Goal: Transaction & Acquisition: Purchase product/service

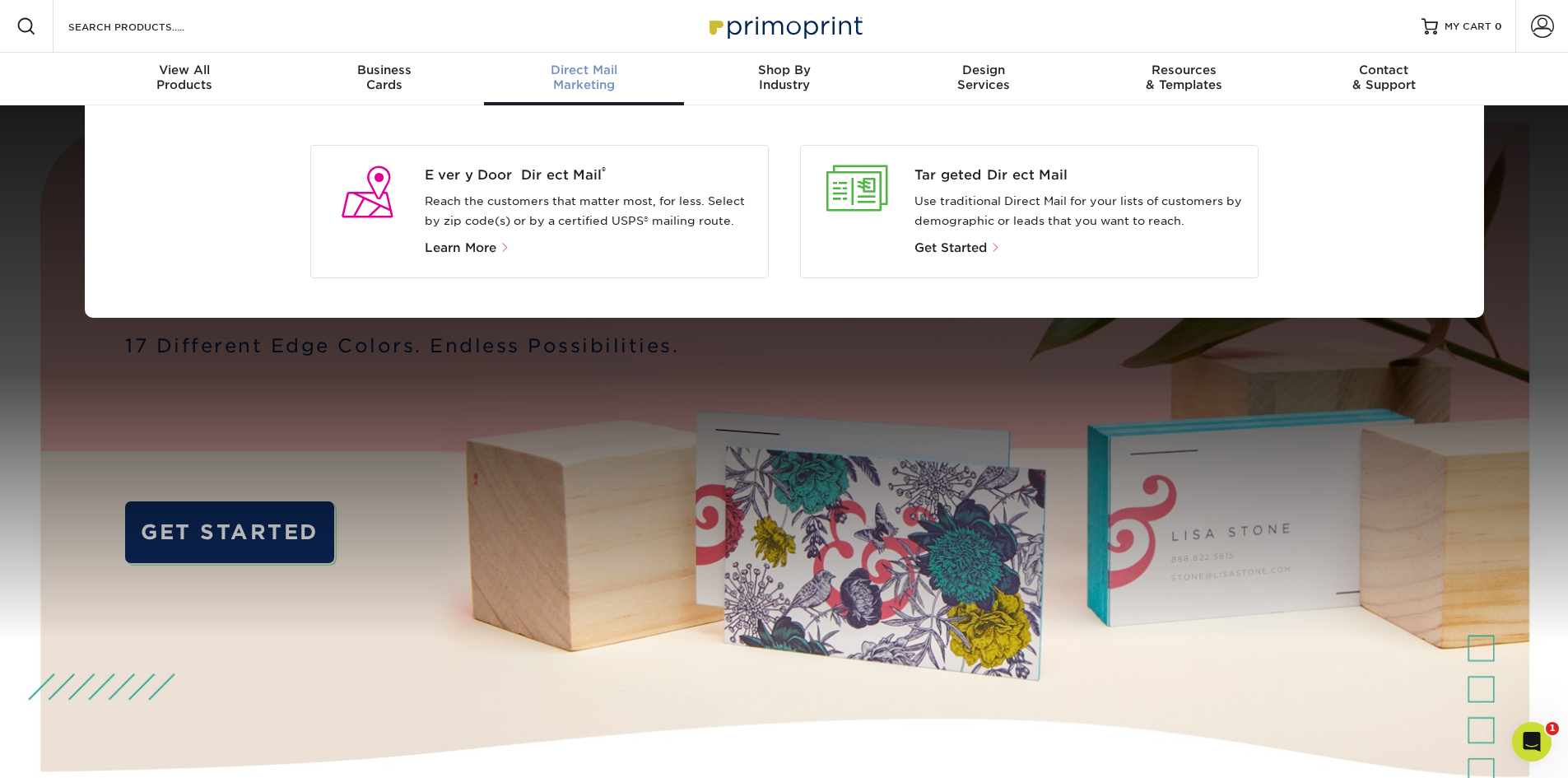
click at [998, 186] on div "Targeted Direct Mail Use traditional Direct Mail for your lists of customers by…" at bounding box center [1086, 211] width 342 height 92
click at [999, 181] on span "Targeted Direct Mail" at bounding box center [1079, 175] width 330 height 19
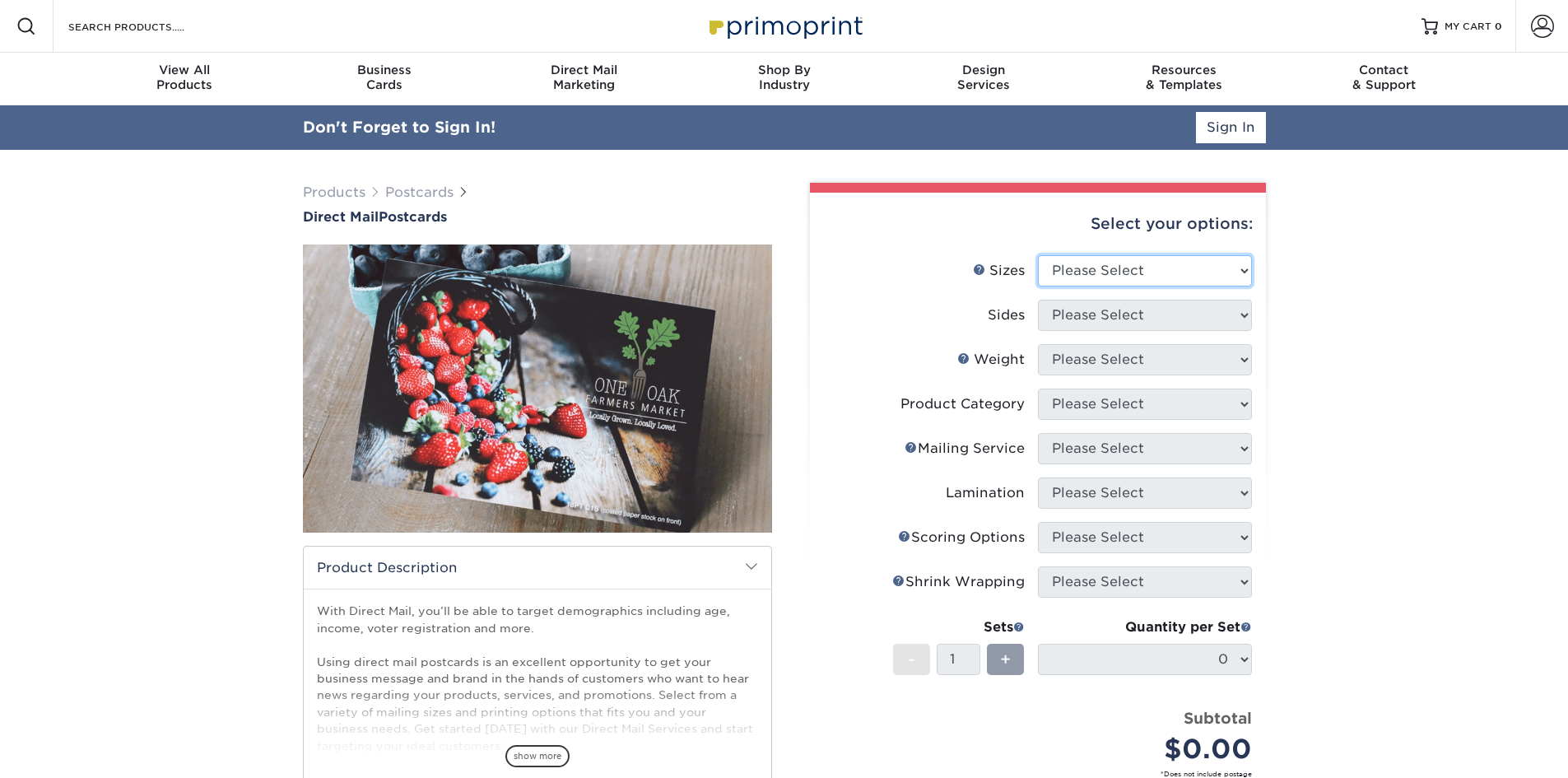
click at [1181, 269] on select "Please Select 1.5" x 7" 2" x 4" 2" x 6" 2" x 7" 2" x 8" 2.12" x 5.5" 2.12" x 5.…" at bounding box center [1145, 270] width 214 height 31
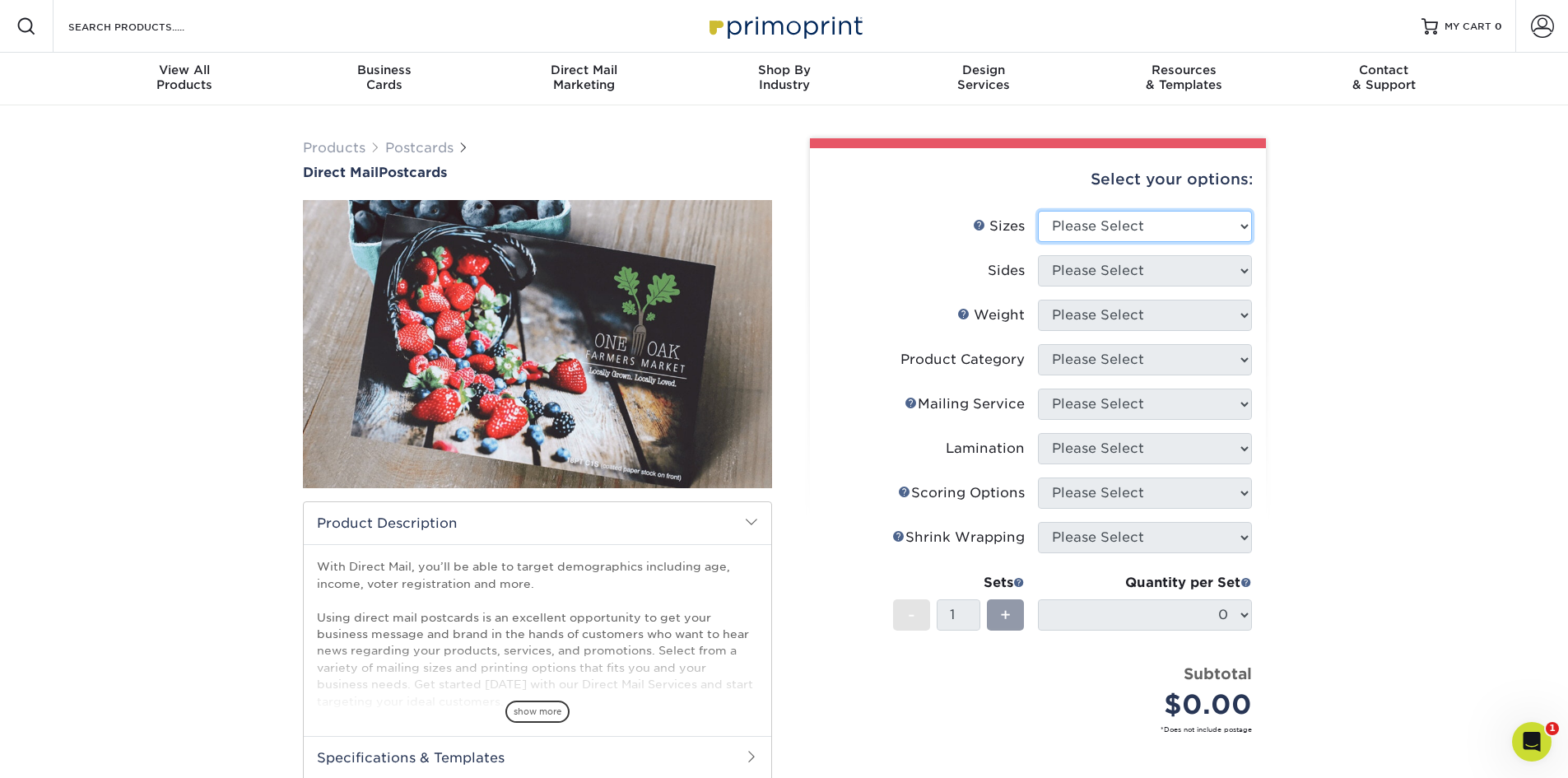
select select "4.25x11.00"
click at [1038, 211] on select "Please Select 1.5" x 7" 2" x 4" 2" x 6" 2" x 7" 2" x 8" 2.12" x 5.5" 2.12" x 5.…" at bounding box center [1145, 226] width 214 height 31
click at [1426, 353] on div "Products Postcards Direct Mail Postcards $" at bounding box center [784, 543] width 1568 height 876
click at [1176, 268] on select "Please Select Print Both Sides Print Front Only" at bounding box center [1145, 270] width 214 height 31
select select "13abbda7-1d64-4f25-8bb2-c179b224825d"
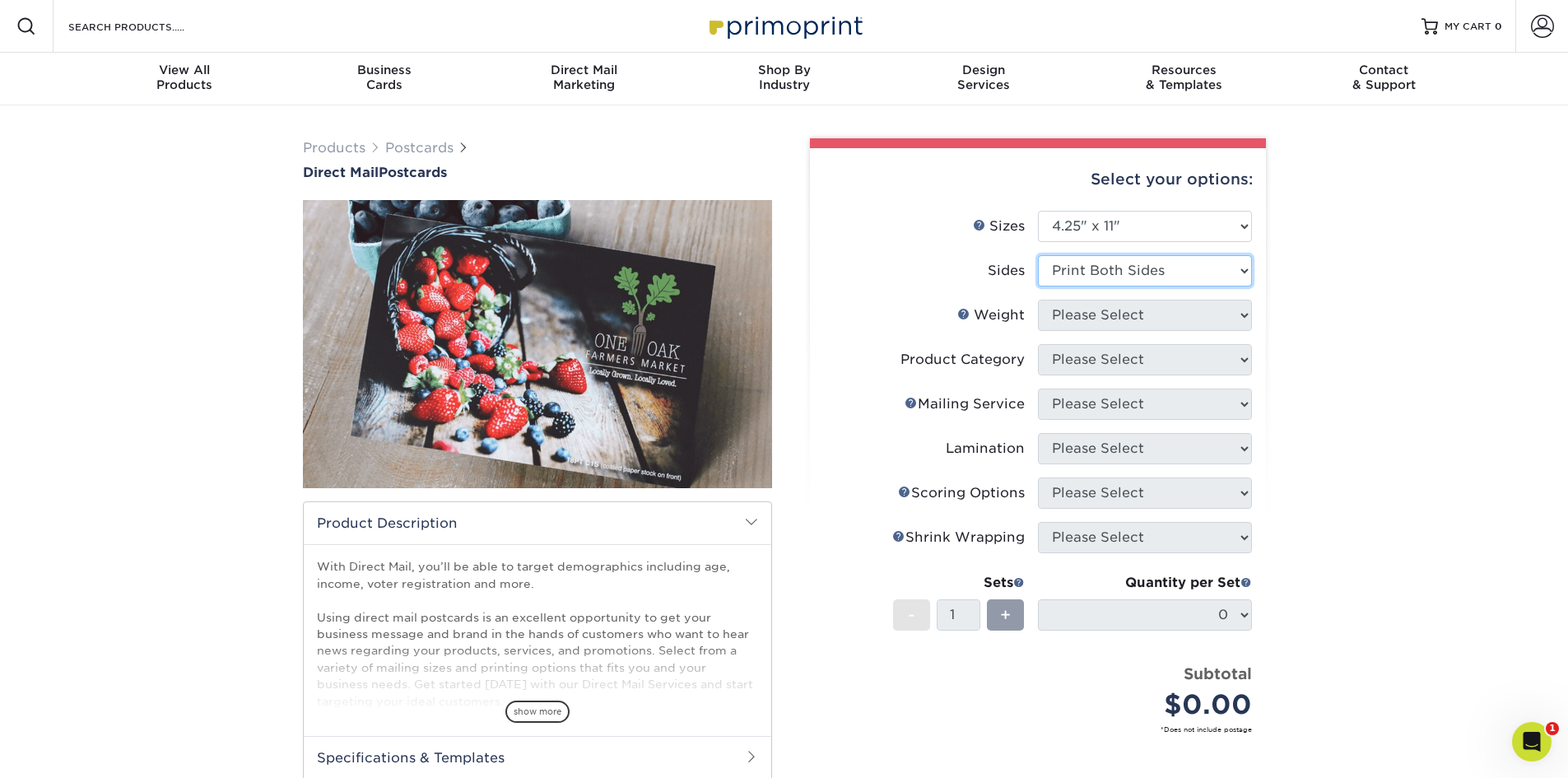
click at [1038, 255] on select "Please Select Print Both Sides Print Front Only" at bounding box center [1145, 270] width 214 height 31
click at [1137, 314] on select "Please Select 16PT 14PT 14PT Uncoated" at bounding box center [1145, 314] width 214 height 31
select select "16PT"
click at [1038, 299] on select "Please Select 16PT 14PT 14PT Uncoated" at bounding box center [1145, 314] width 214 height 31
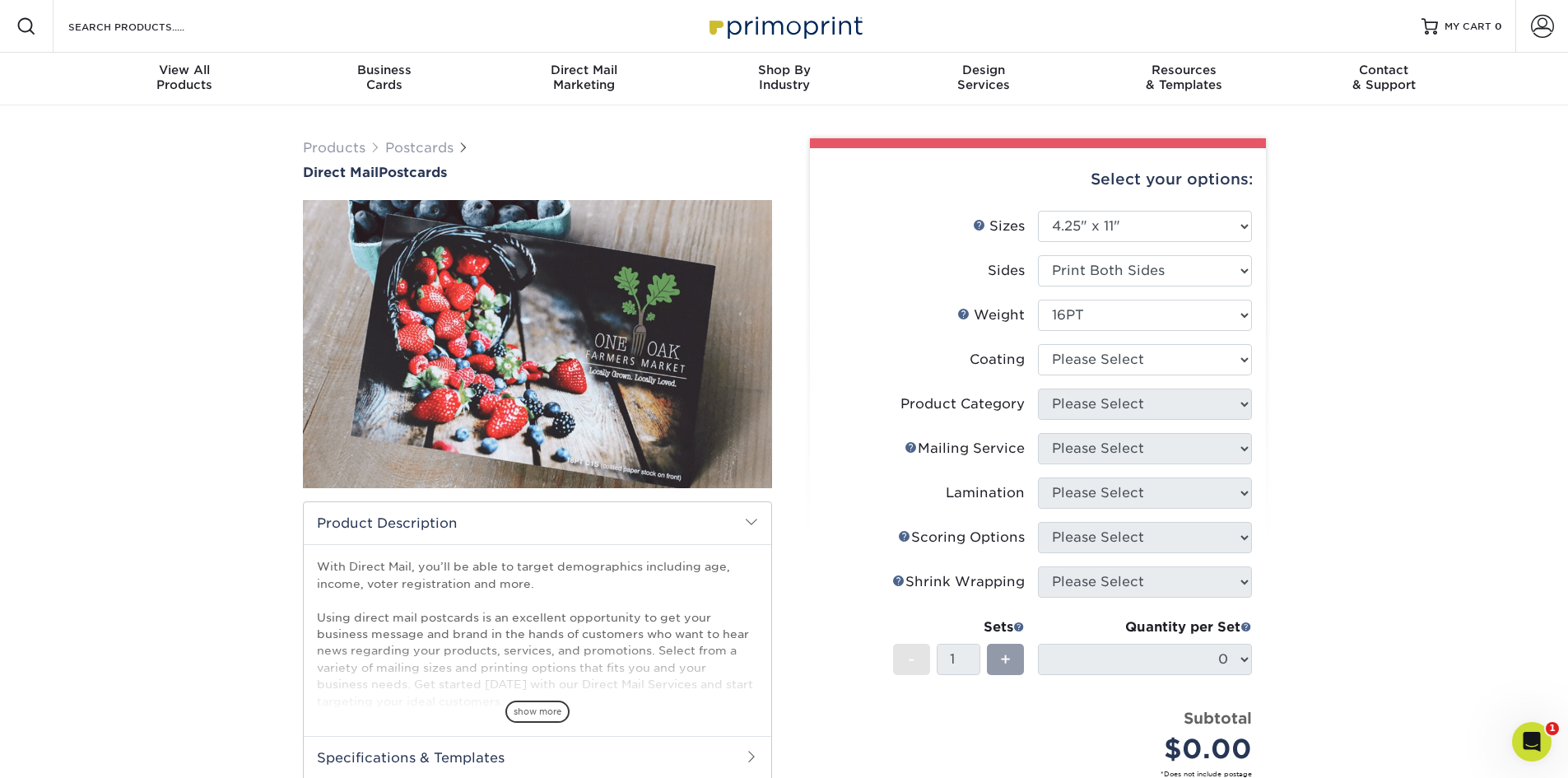
drag, startPoint x: 71, startPoint y: 340, endPoint x: 683, endPoint y: 281, distance: 614.8
click at [71, 340] on div "Products Postcards Direct Mail Postcards $" at bounding box center [784, 565] width 1568 height 921
click at [1169, 235] on select "Please Select 1.5" x 7" 2" x 4" 2" x 6" 2" x 7" 2" x 8" 2.12" x 5.5" 2.12" x 5.…" at bounding box center [1145, 226] width 214 height 31
select select "6.00x9.00"
click at [1038, 211] on select "Please Select 1.5" x 7" 2" x 4" 2" x 6" 2" x 7" 2" x 8" 2.12" x 5.5" 2.12" x 5.…" at bounding box center [1145, 226] width 214 height 31
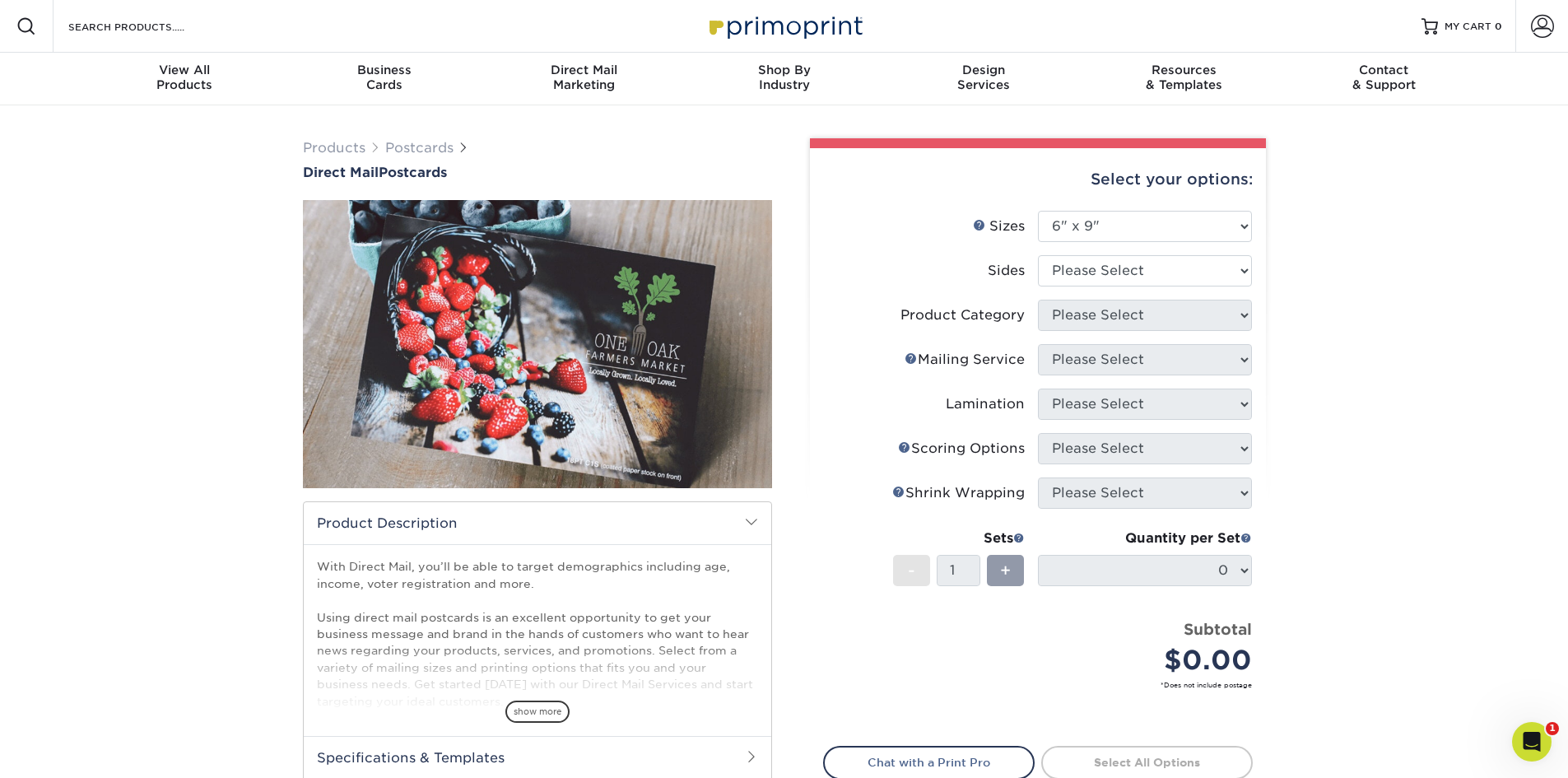
click at [781, 581] on div "Products Postcards Direct Mail Postcards show more Starting at $" at bounding box center [537, 504] width 494 height 733
click at [1118, 271] on select "Please Select Print Both Sides Print Front Only" at bounding box center [1145, 270] width 214 height 31
select select "13abbda7-1d64-4f25-8bb2-c179b224825d"
click at [1038, 255] on select "Please Select Print Both Sides Print Front Only" at bounding box center [1145, 270] width 214 height 31
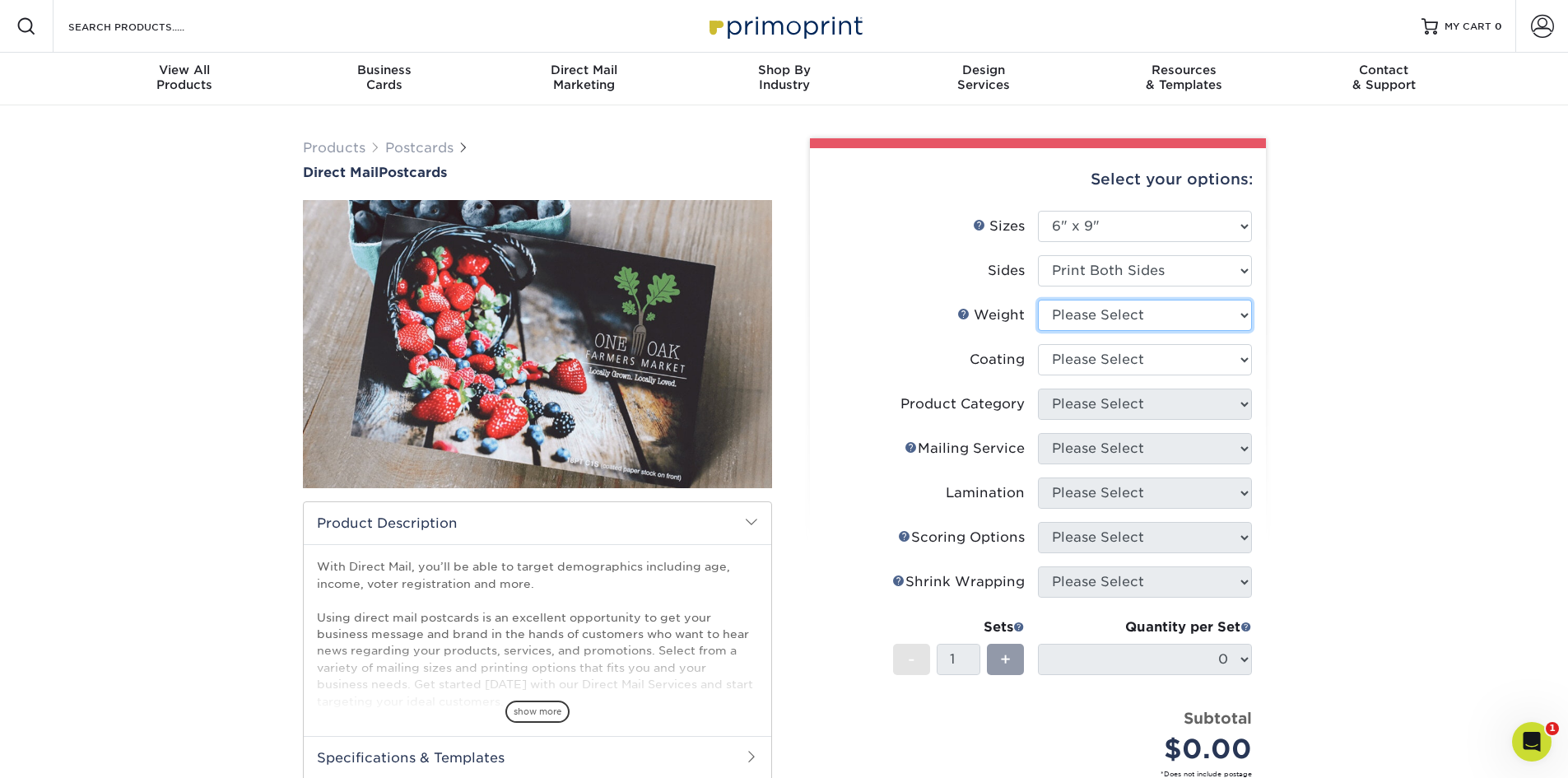
click at [1136, 318] on select "Please Select 16PT 14PT 100LB 14PT Uncoated" at bounding box center [1145, 314] width 214 height 31
select select "16PT"
click at [1038, 299] on select "Please Select 16PT 14PT 100LB 14PT Uncoated" at bounding box center [1145, 314] width 214 height 31
click at [1103, 358] on select at bounding box center [1145, 359] width 214 height 31
click at [1105, 365] on select at bounding box center [1145, 359] width 214 height 31
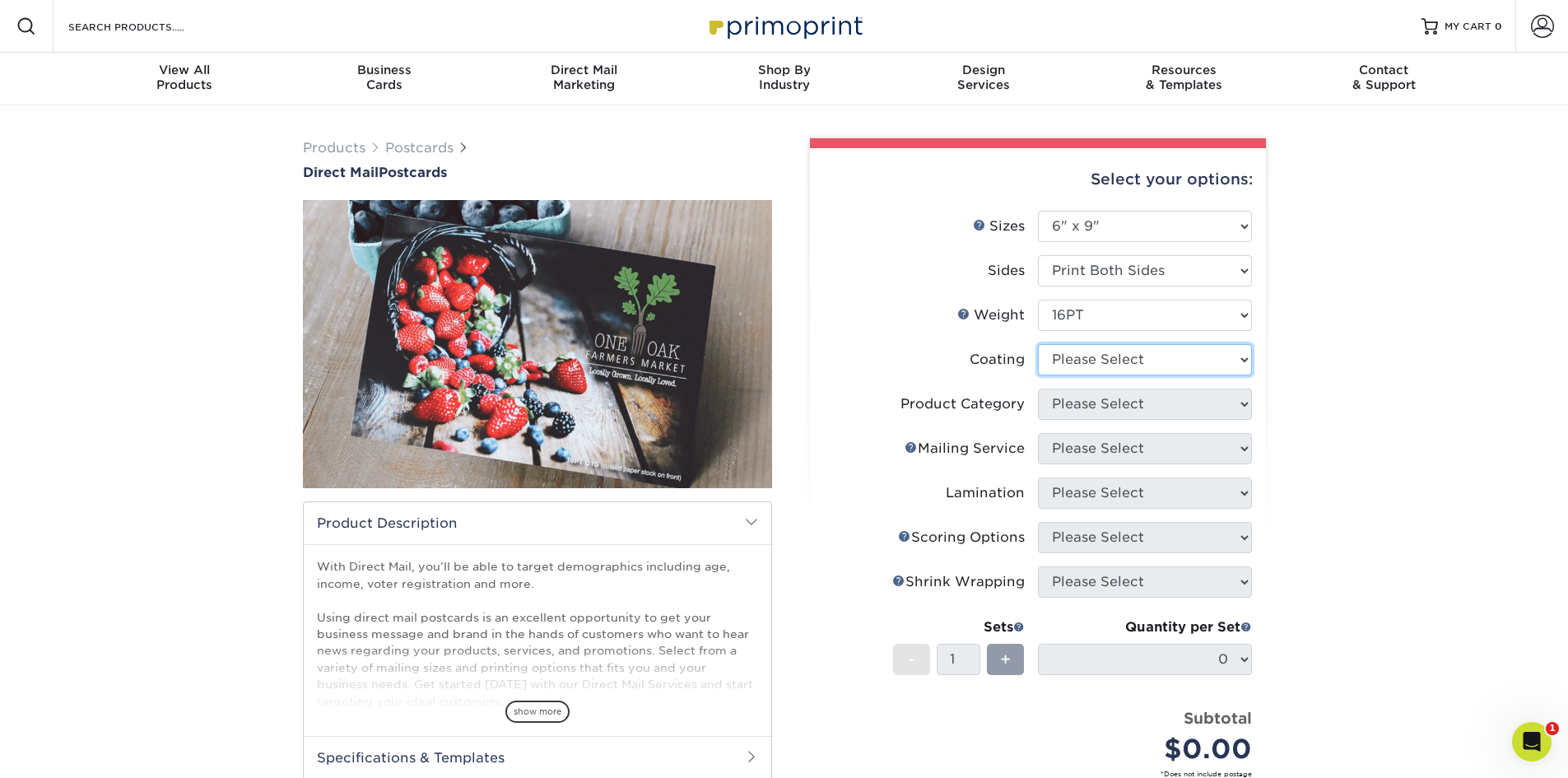
select select "ae367451-b2b8-45df-a344-0f05b6a12993"
click at [1038, 344] on select at bounding box center [1145, 359] width 214 height 31
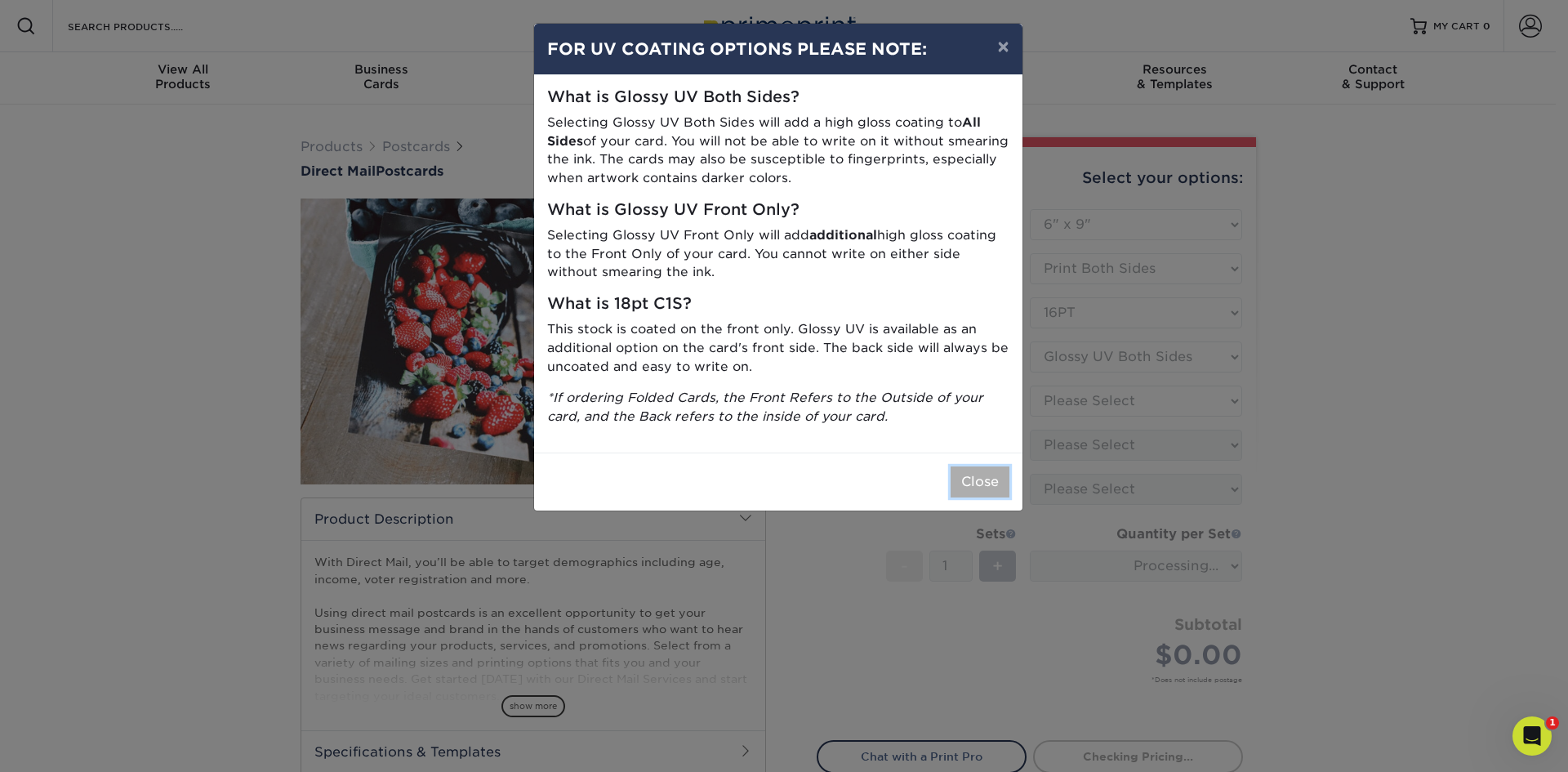
click at [974, 482] on button "Close" at bounding box center [980, 481] width 59 height 31
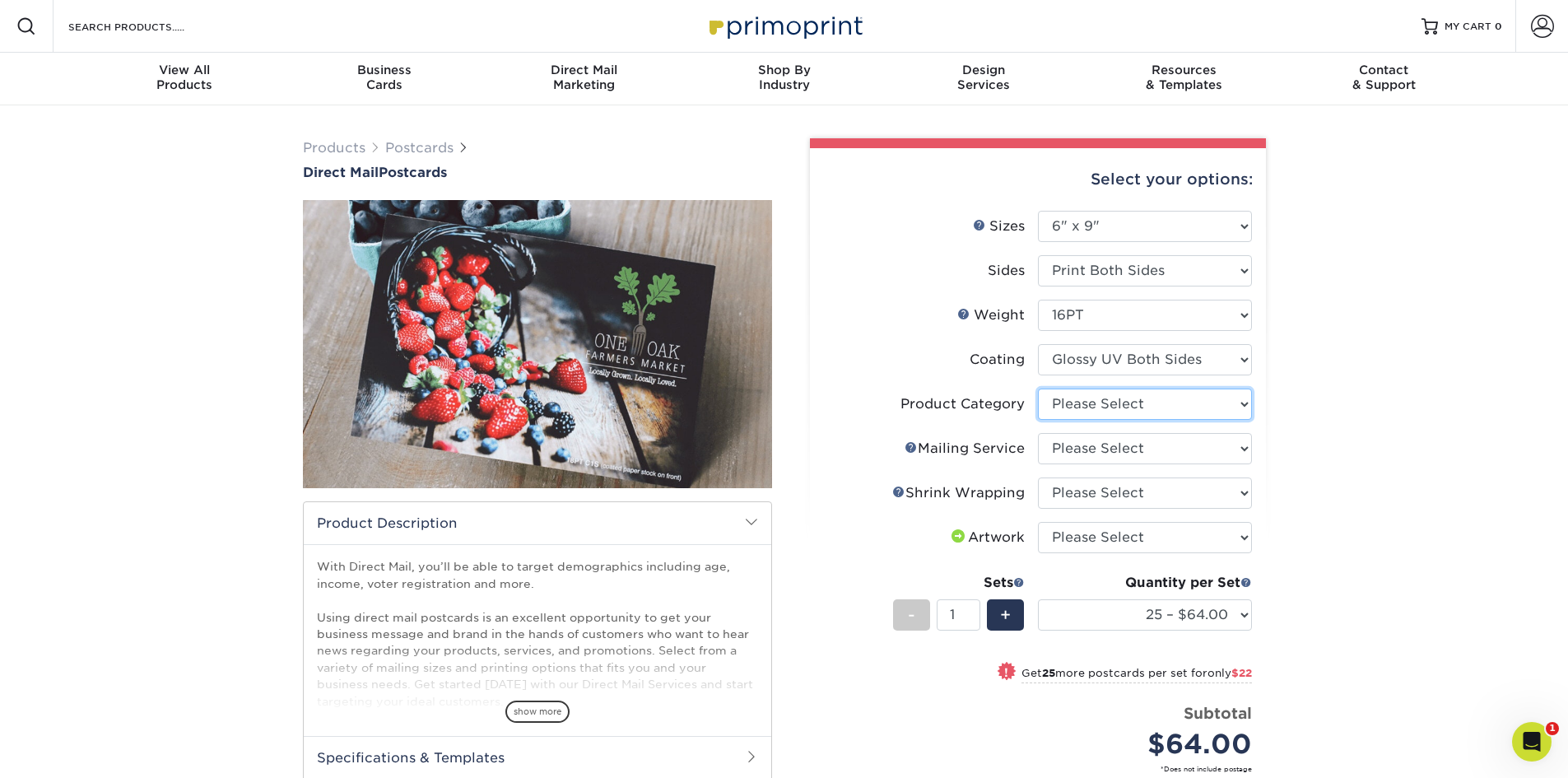
click at [1153, 409] on select "Please Select Postcards" at bounding box center [1145, 403] width 214 height 31
select select "9b7272e0-d6c8-4c3c-8e97-d3a1bcdab858"
click at [1038, 388] on select "Please Select Postcards" at bounding box center [1145, 403] width 214 height 31
click at [1111, 453] on select "Please Select No Direct Mailing Service No, I will mail/stamp/imprint Direct Ma…" at bounding box center [1145, 448] width 214 height 31
select select "d3cc0d54-e72f-41ce-80c5-e8486bf2cdb8"
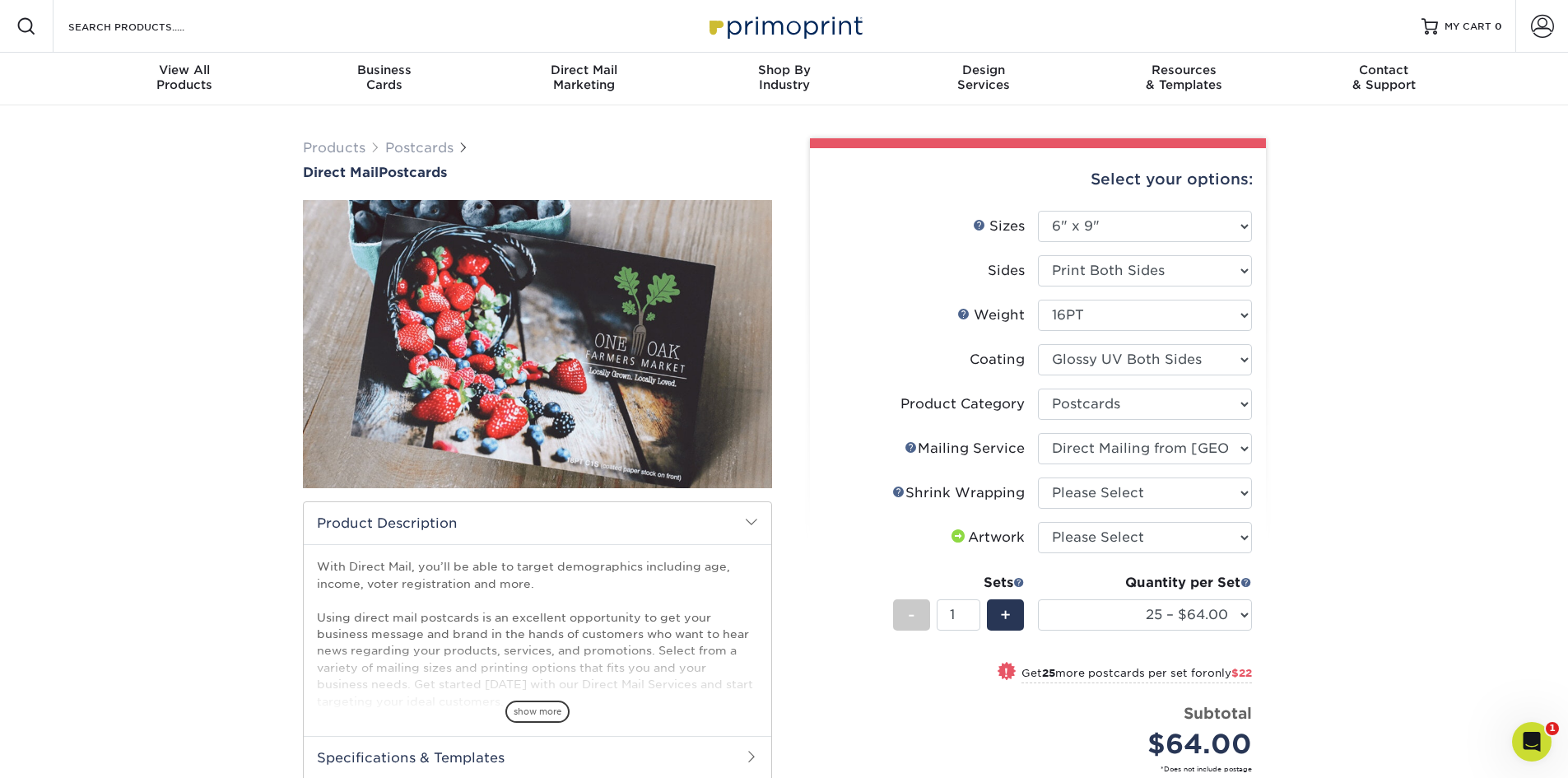
click at [1038, 433] on select "Please Select No Direct Mailing Service No, I will mail/stamp/imprint Direct Ma…" at bounding box center [1145, 448] width 214 height 31
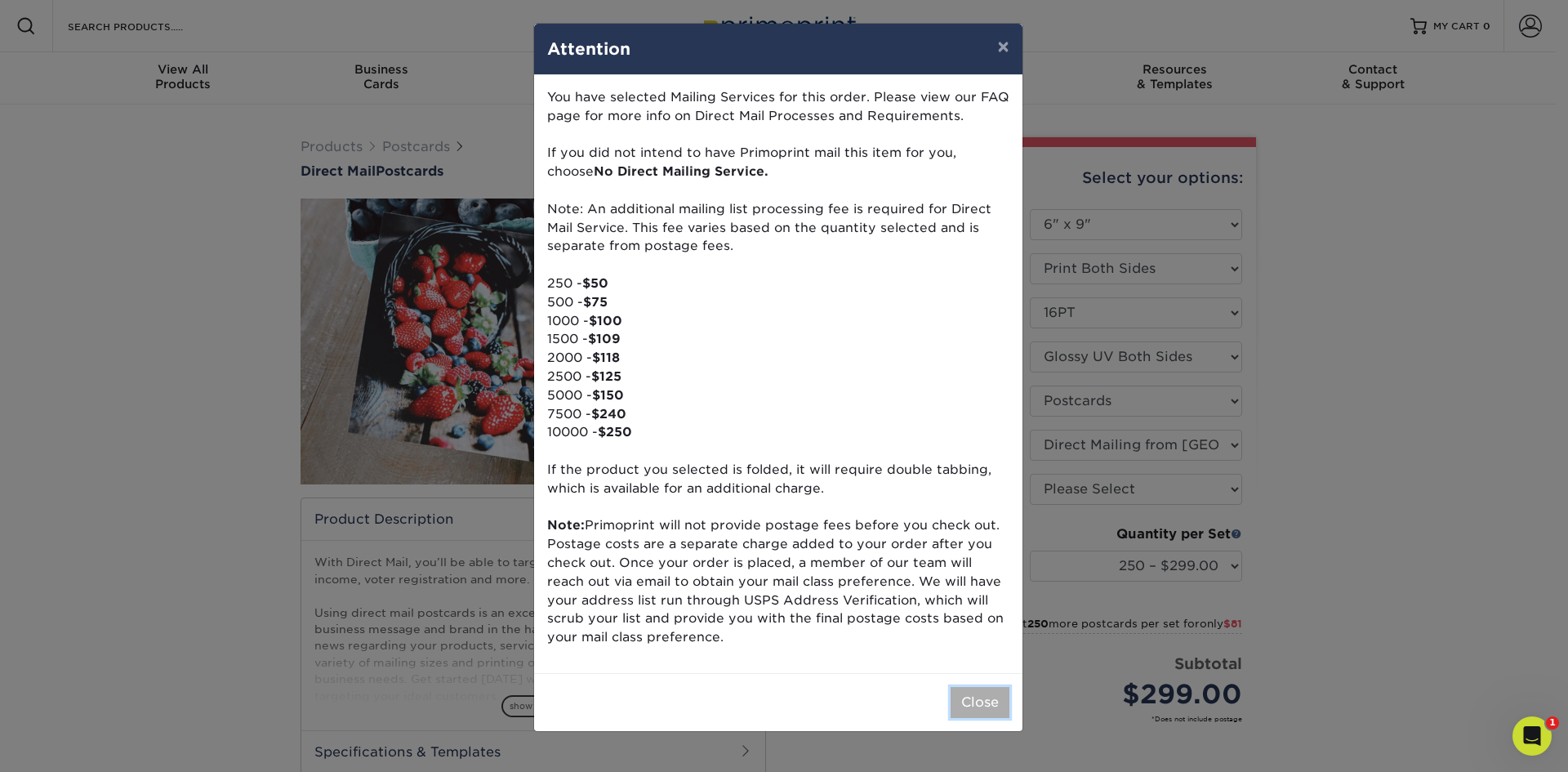
click at [1001, 691] on button "Close" at bounding box center [980, 702] width 59 height 31
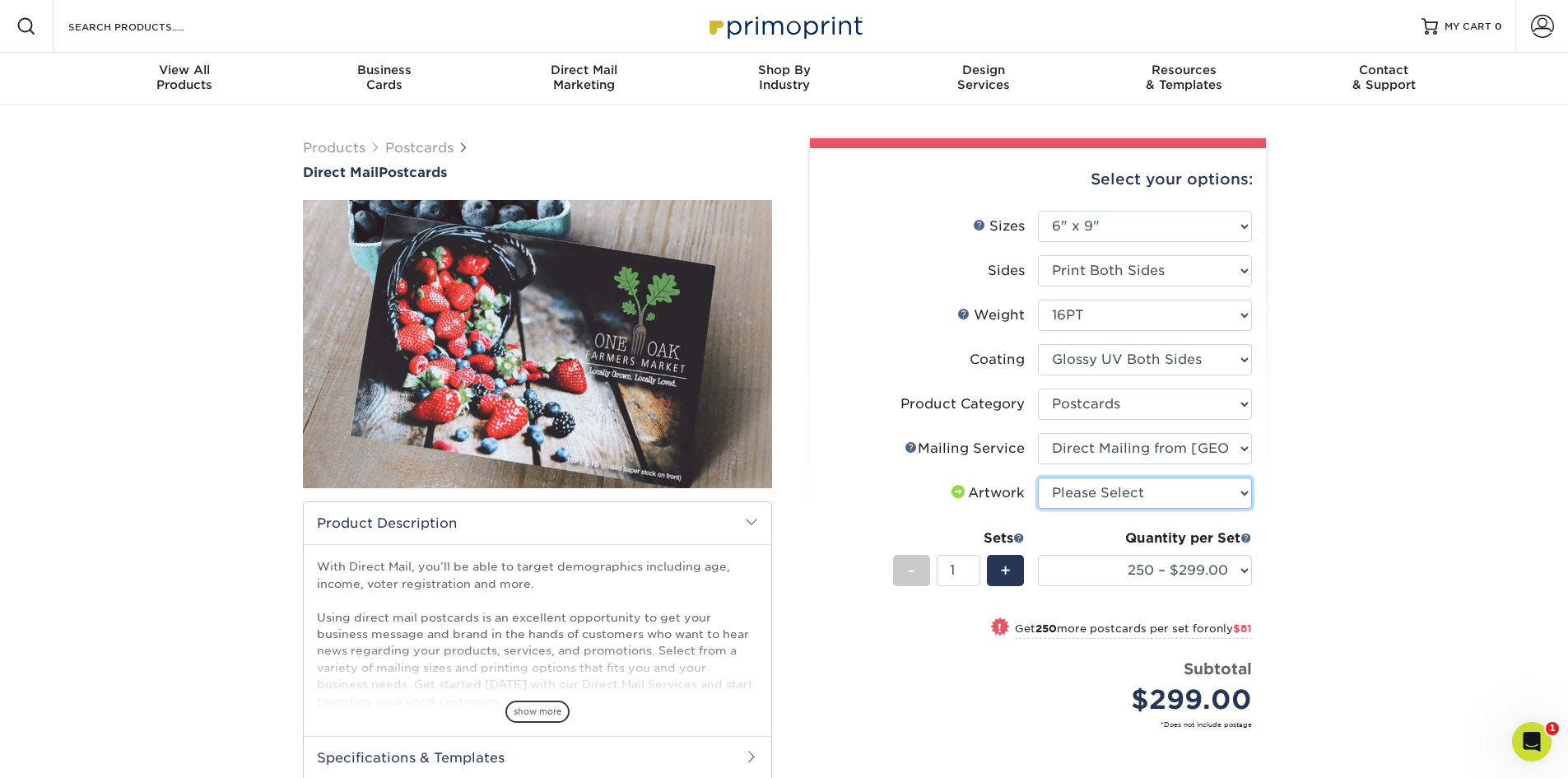
click at [1189, 495] on select "Please Select I will upload files I need a design - $150" at bounding box center [1145, 492] width 214 height 31
select select "upload"
click at [1038, 477] on select "Please Select I will upload files I need a design - $150" at bounding box center [1145, 492] width 214 height 31
click at [1209, 576] on select "250 – $299.00 500 – $380.00 1000 – $498.00 2500 – $739.00 5000 – $1117.00 7500 …" at bounding box center [1145, 570] width 214 height 31
click at [1038, 554] on select "250 – $299.00 500 – $380.00 1000 – $498.00 2500 – $739.00 5000 – $1117.00 7500 …" at bounding box center [1145, 570] width 214 height 31
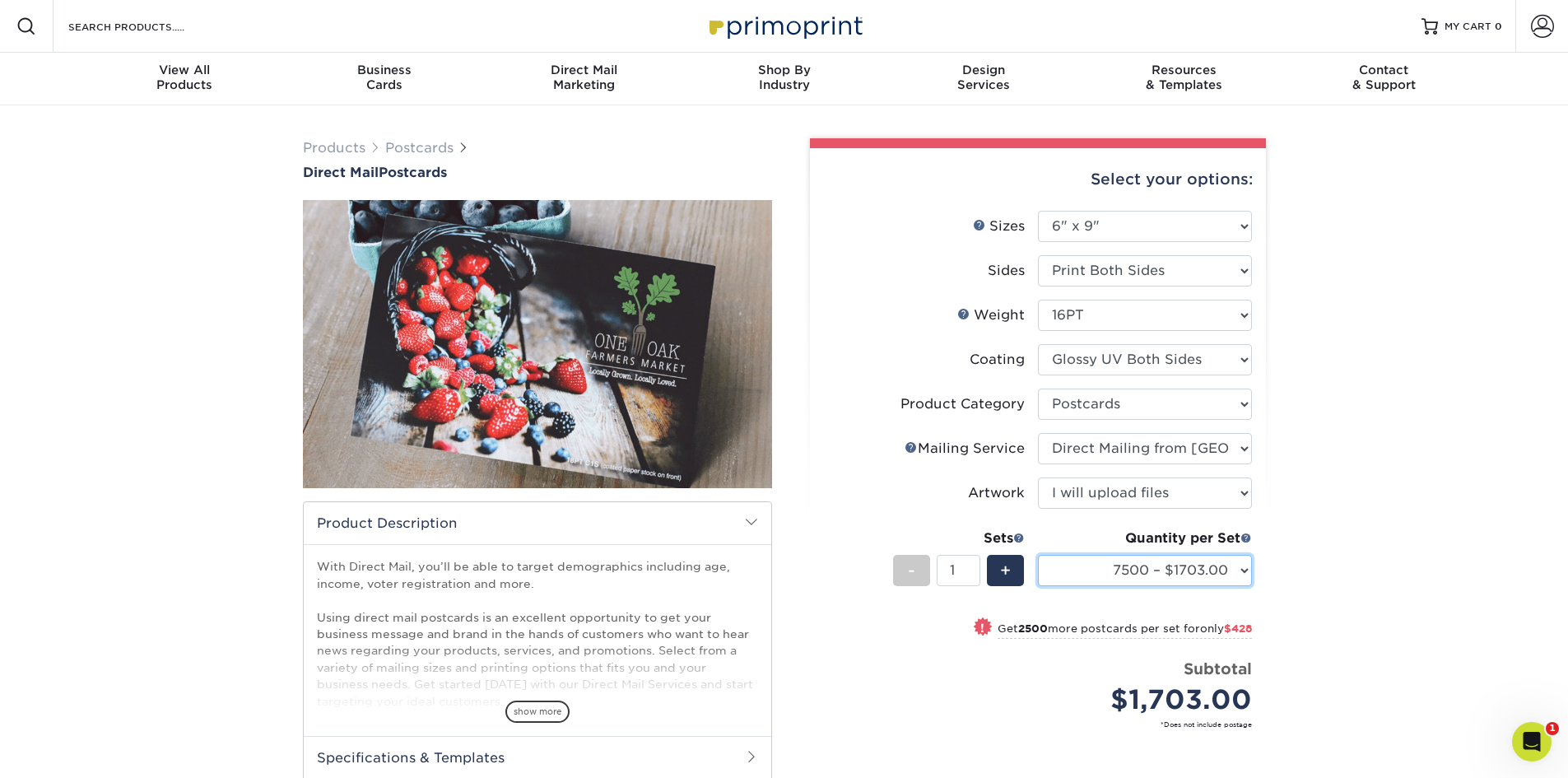
click at [1204, 573] on select "250 – $299.00 500 – $380.00 1000 – $498.00 2500 – $739.00 5000 – $1117.00 7500 …" at bounding box center [1145, 570] width 214 height 31
select select "5000 – $1117.00"
click at [1038, 554] on select "250 – $299.00 500 – $380.00 1000 – $498.00 2500 – $739.00 5000 – $1117.00 7500 …" at bounding box center [1145, 570] width 214 height 31
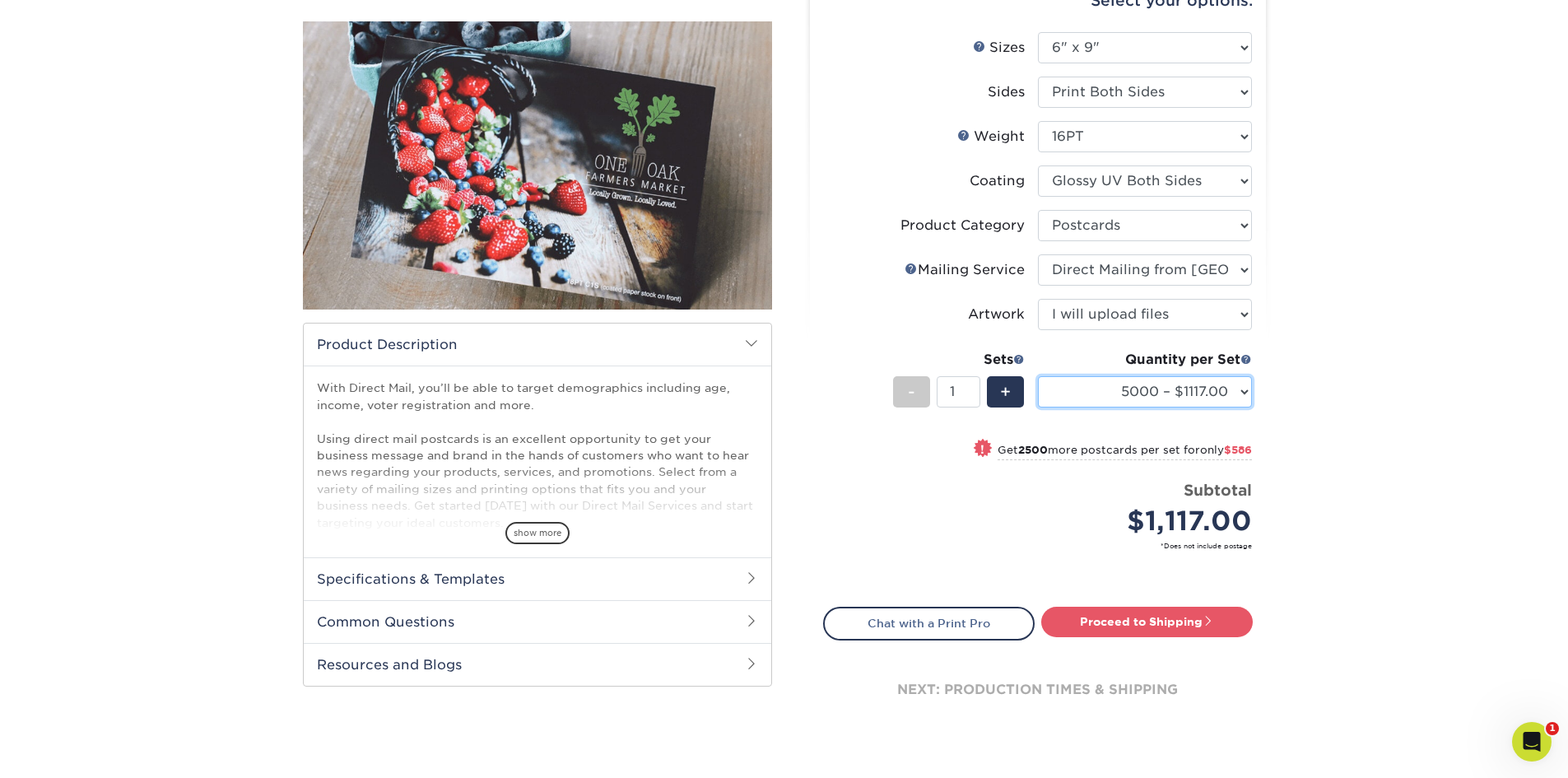
scroll to position [274, 0]
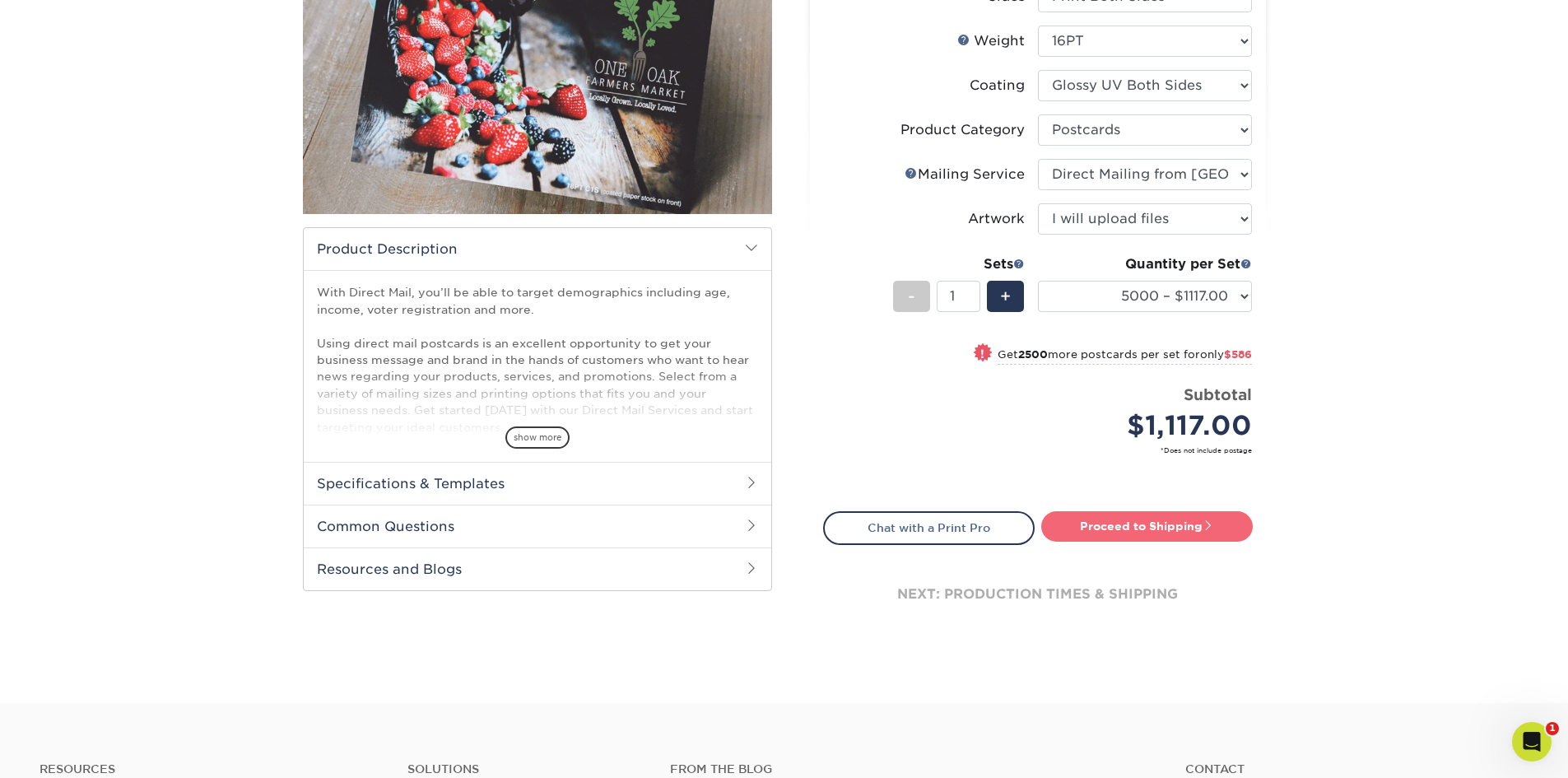
click at [1122, 536] on link "Proceed to Shipping" at bounding box center [1147, 525] width 212 height 30
type input "Set 1"
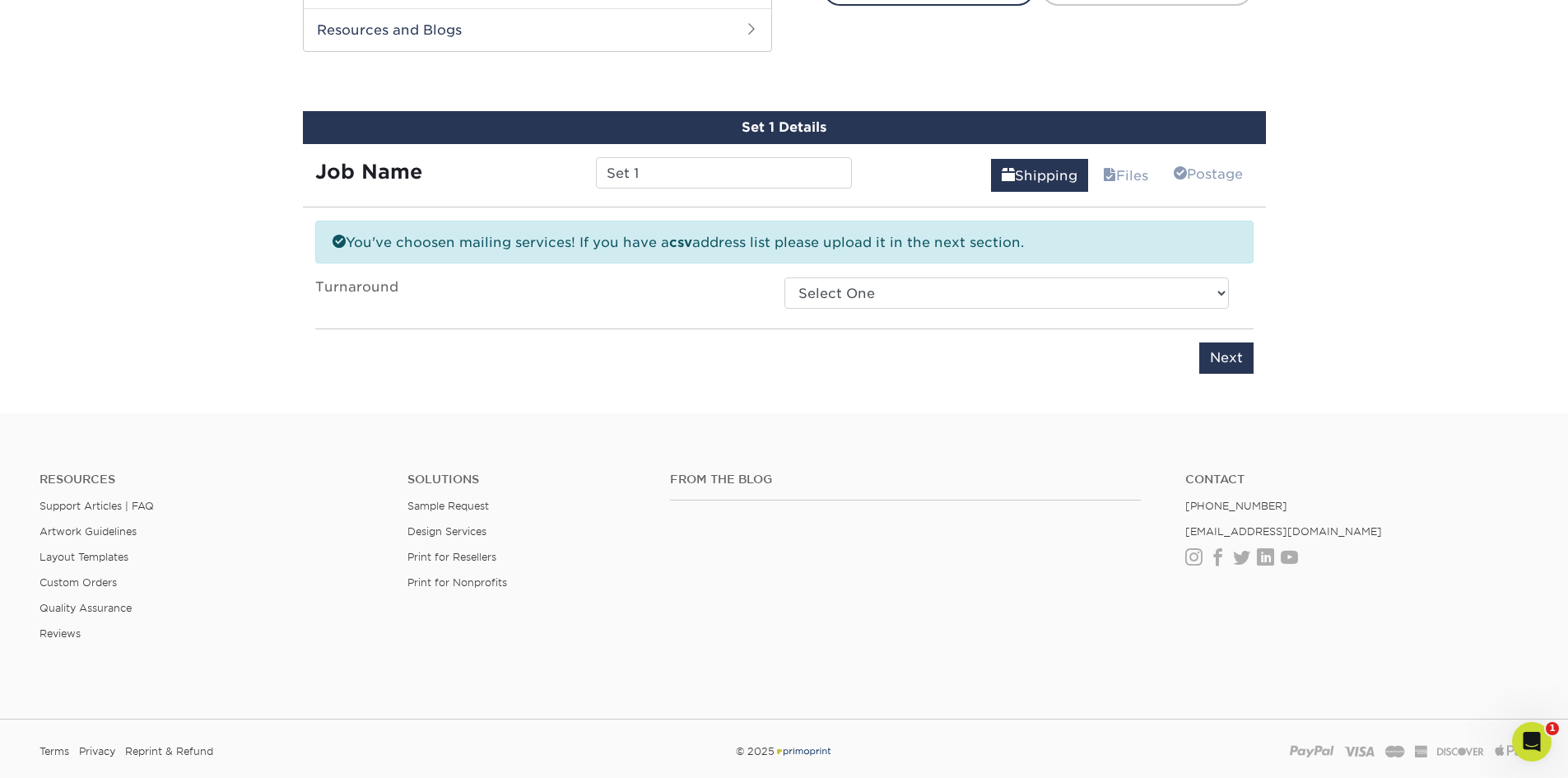
scroll to position [831, 0]
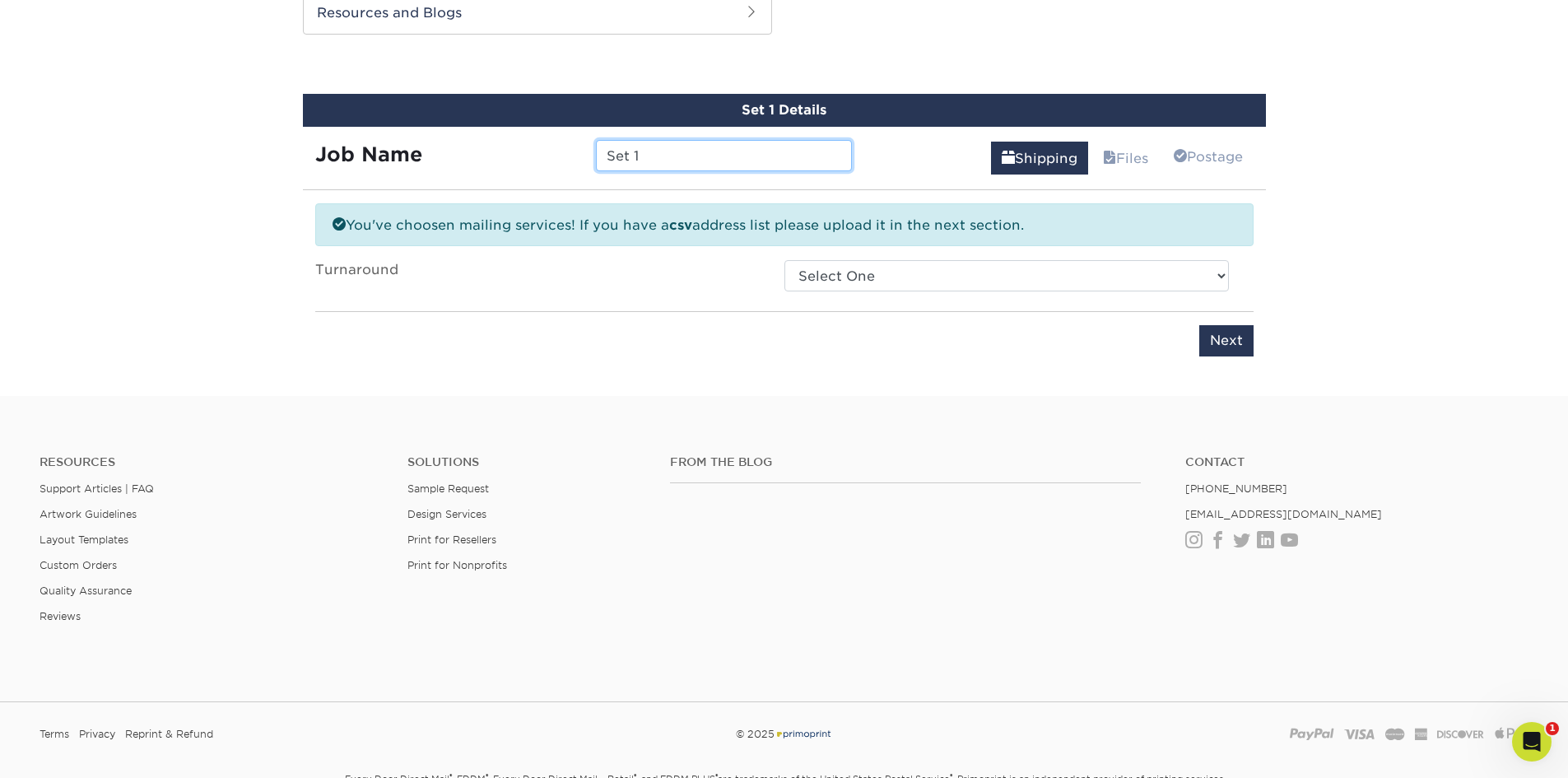
click at [739, 140] on input "Set 1" at bounding box center [724, 155] width 256 height 31
drag, startPoint x: 718, startPoint y: 152, endPoint x: 431, endPoint y: 136, distance: 287.4
click at [431, 136] on div "Job Name Set 1" at bounding box center [583, 152] width 562 height 49
click at [957, 273] on select "Select One 2-4 Business Days 2 Day Next Business Day" at bounding box center [1006, 275] width 444 height 31
select select "e86224e5-ad6d-4a94-a806-3d1b37adffd7"
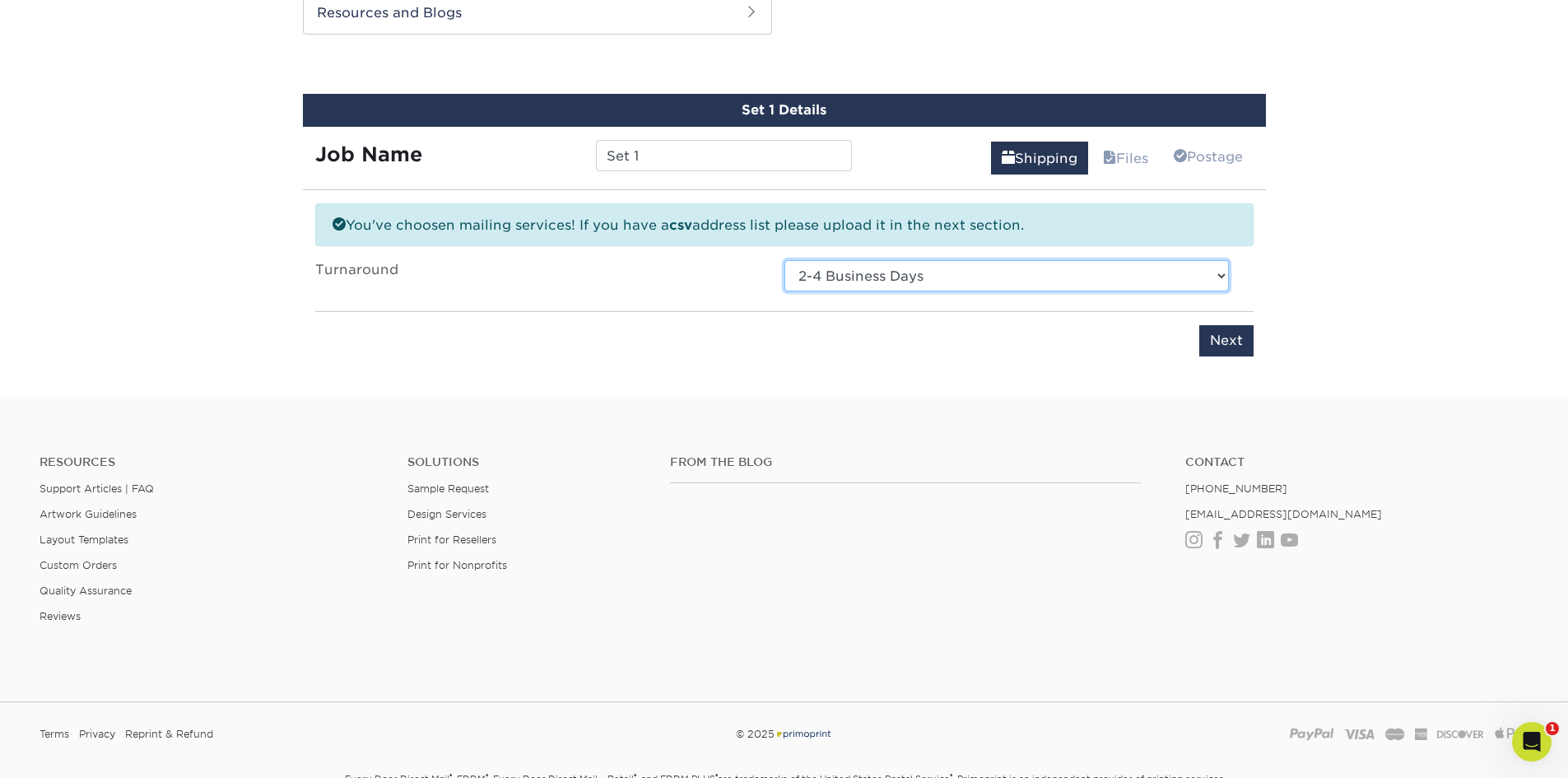
click at [784, 260] on select "Select One 2-4 Business Days 2 Day Next Business Day" at bounding box center [1006, 275] width 444 height 31
click at [1233, 339] on input "Next" at bounding box center [1226, 341] width 54 height 31
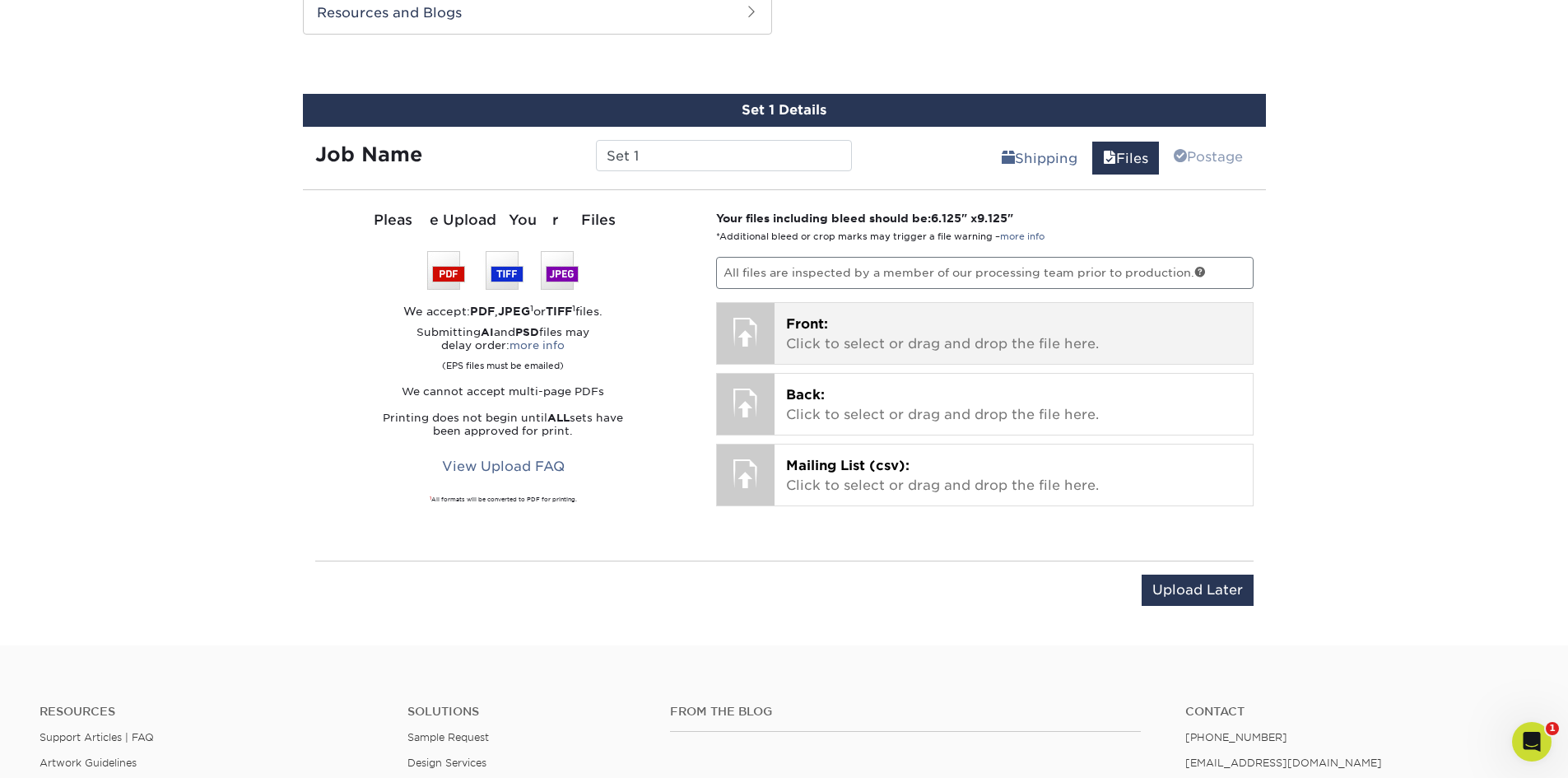
click at [865, 325] on p "Front: Click to select or drag and drop the file here." at bounding box center [1013, 334] width 455 height 40
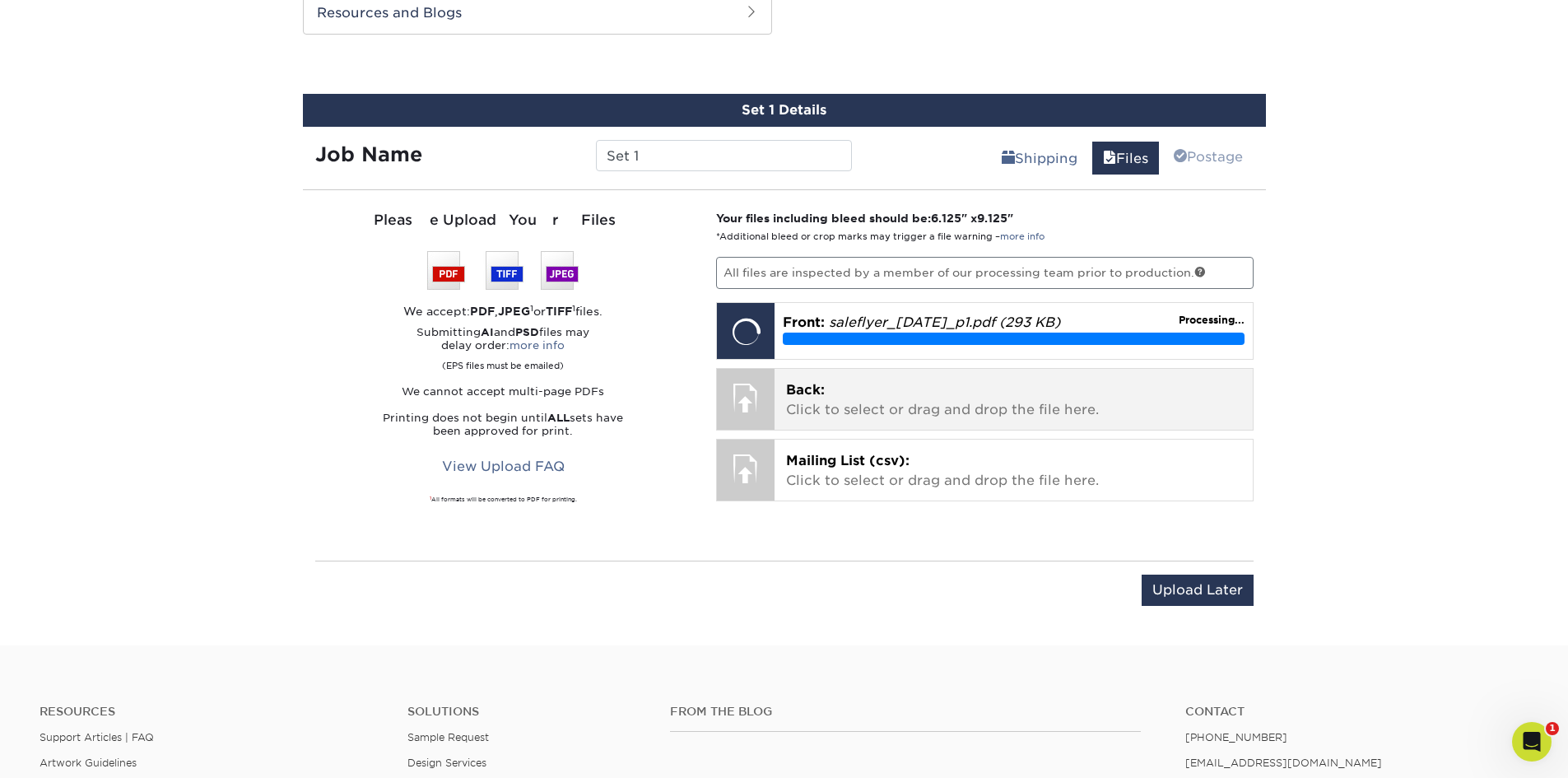
click at [873, 408] on p "Back: Click to select or drag and drop the file here." at bounding box center [1013, 400] width 455 height 40
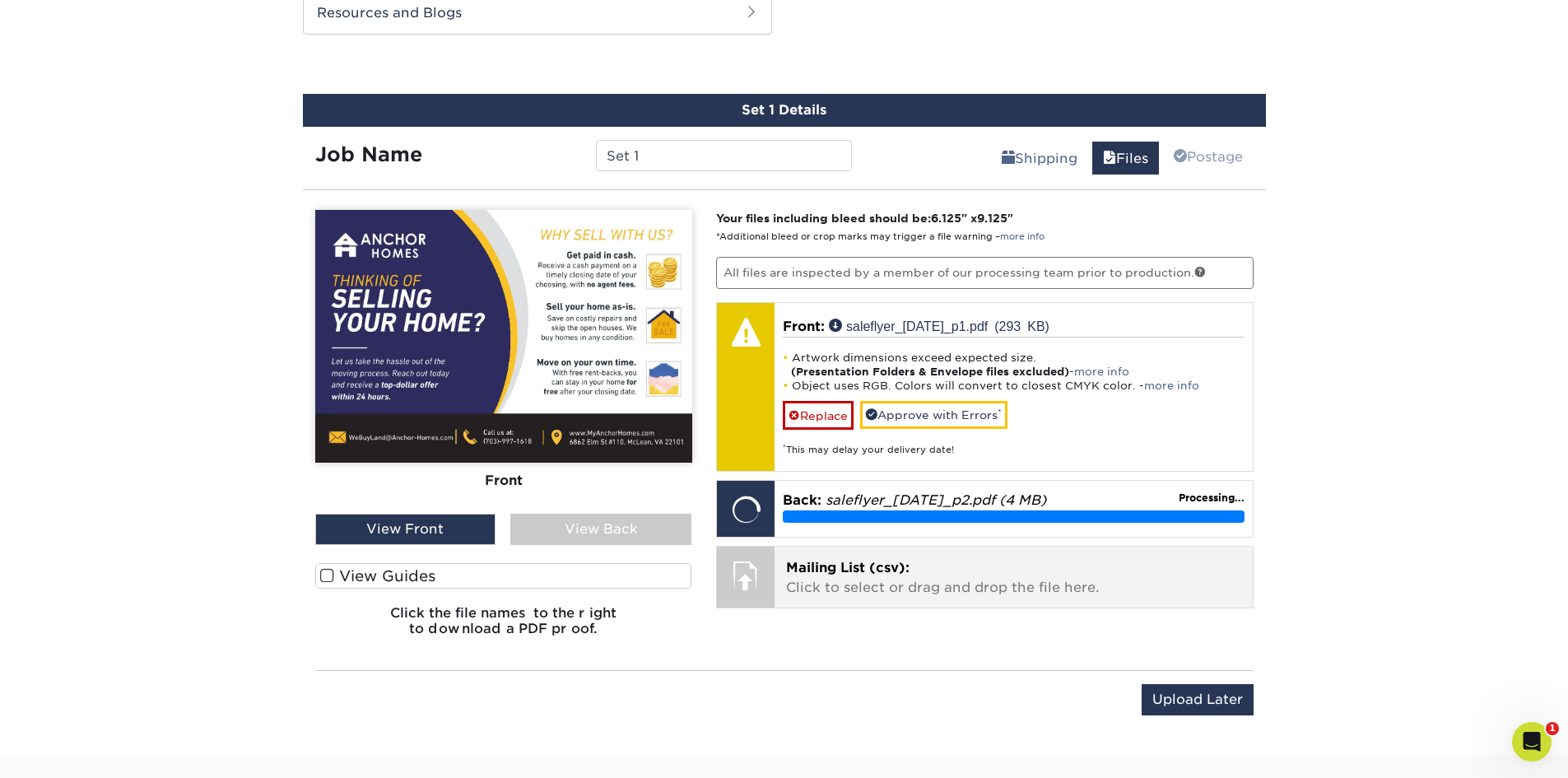
click at [905, 603] on div "Mailing List (csv): Click to select or drag and drop the file here. Choose file" at bounding box center [1014, 577] width 478 height 61
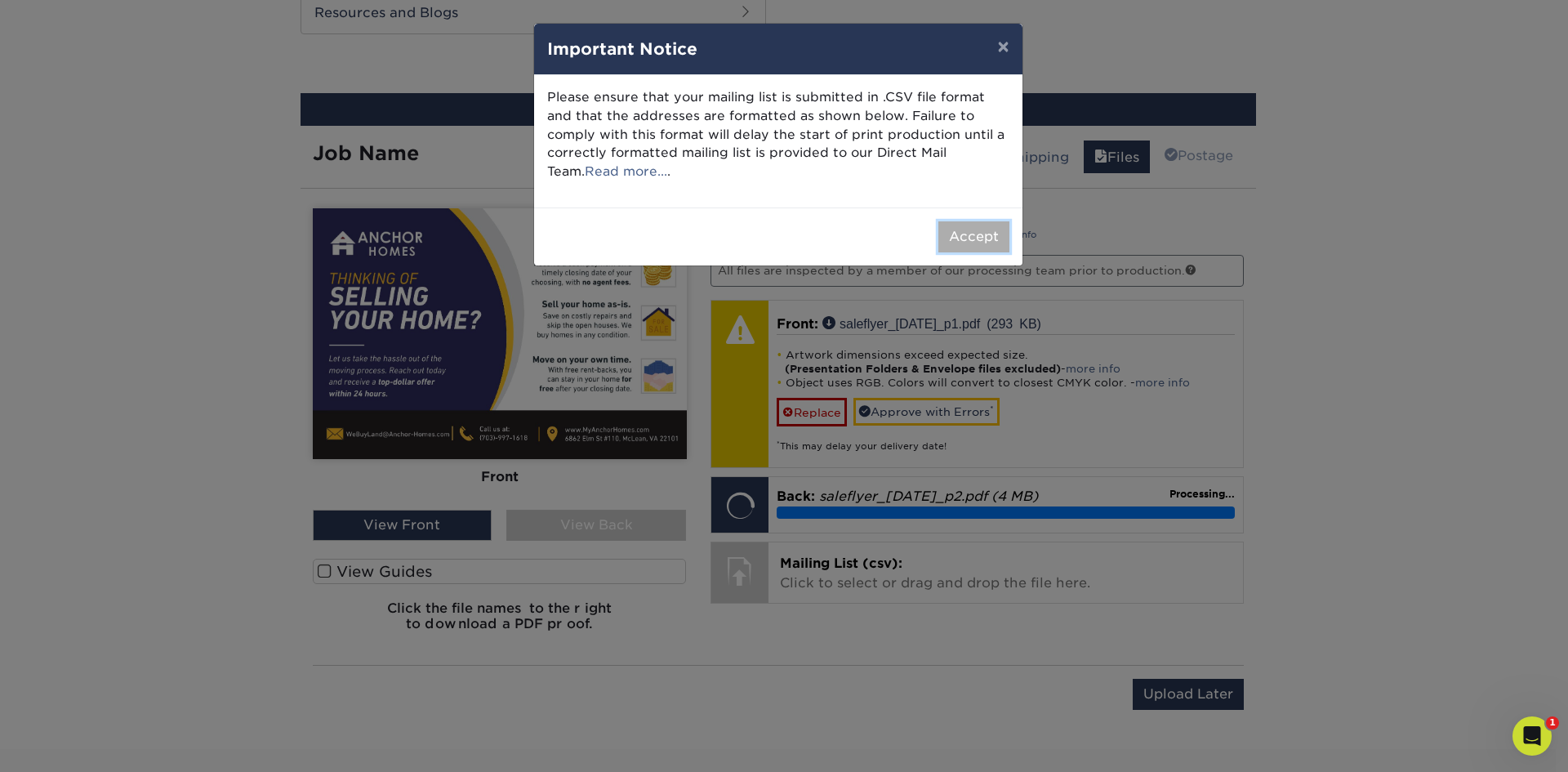
click at [968, 232] on button "Accept" at bounding box center [974, 236] width 71 height 31
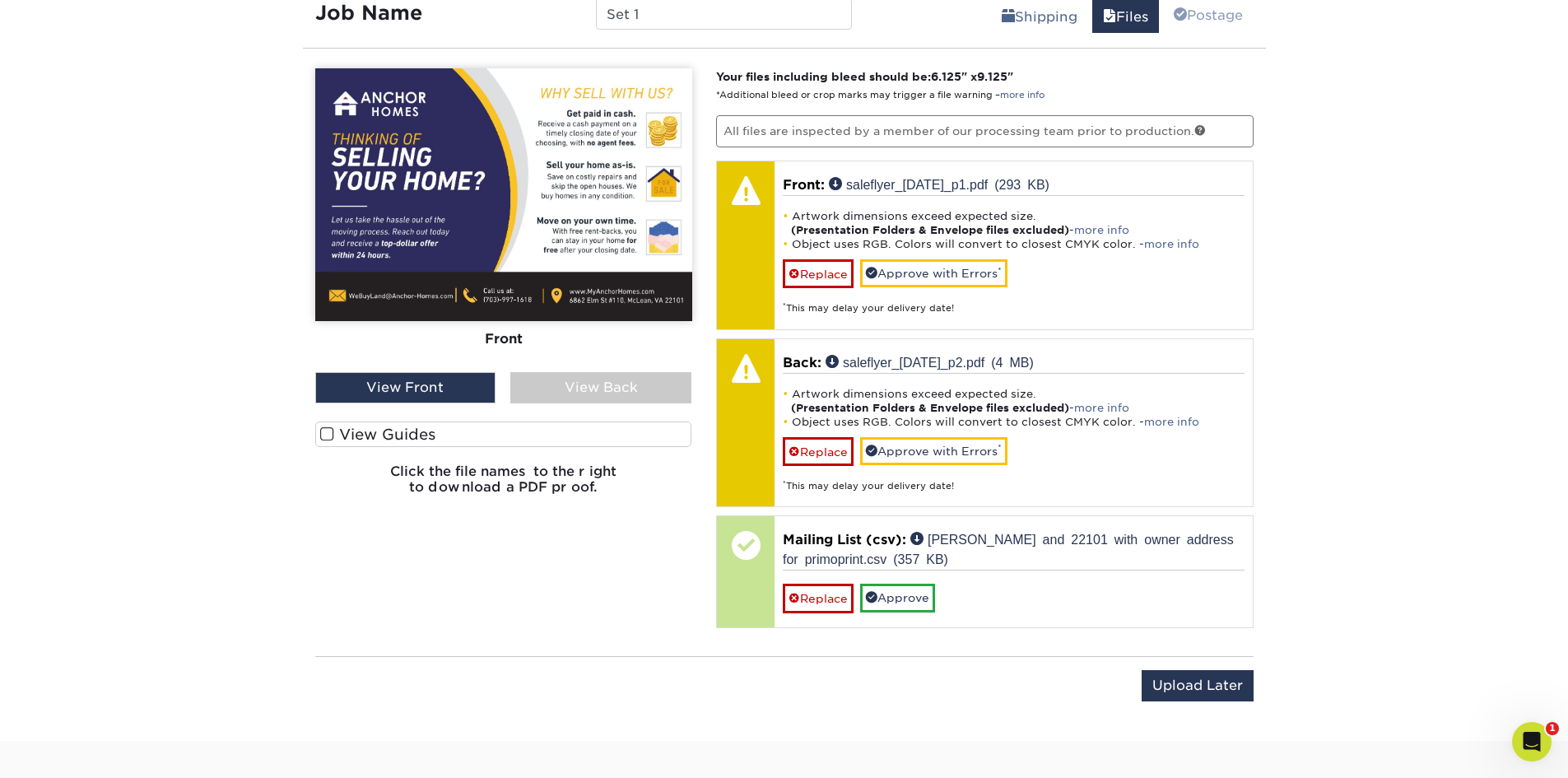
scroll to position [968, 0]
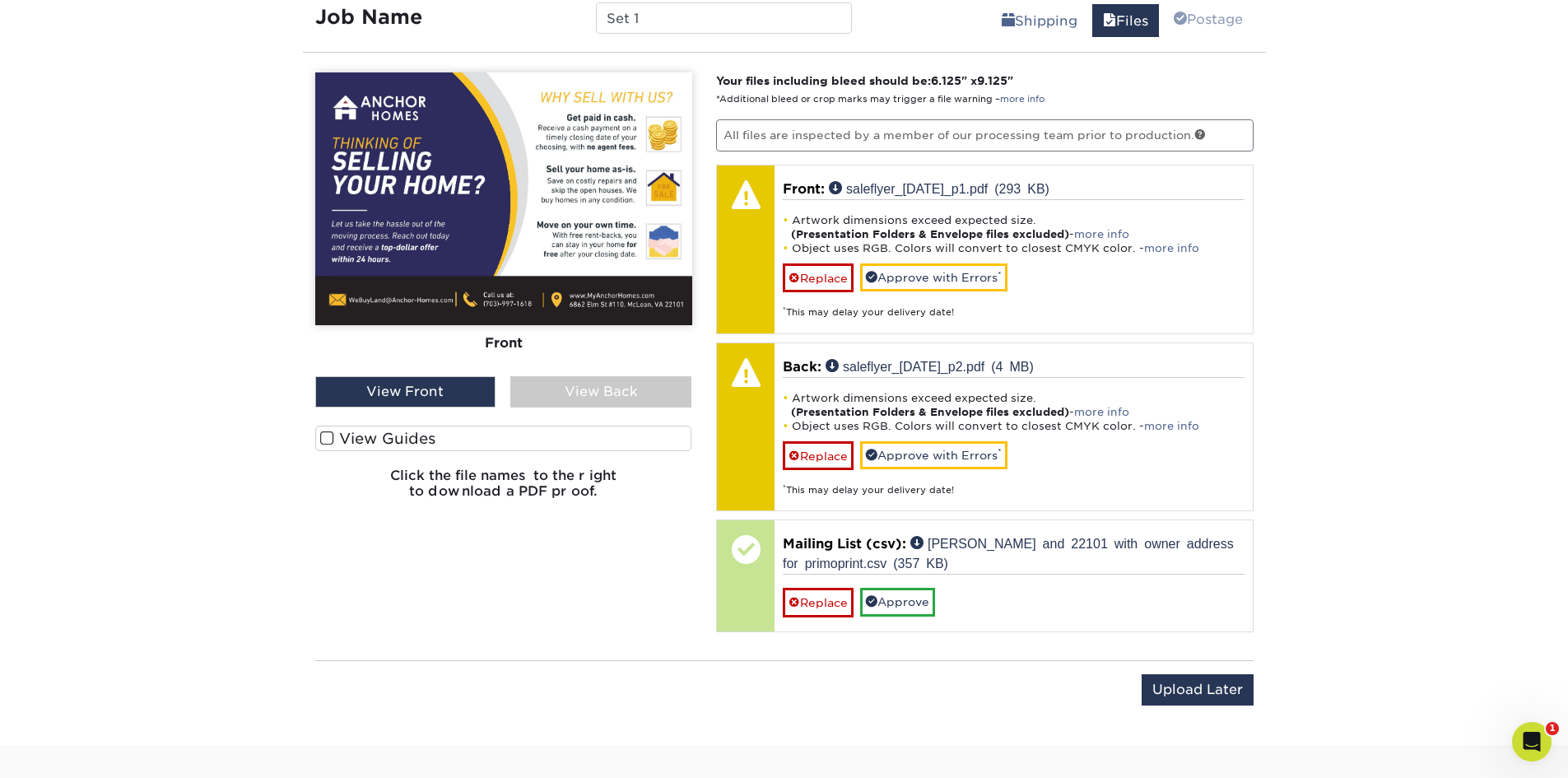
click at [569, 398] on div "View Back" at bounding box center [601, 392] width 181 height 31
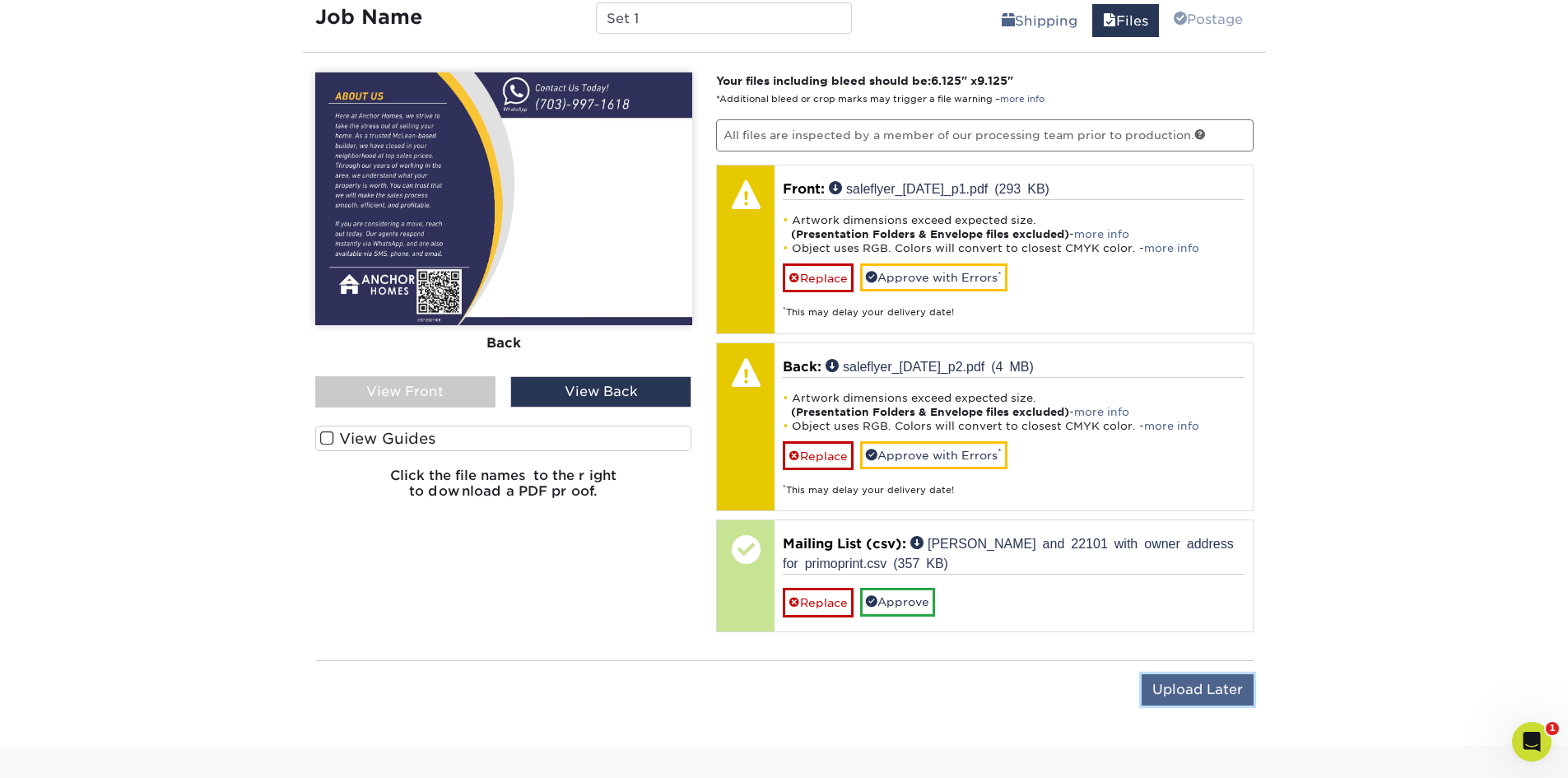
click at [1230, 696] on input "Upload Later" at bounding box center [1198, 689] width 112 height 31
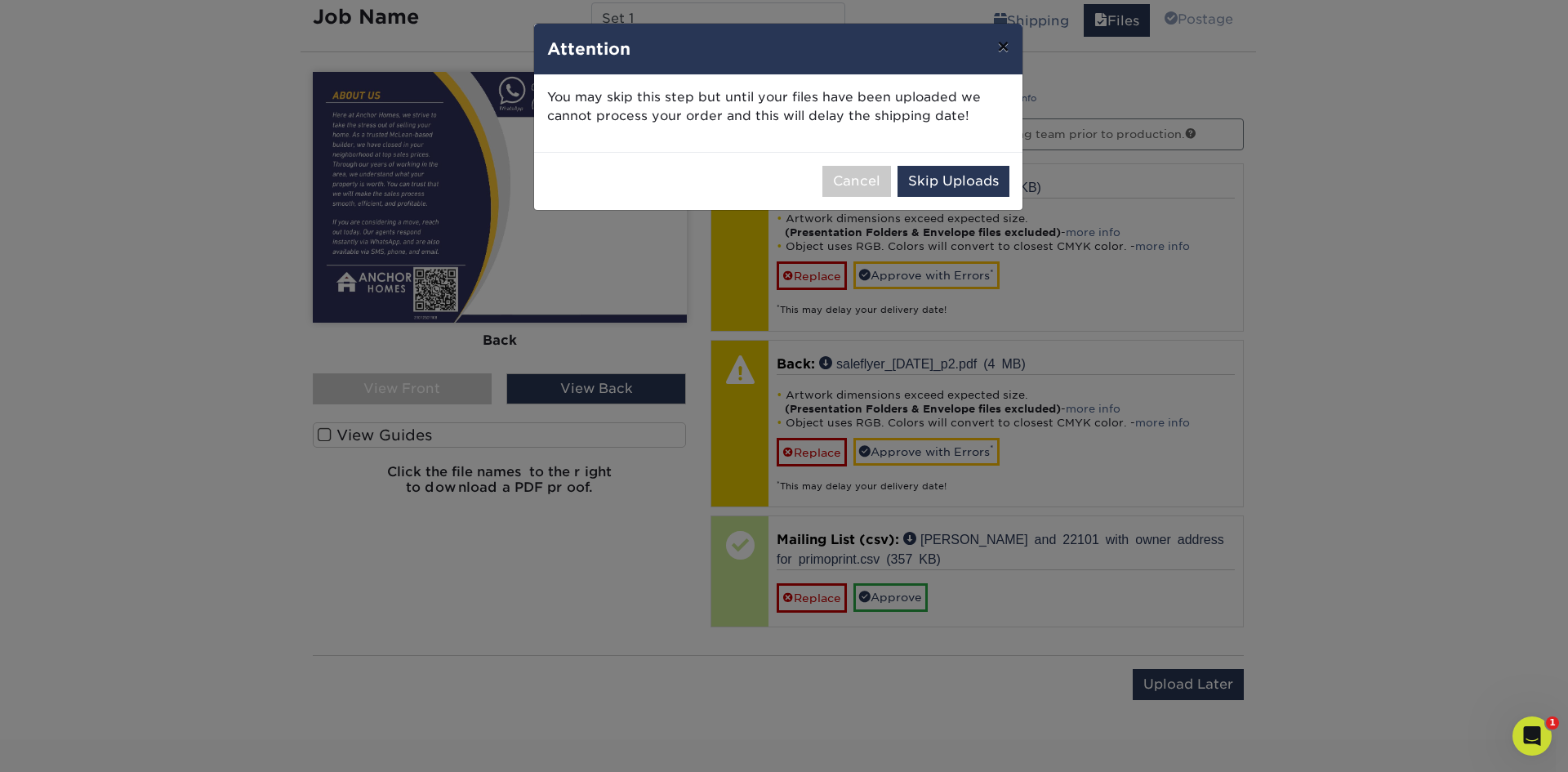
click at [998, 41] on button "×" at bounding box center [1003, 46] width 38 height 45
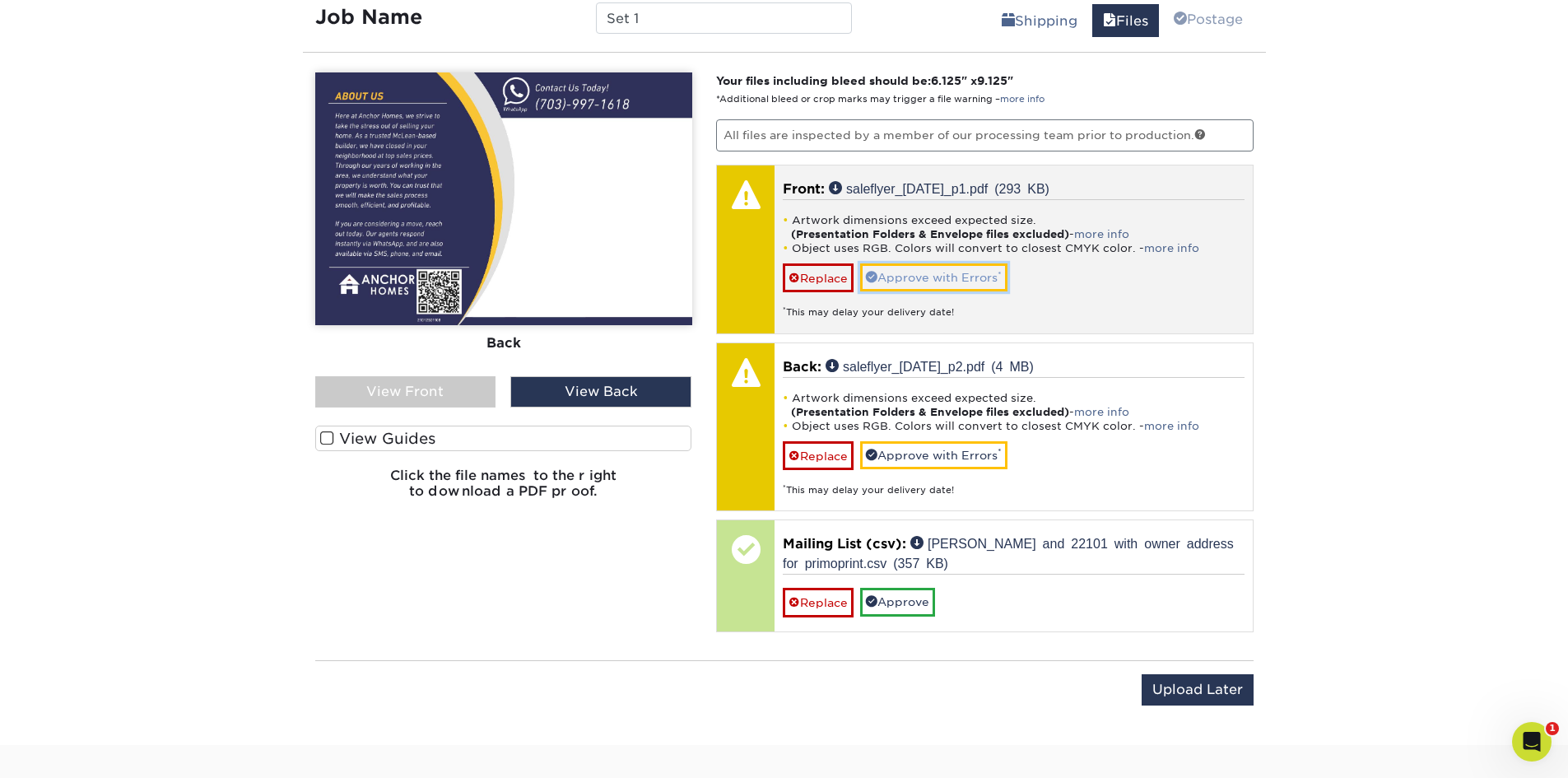
click at [937, 270] on link "Approve with Errors *" at bounding box center [934, 277] width 147 height 28
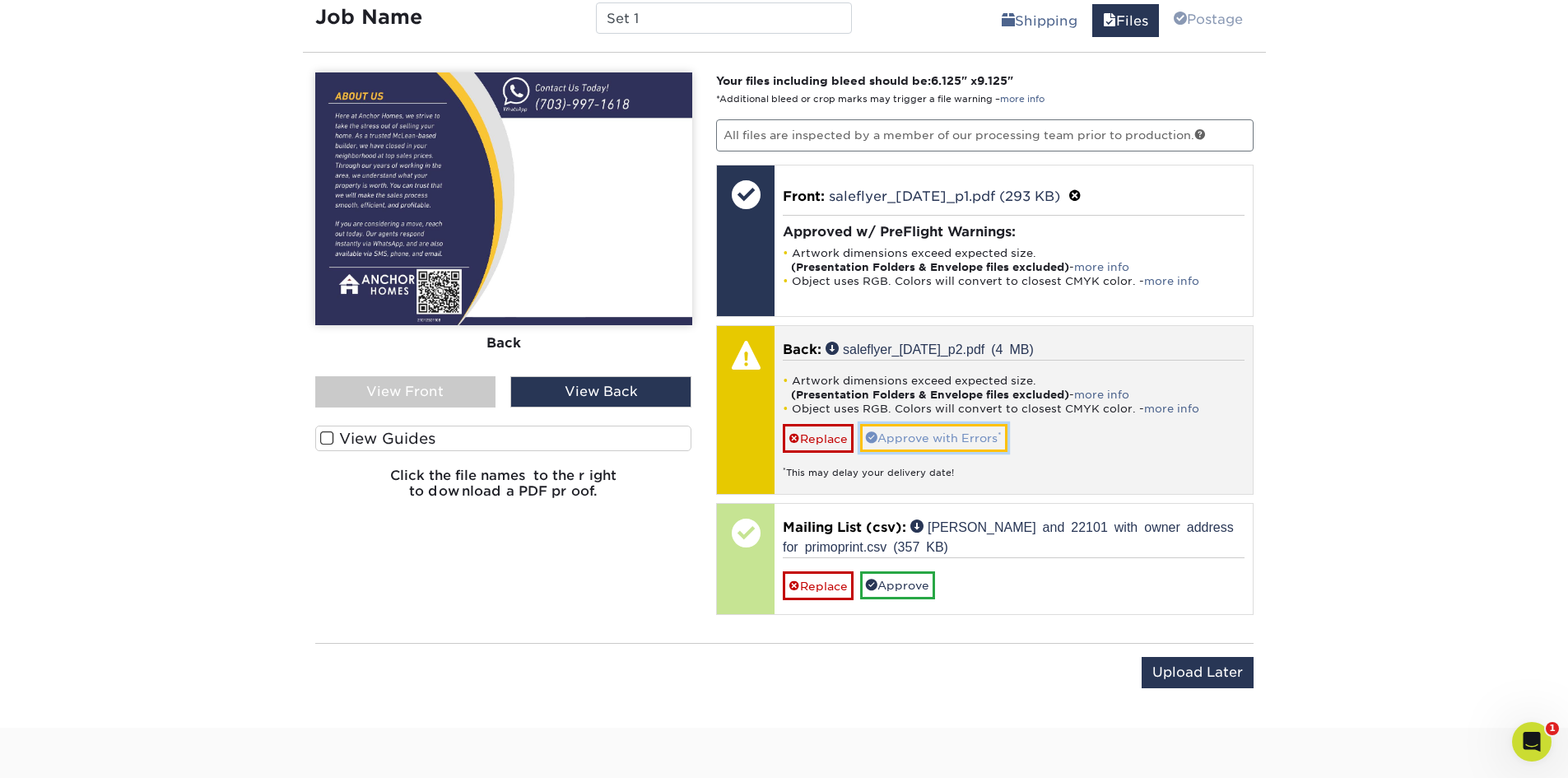
click at [931, 442] on link "Approve with Errors *" at bounding box center [934, 437] width 147 height 28
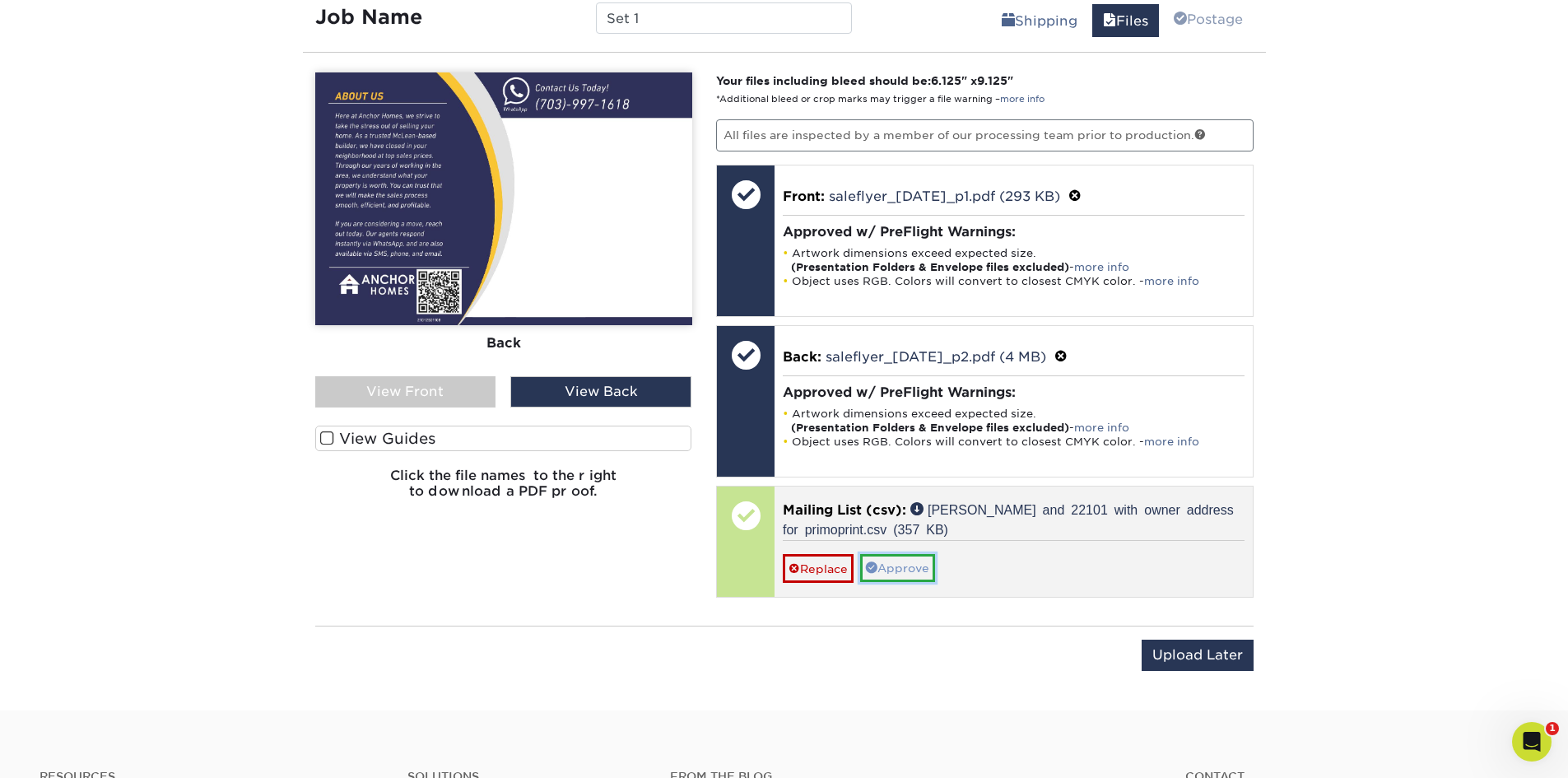
click at [911, 570] on link "Approve" at bounding box center [898, 568] width 75 height 28
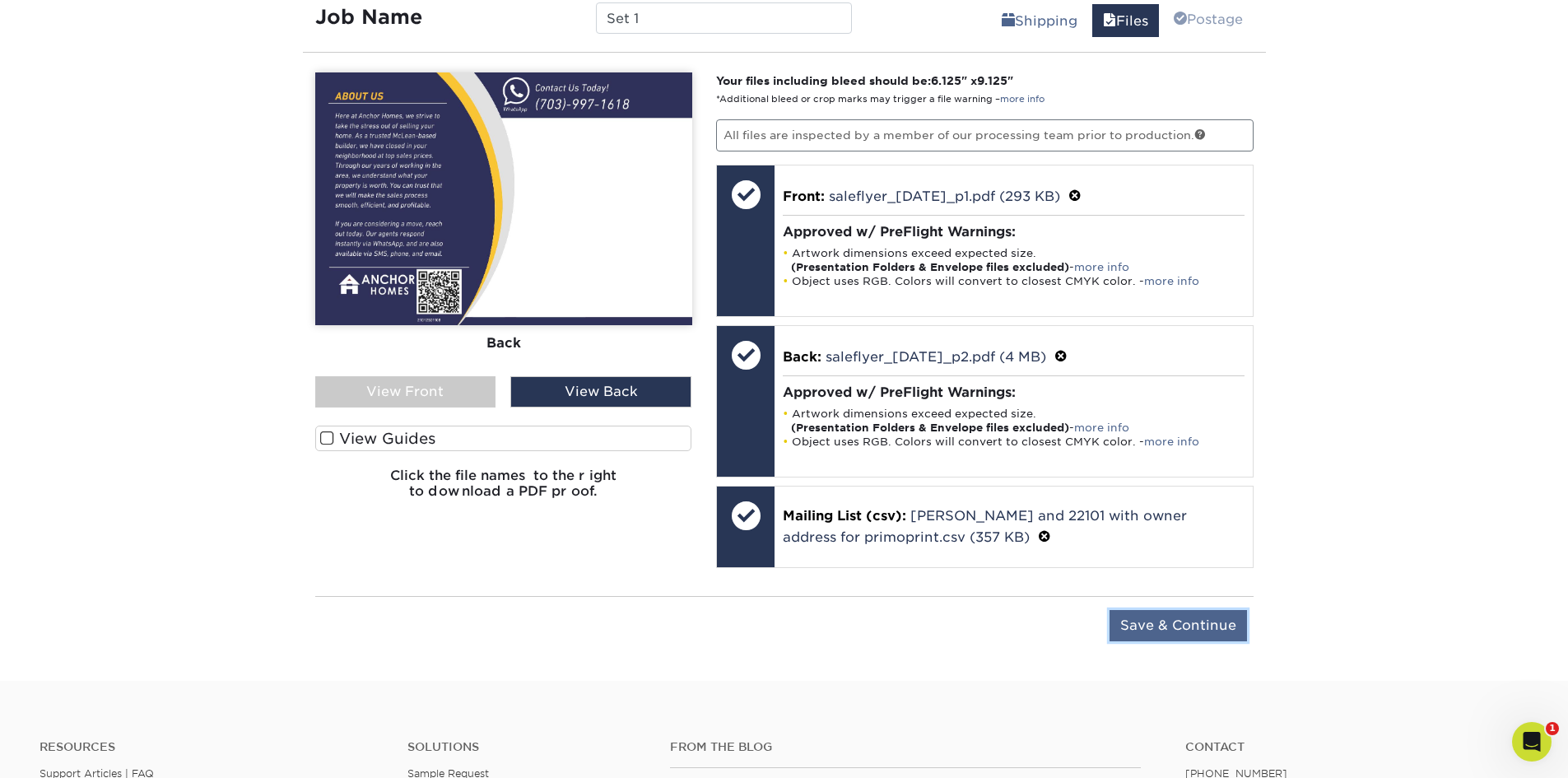
click at [1188, 631] on input "Save & Continue" at bounding box center [1178, 625] width 137 height 31
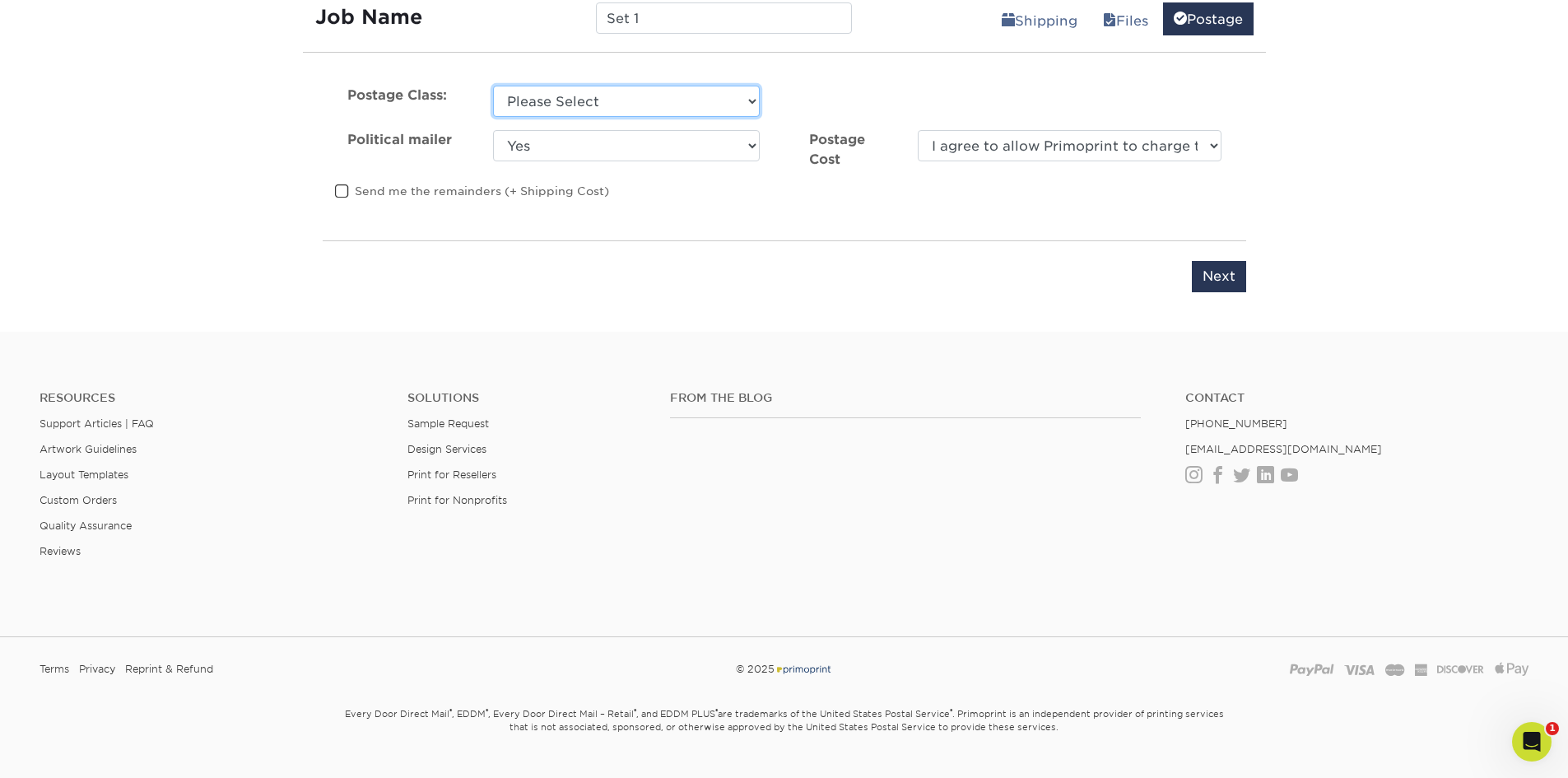
click at [660, 99] on select "Please Select First Class Standard Class Non Profit" at bounding box center [626, 101] width 267 height 31
select select "standard"
click at [493, 86] on select "Please Select First Class Standard Class Non Profit" at bounding box center [626, 101] width 267 height 31
click at [631, 151] on select "Yes No" at bounding box center [626, 145] width 267 height 31
select select "0"
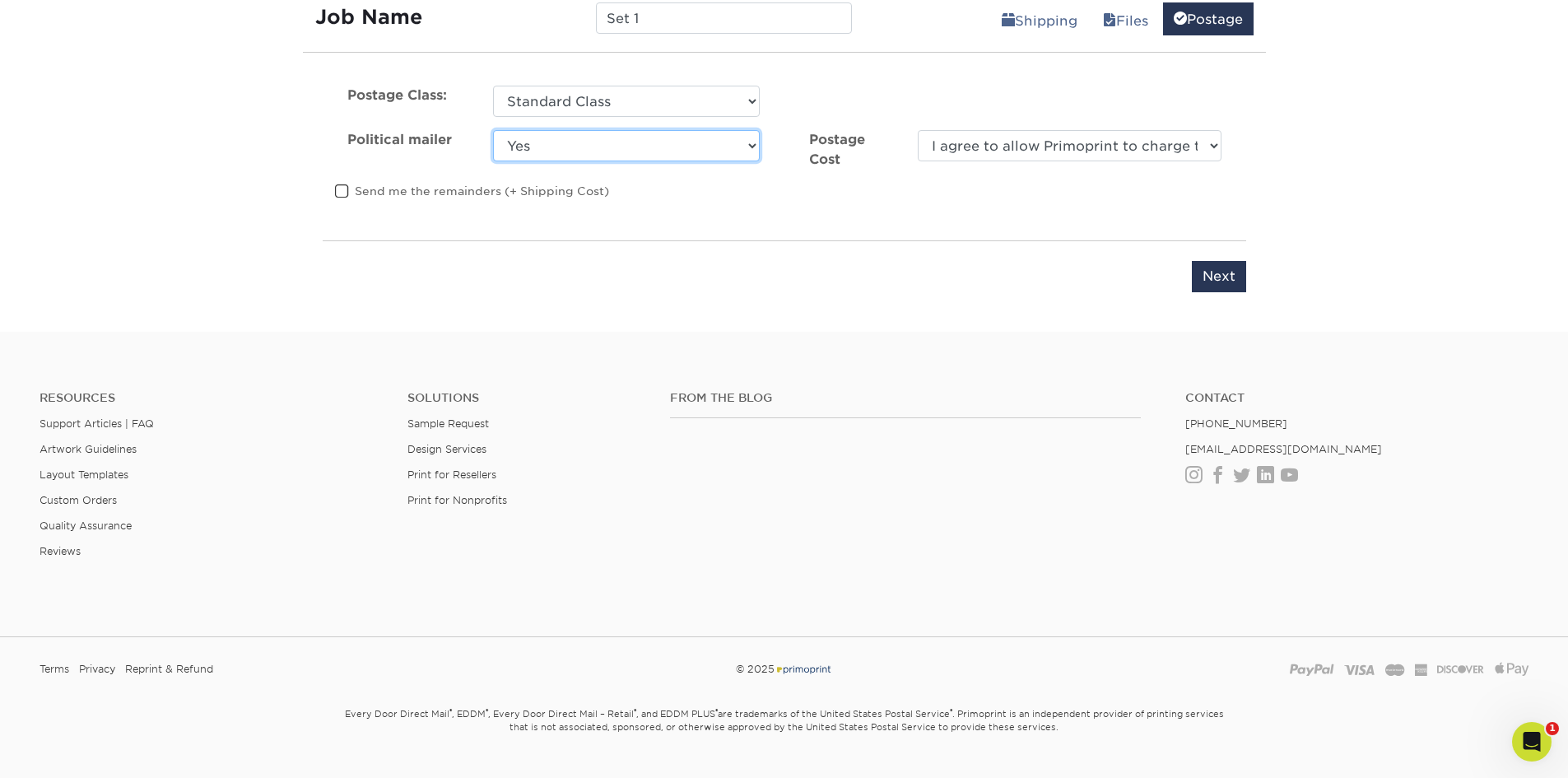
click at [493, 130] on select "Yes No" at bounding box center [626, 145] width 267 height 31
click at [1123, 141] on select "I agree to allow Primoprint to charge the card on file for the final postage co…" at bounding box center [1069, 145] width 303 height 31
click at [1232, 274] on input "Next" at bounding box center [1219, 276] width 54 height 31
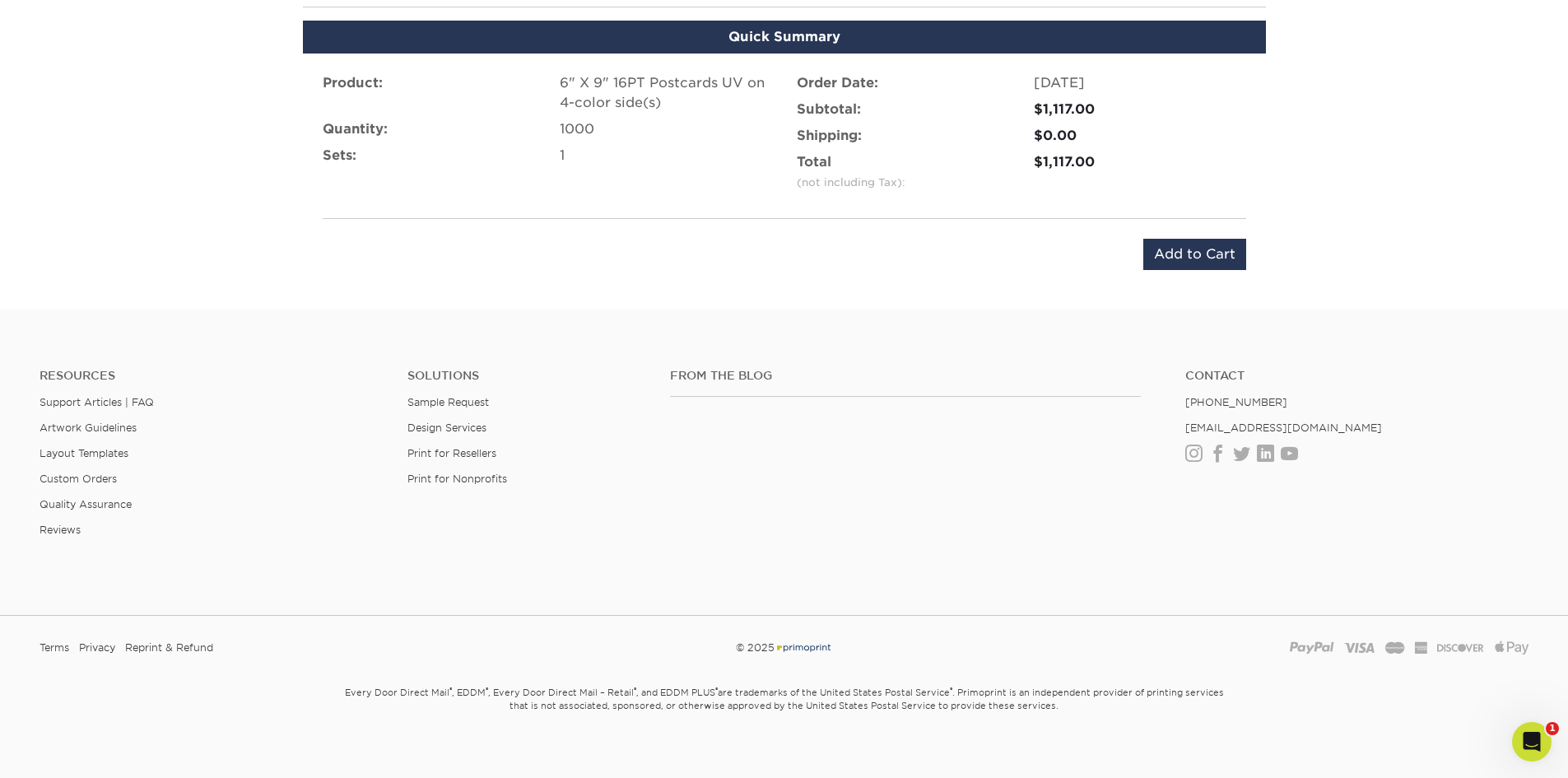
scroll to position [1015, 0]
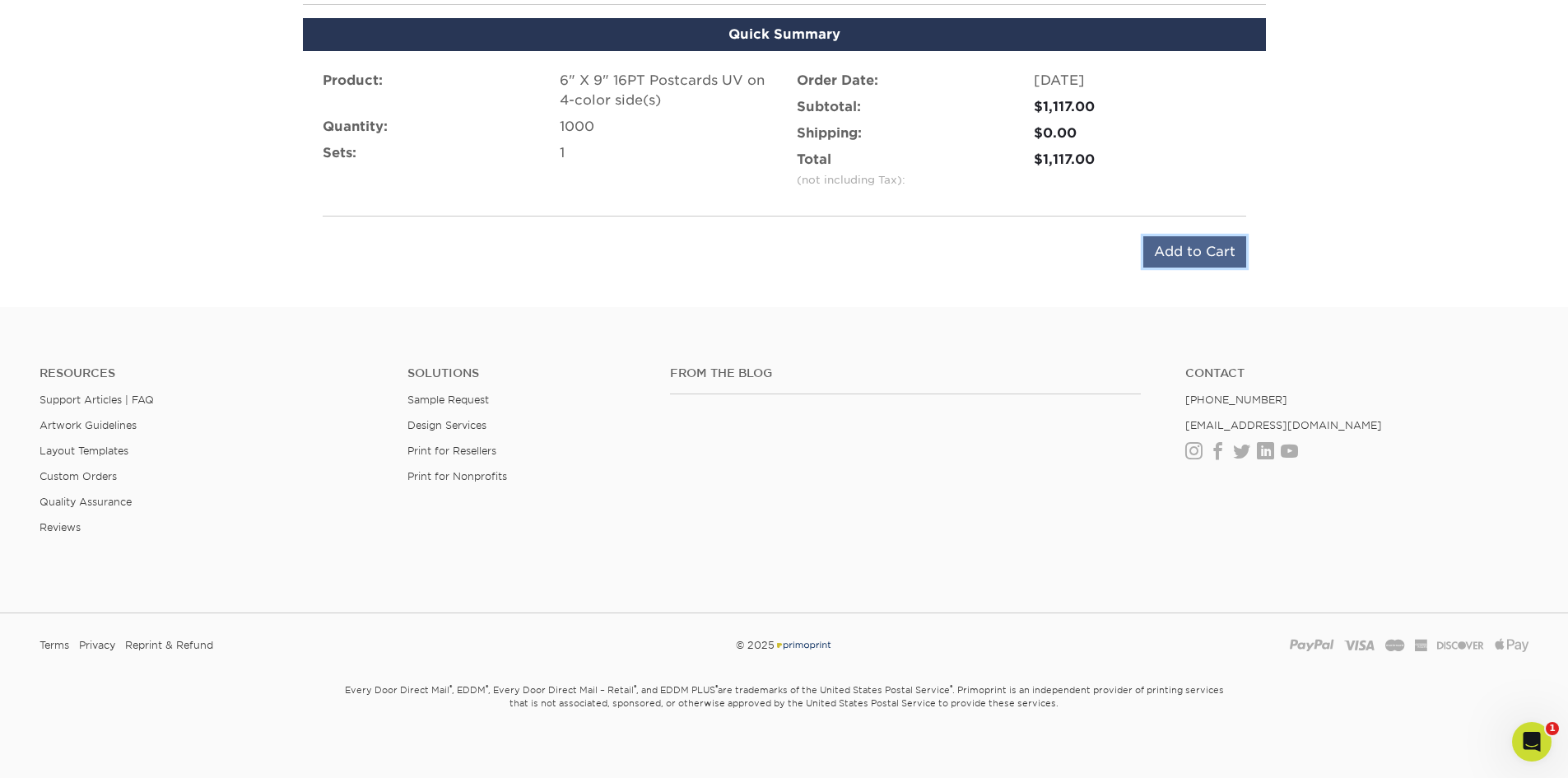
click at [1176, 247] on input "Add to Cart" at bounding box center [1194, 252] width 103 height 31
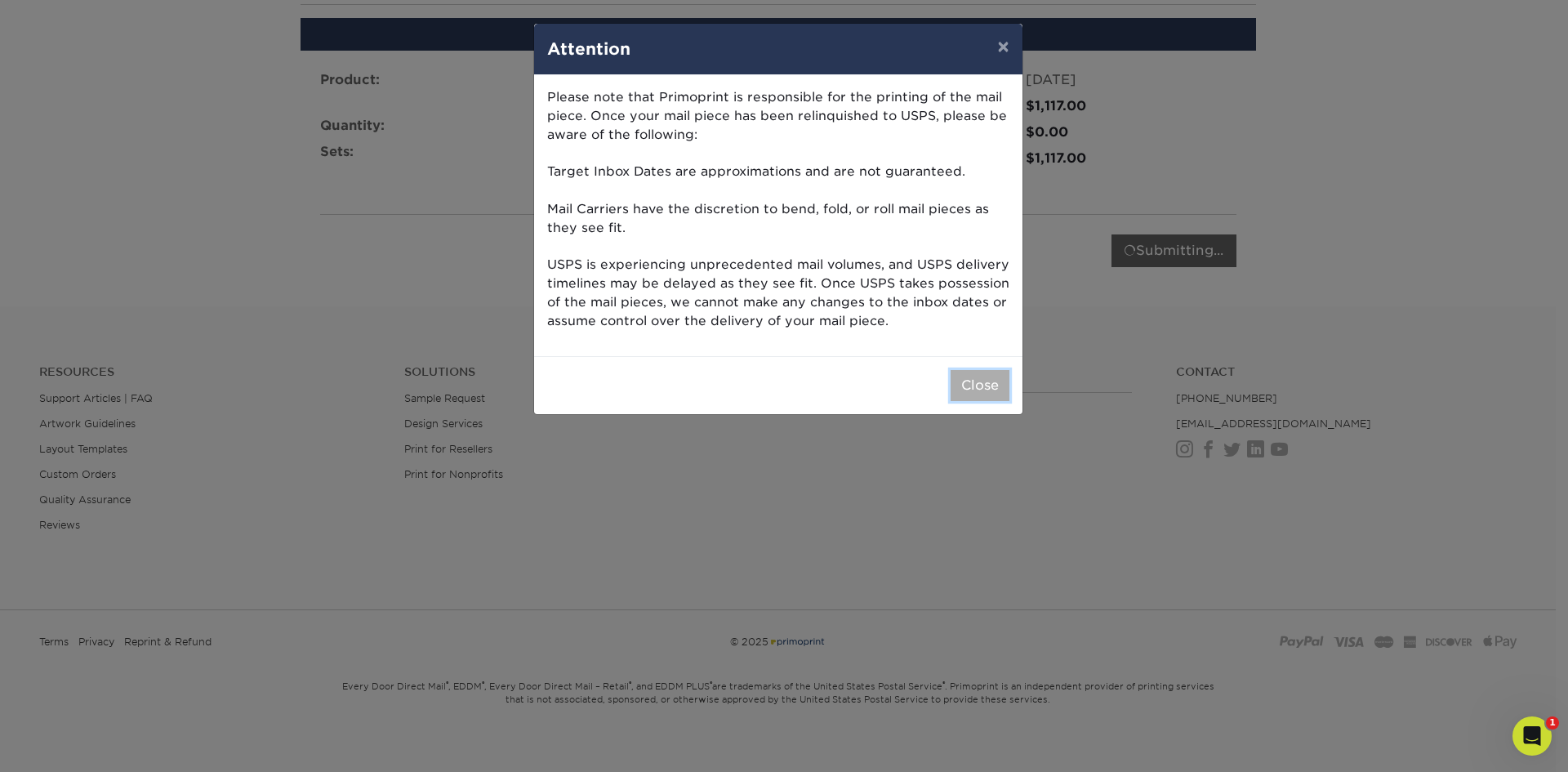
click at [968, 382] on button "Close" at bounding box center [980, 385] width 59 height 31
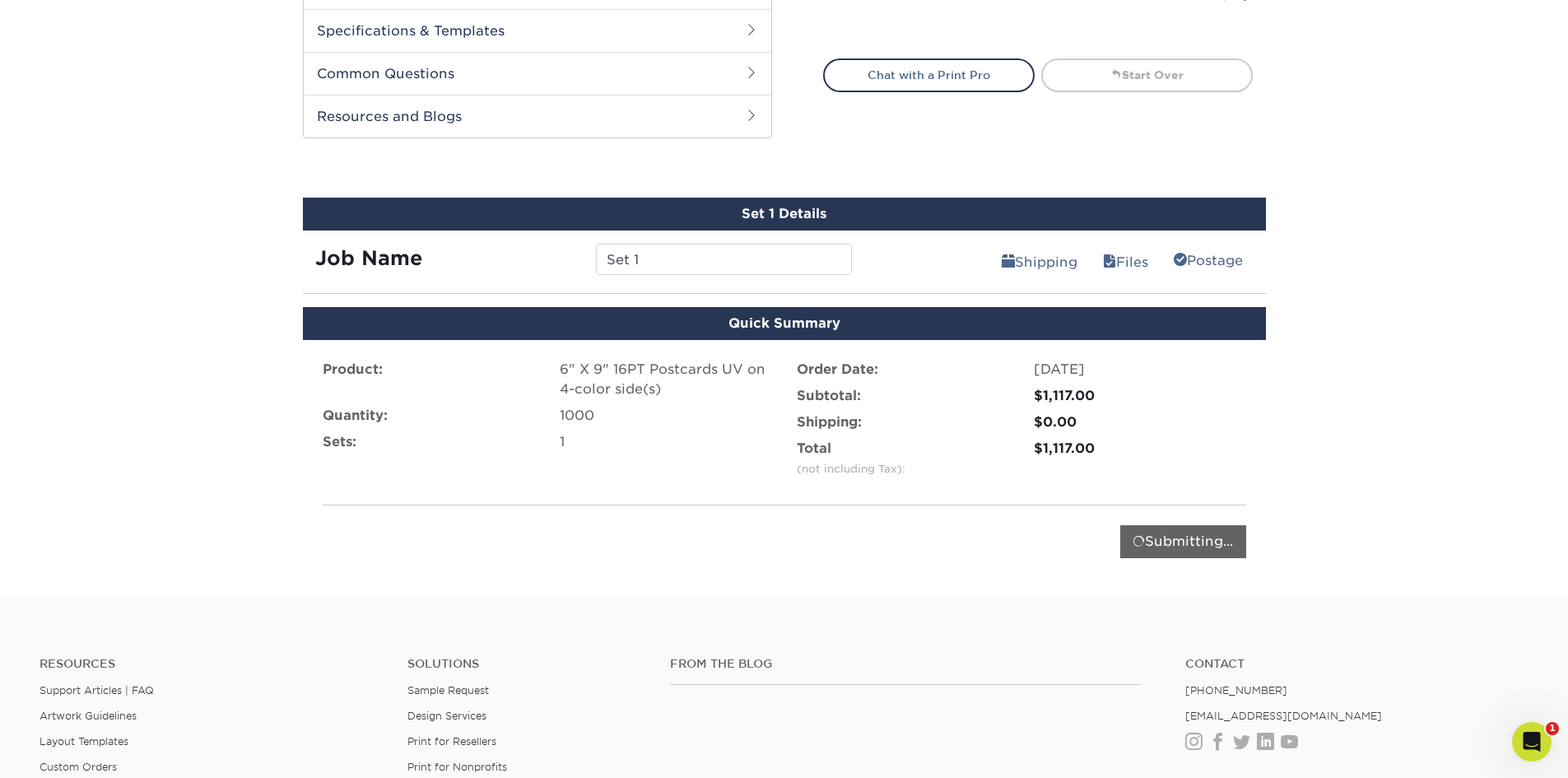
scroll to position [742, 0]
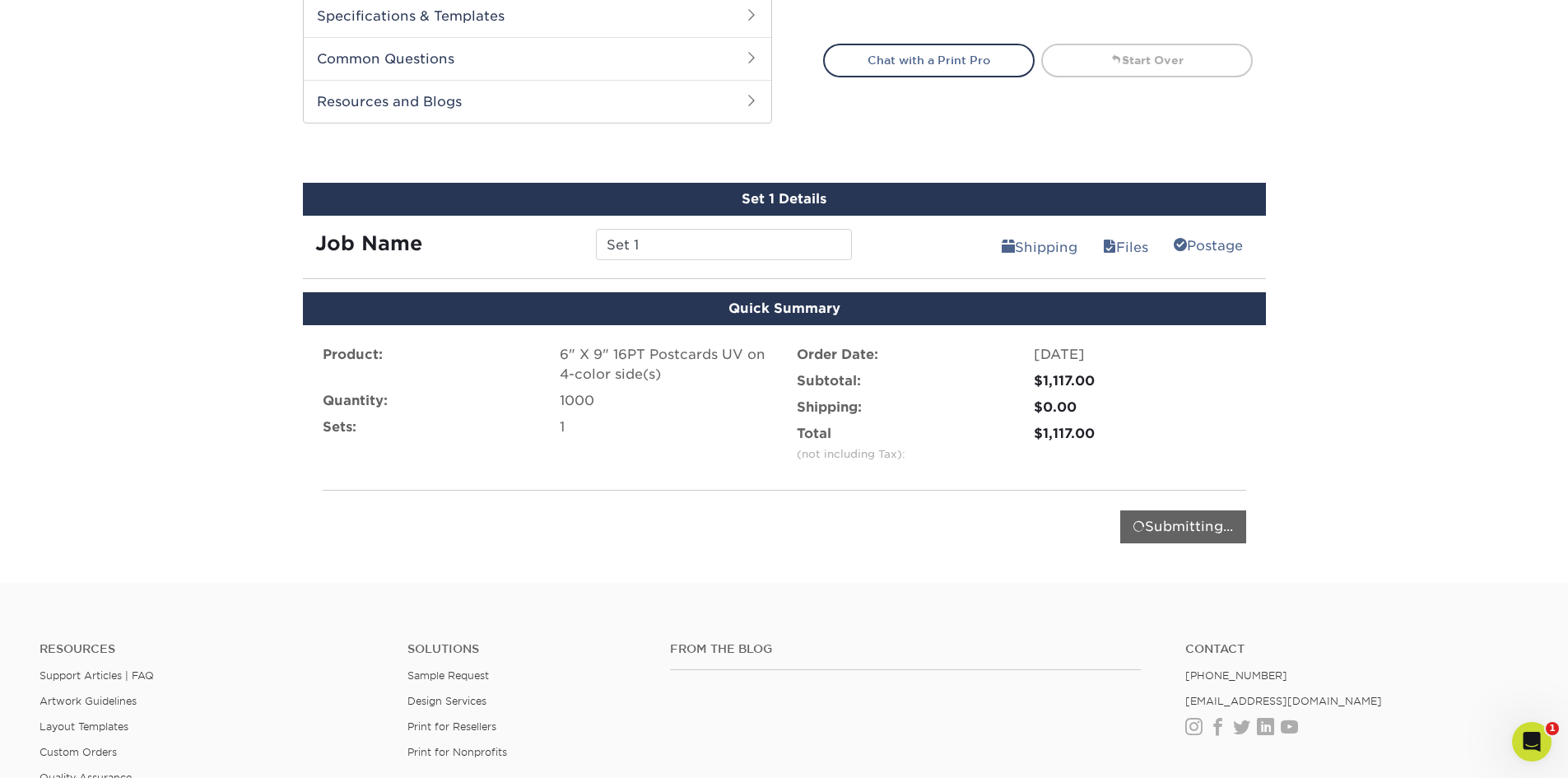
click at [1197, 525] on div "Submitting..." at bounding box center [1183, 526] width 126 height 33
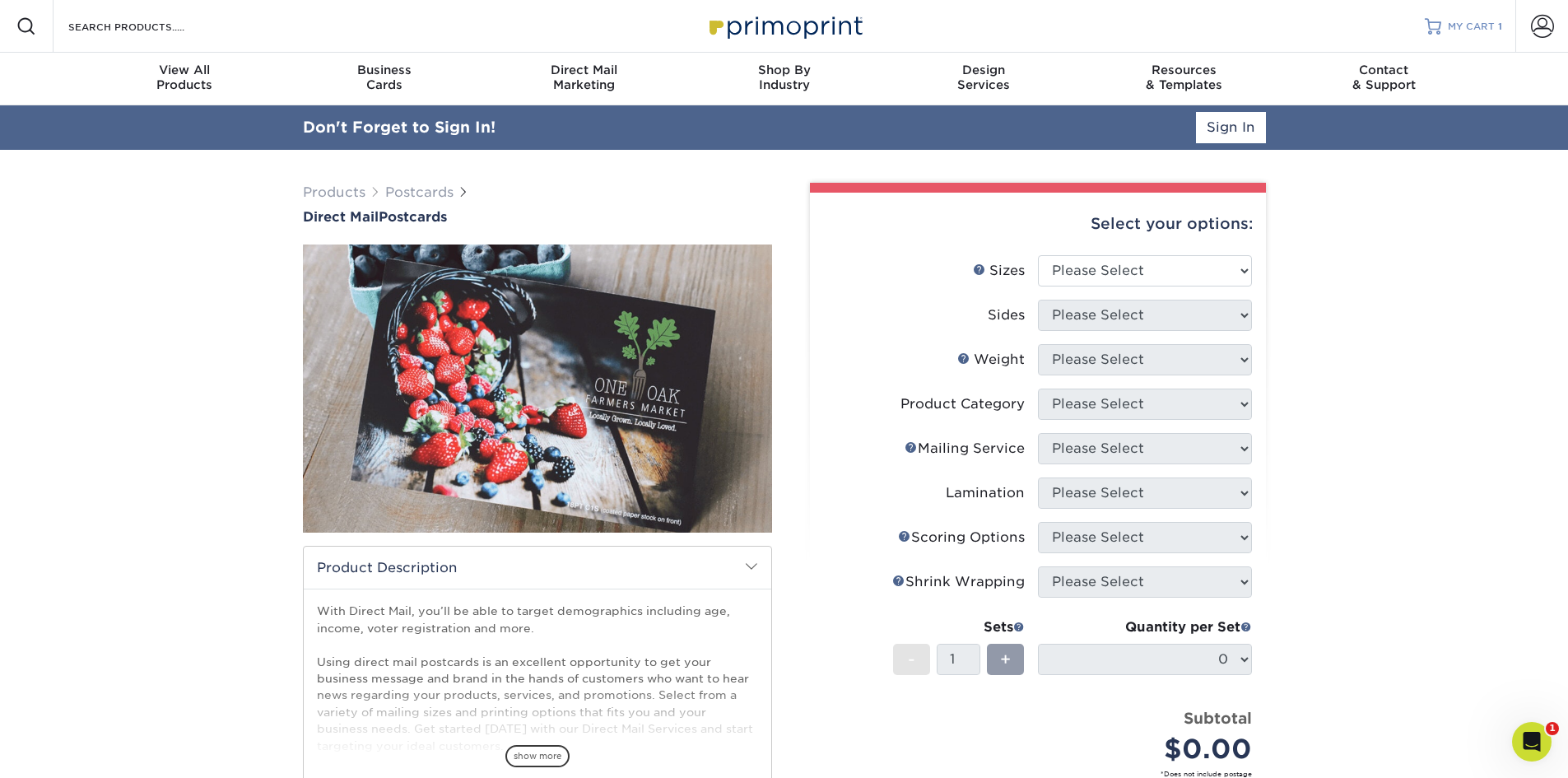
click at [1448, 20] on link "MY CART 1" at bounding box center [1463, 26] width 77 height 53
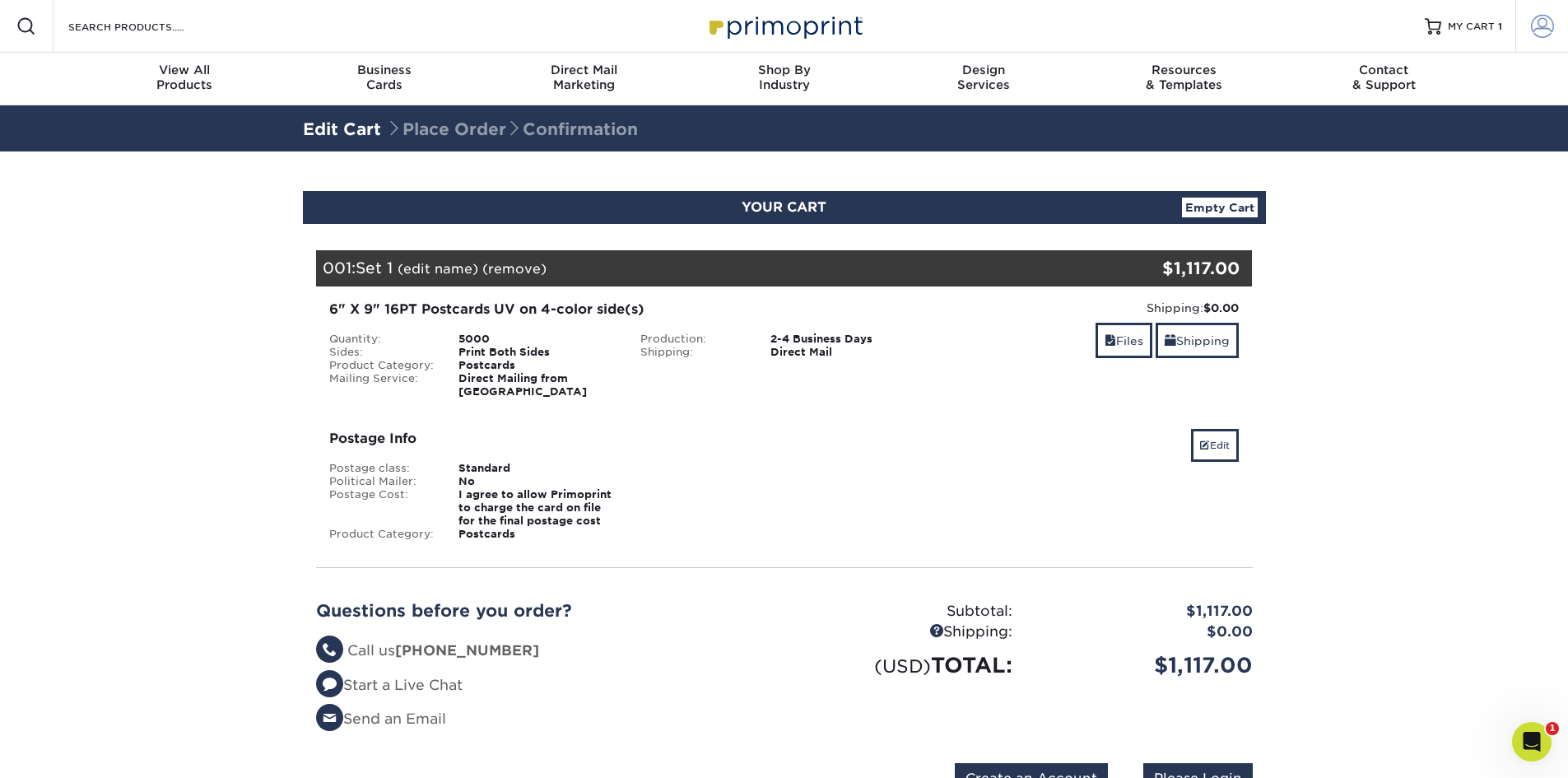
click at [1543, 21] on span at bounding box center [1542, 25] width 23 height 23
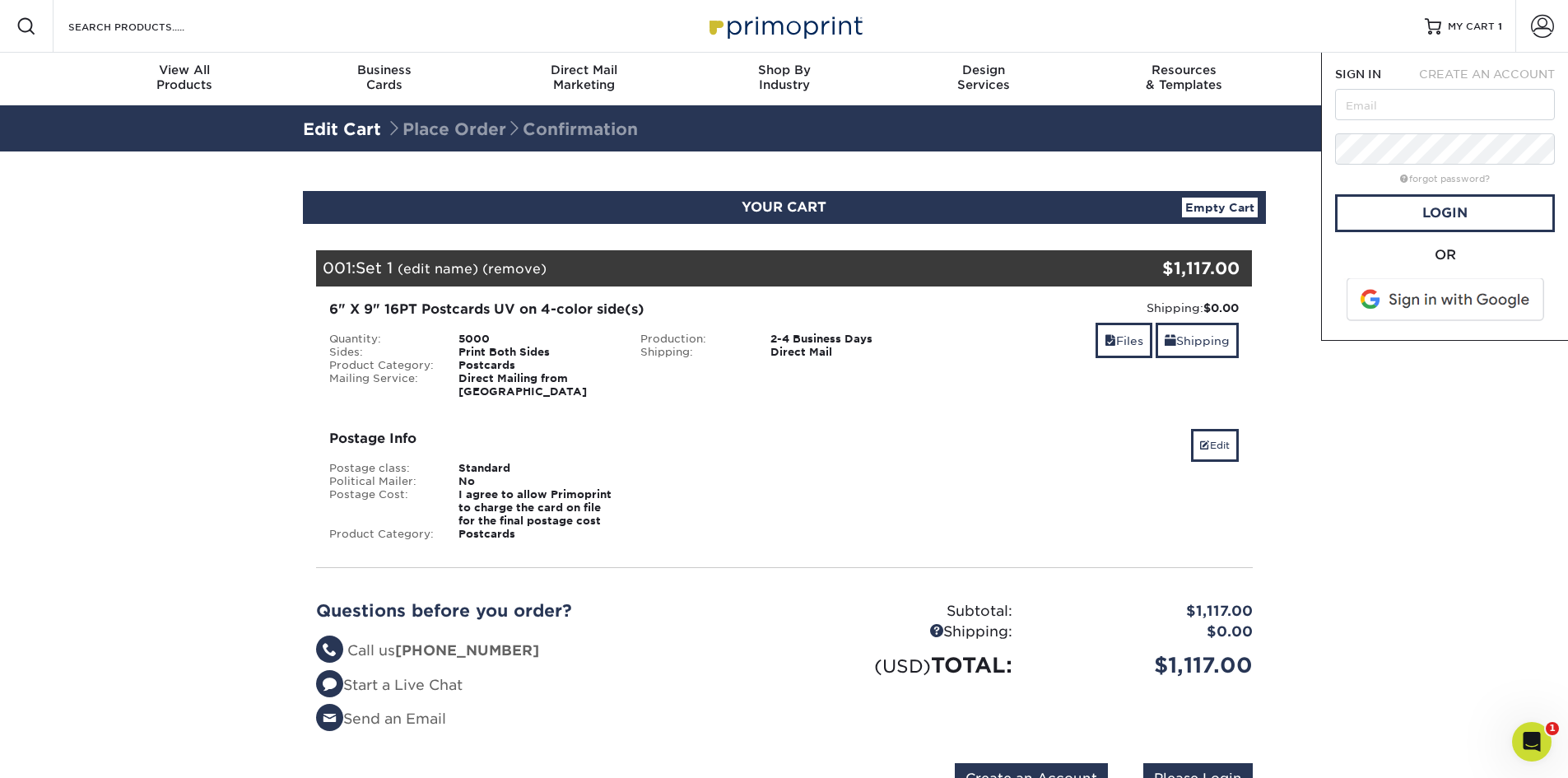
click at [1415, 292] on span at bounding box center [1447, 299] width 210 height 42
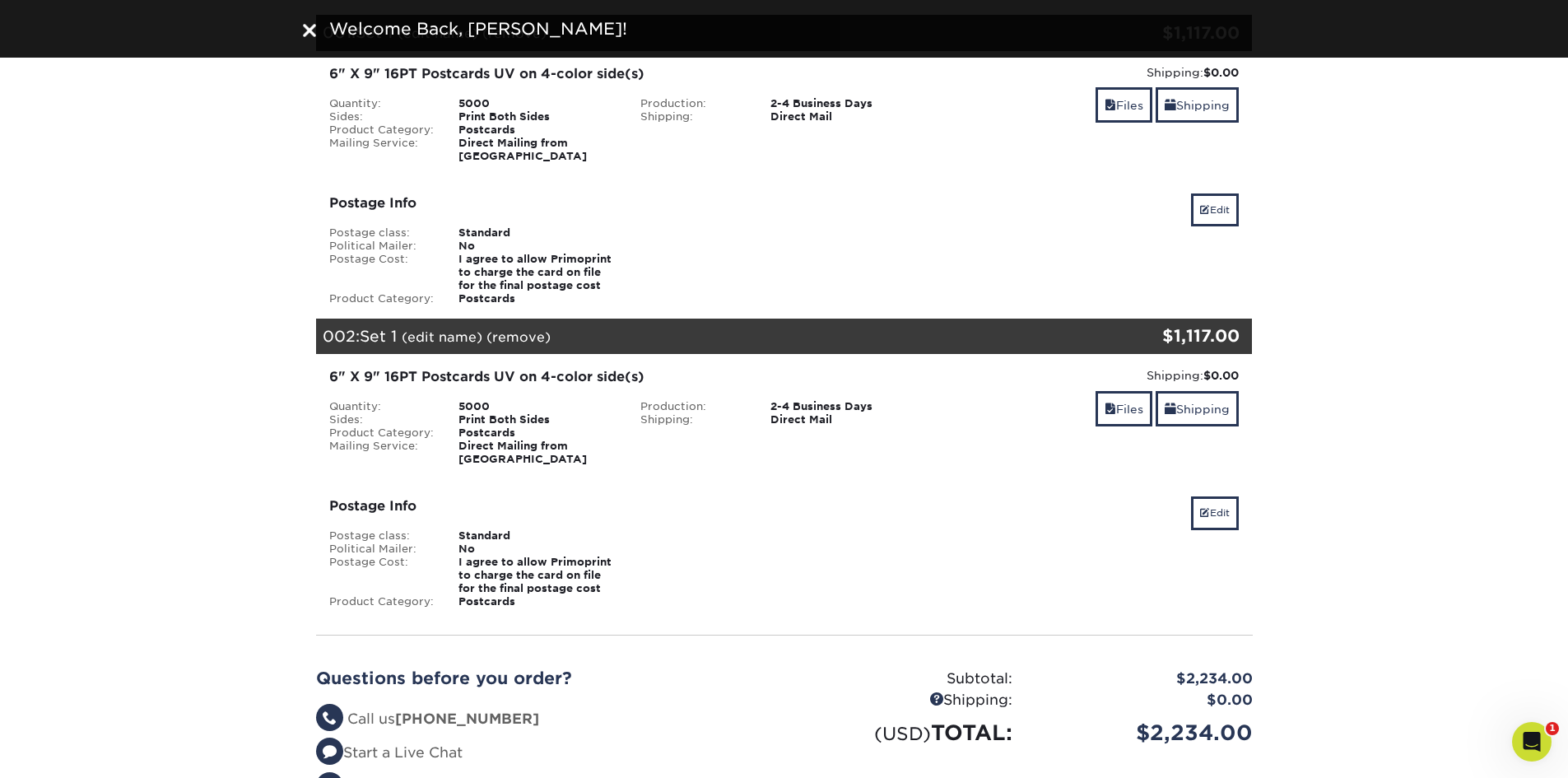
scroll to position [274, 0]
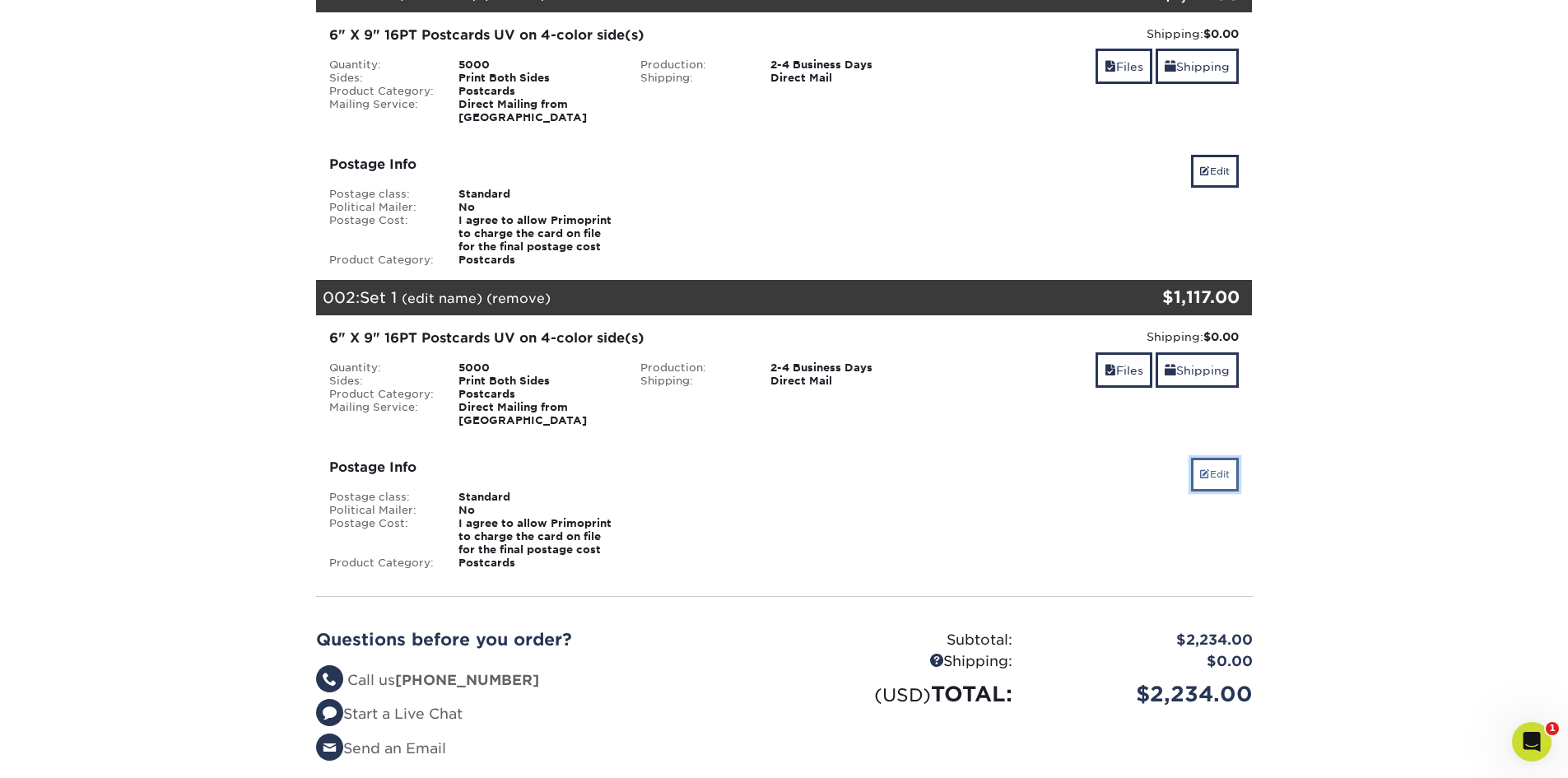
click at [1195, 458] on link "Edit" at bounding box center [1215, 474] width 47 height 33
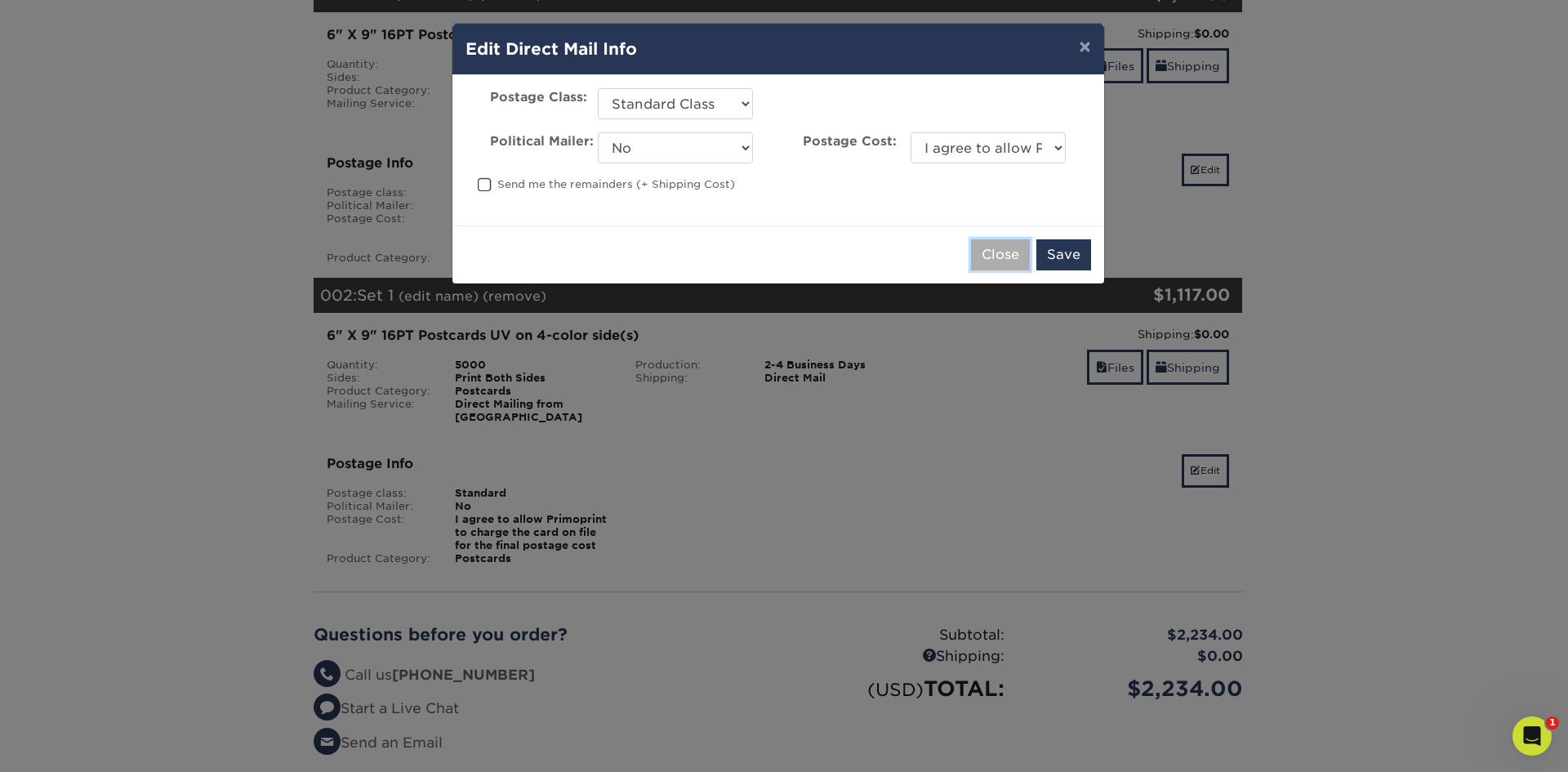
click at [994, 259] on button "Close" at bounding box center [1001, 255] width 59 height 31
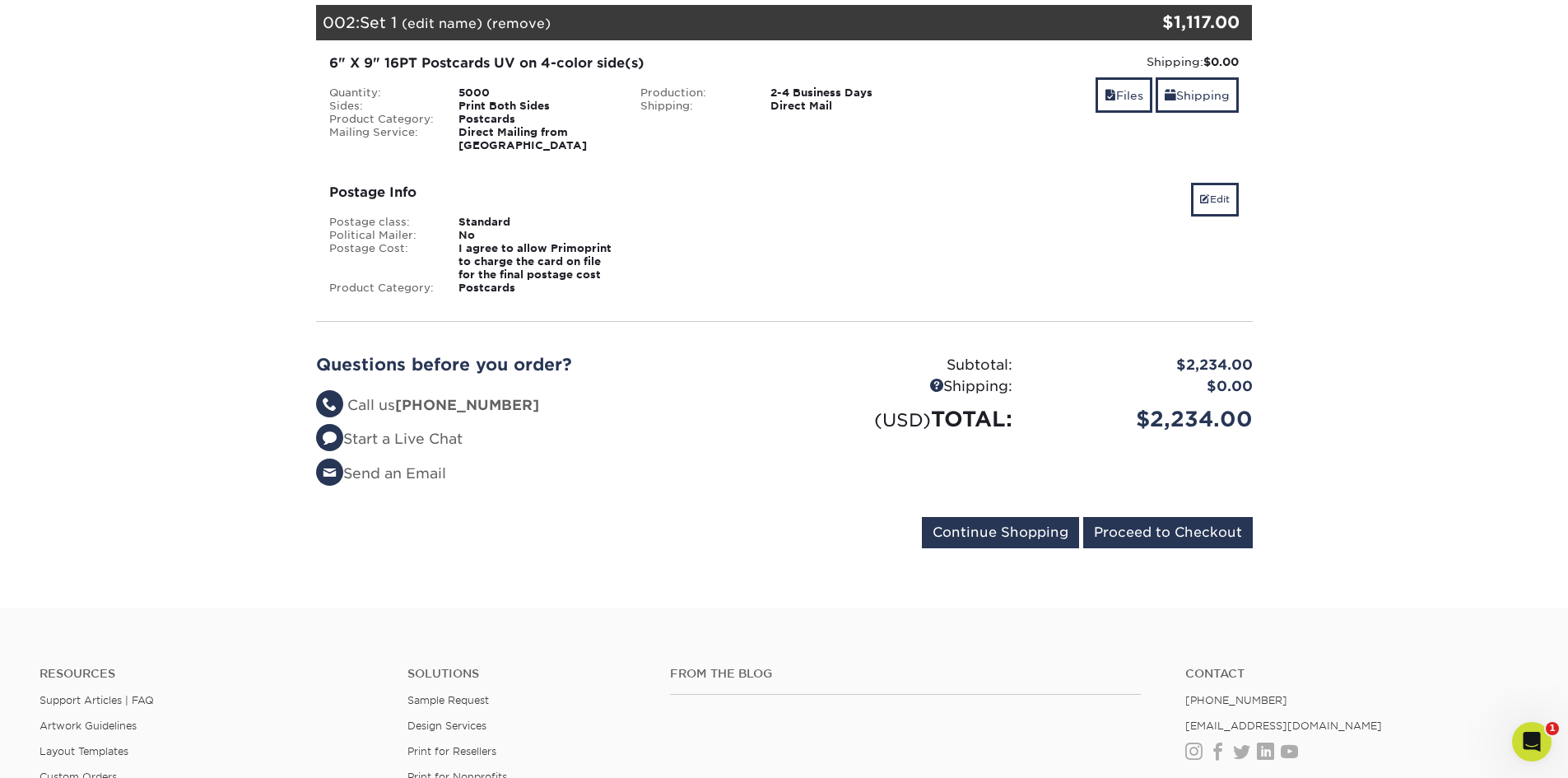
scroll to position [137, 0]
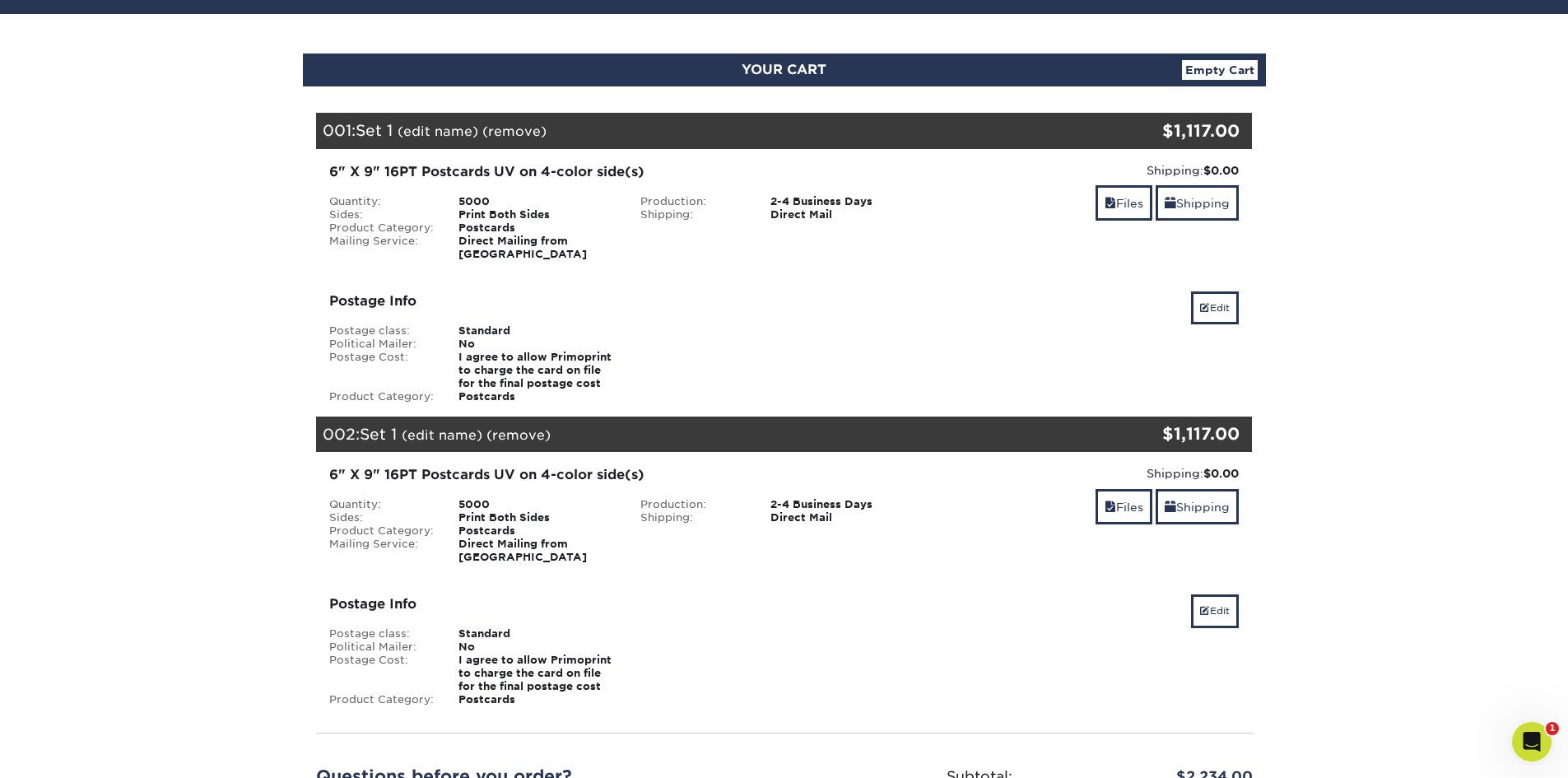
drag, startPoint x: 699, startPoint y: 558, endPoint x: 813, endPoint y: 607, distance: 124.1
click at [812, 627] on div "Postage class: Standard Political Mailer: No Postage Cost: I agree to allow Pri…" at bounding box center [628, 666] width 623 height 79
click at [1195, 594] on link "Edit" at bounding box center [1215, 610] width 47 height 33
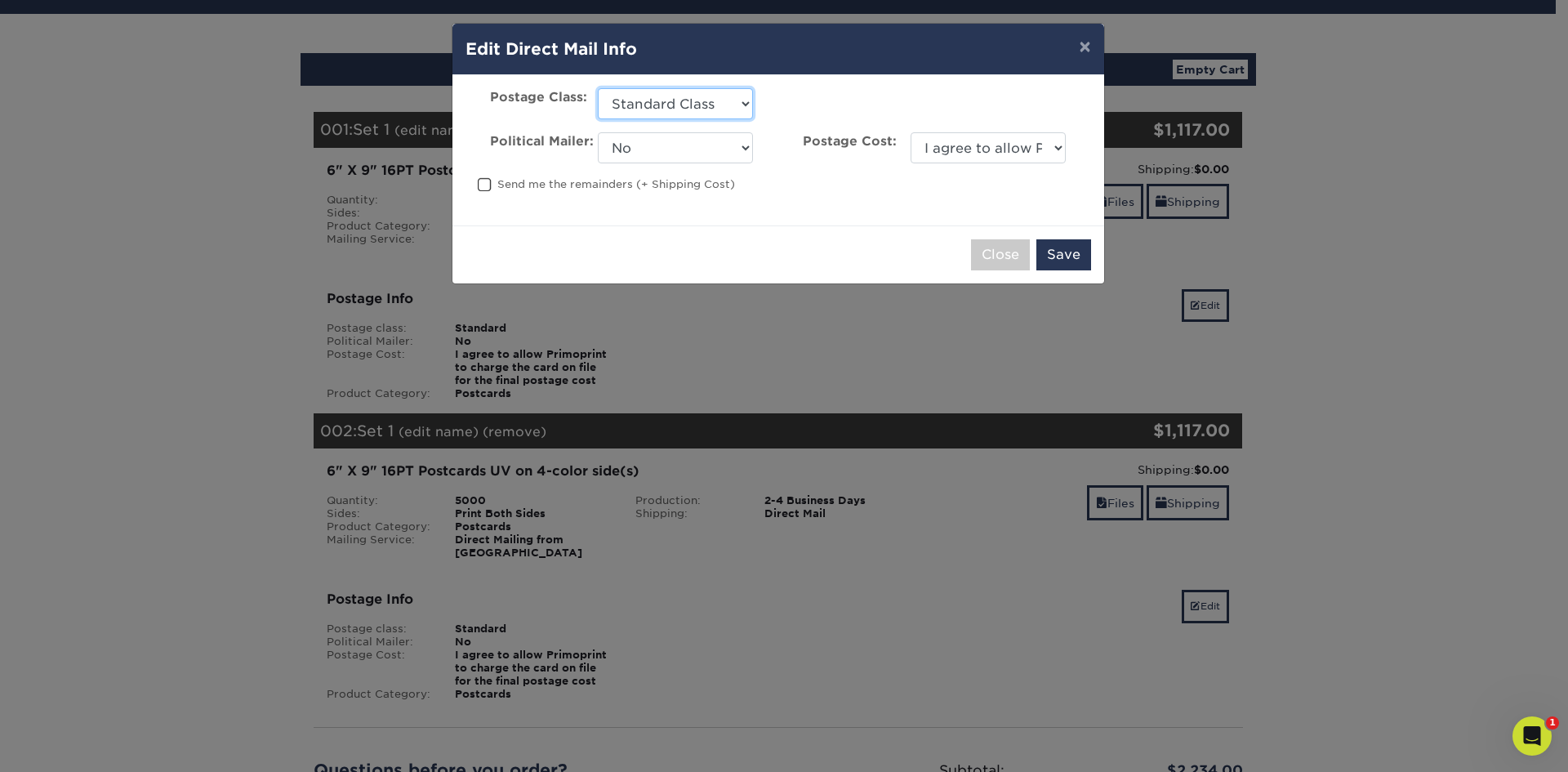
click at [691, 106] on select "Please Select First Class Standard Class Non Profit" at bounding box center [675, 103] width 156 height 31
click at [798, 95] on div "Postage Class: Please Select First Class Standard Class Non Profit CRID #:" at bounding box center [778, 103] width 650 height 31
click at [1087, 34] on button "×" at bounding box center [1084, 46] width 38 height 45
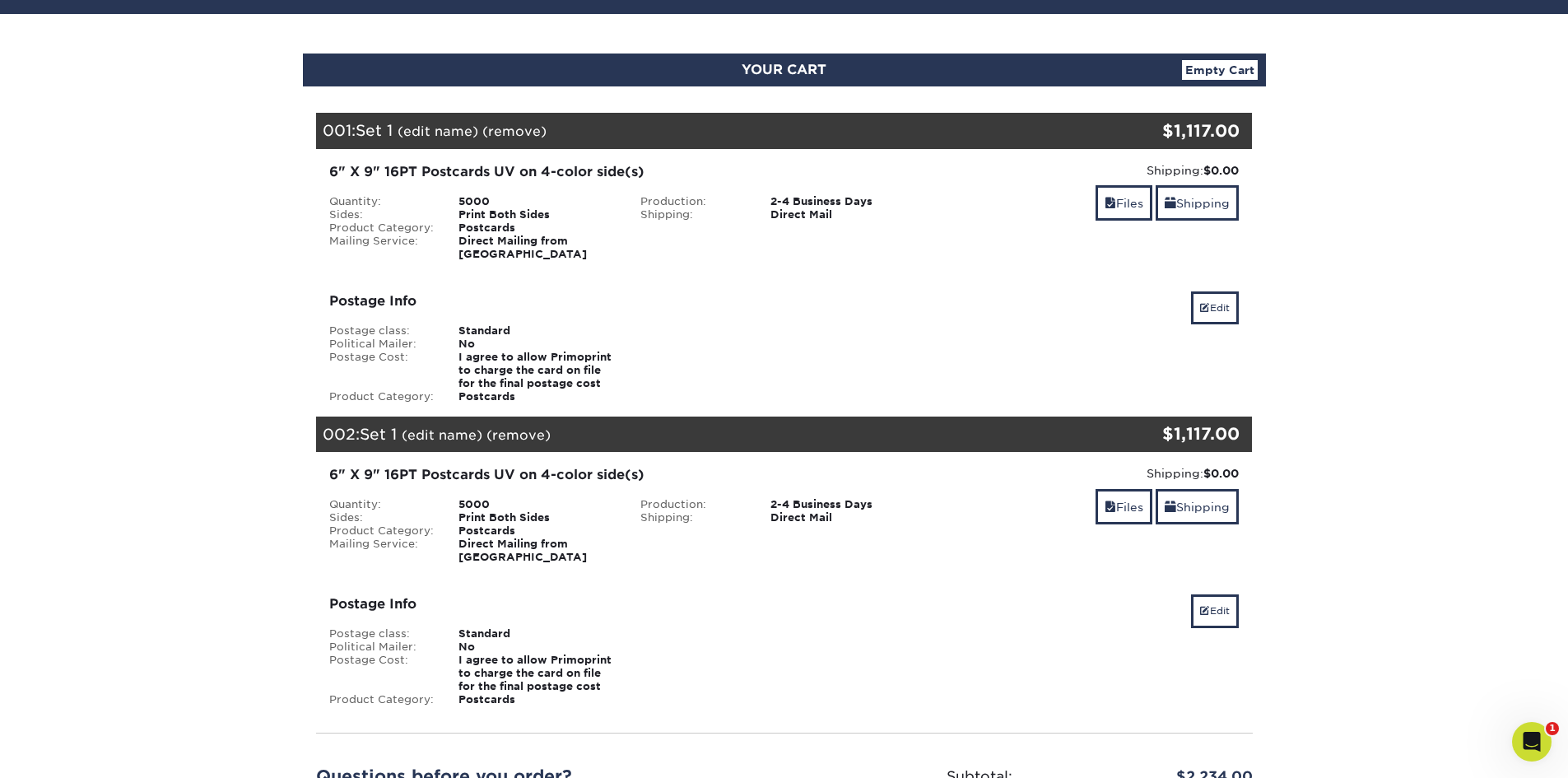
scroll to position [274, 0]
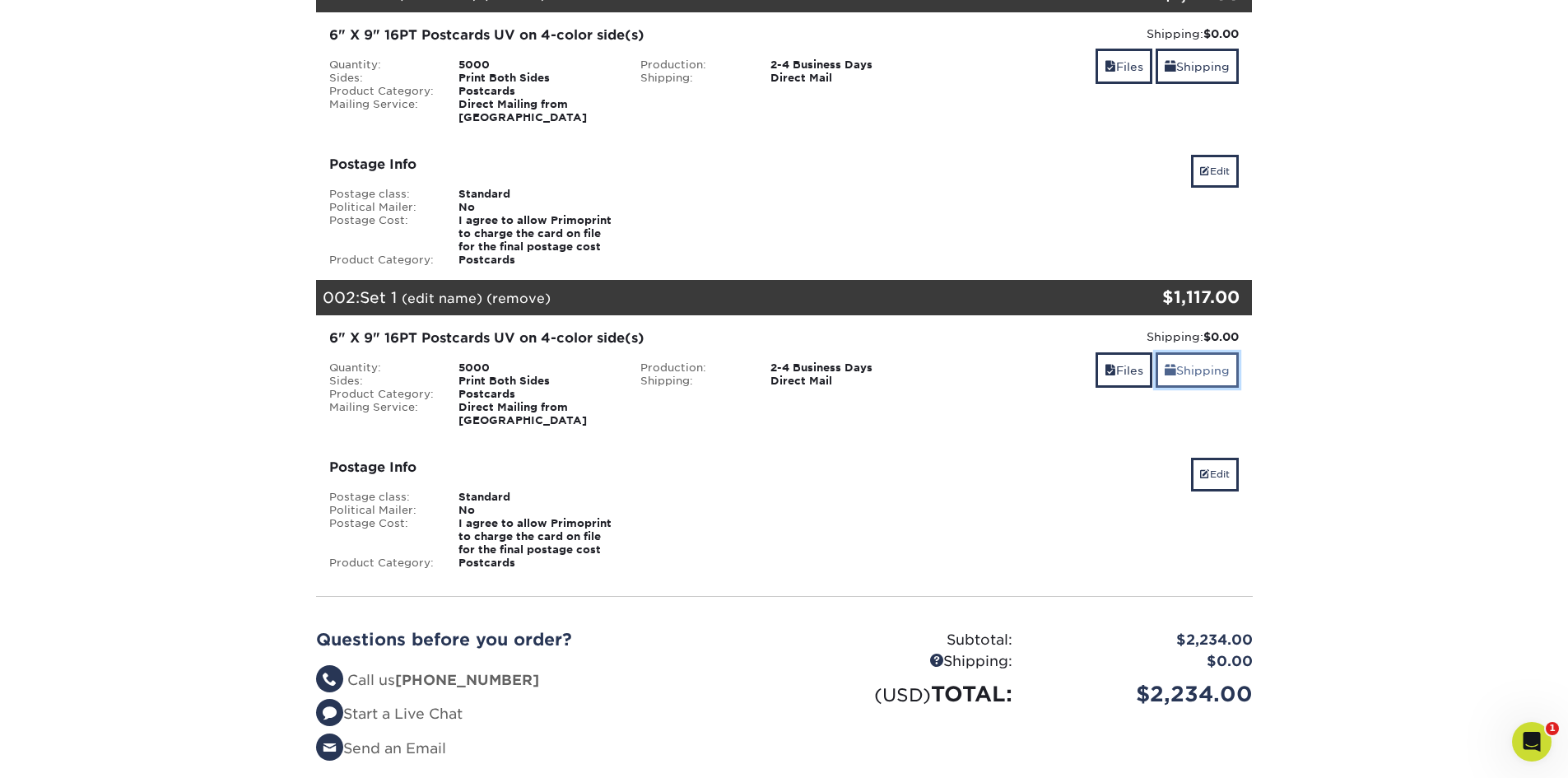
click at [1203, 355] on link "Shipping" at bounding box center [1197, 370] width 83 height 36
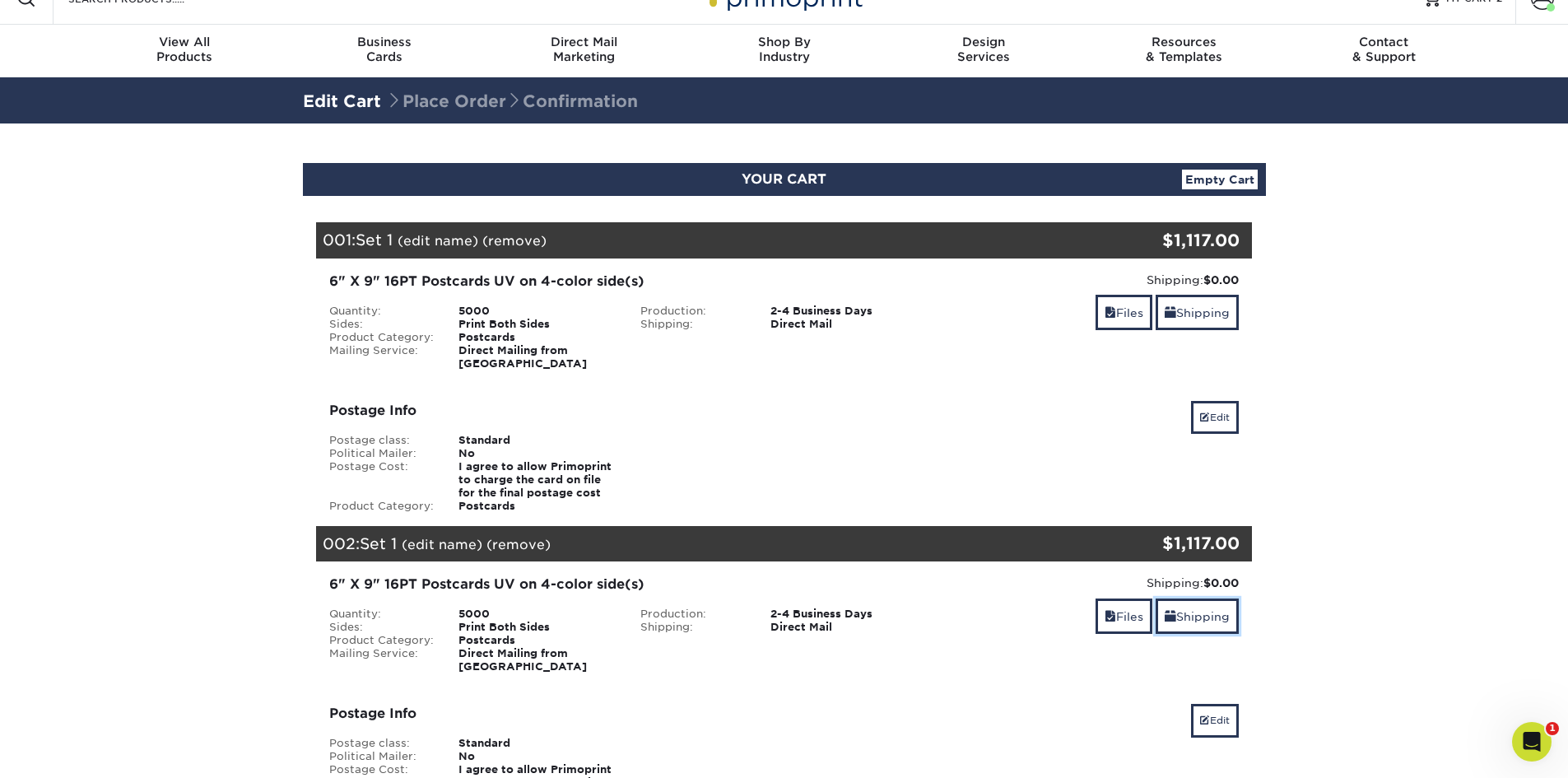
scroll to position [0, 0]
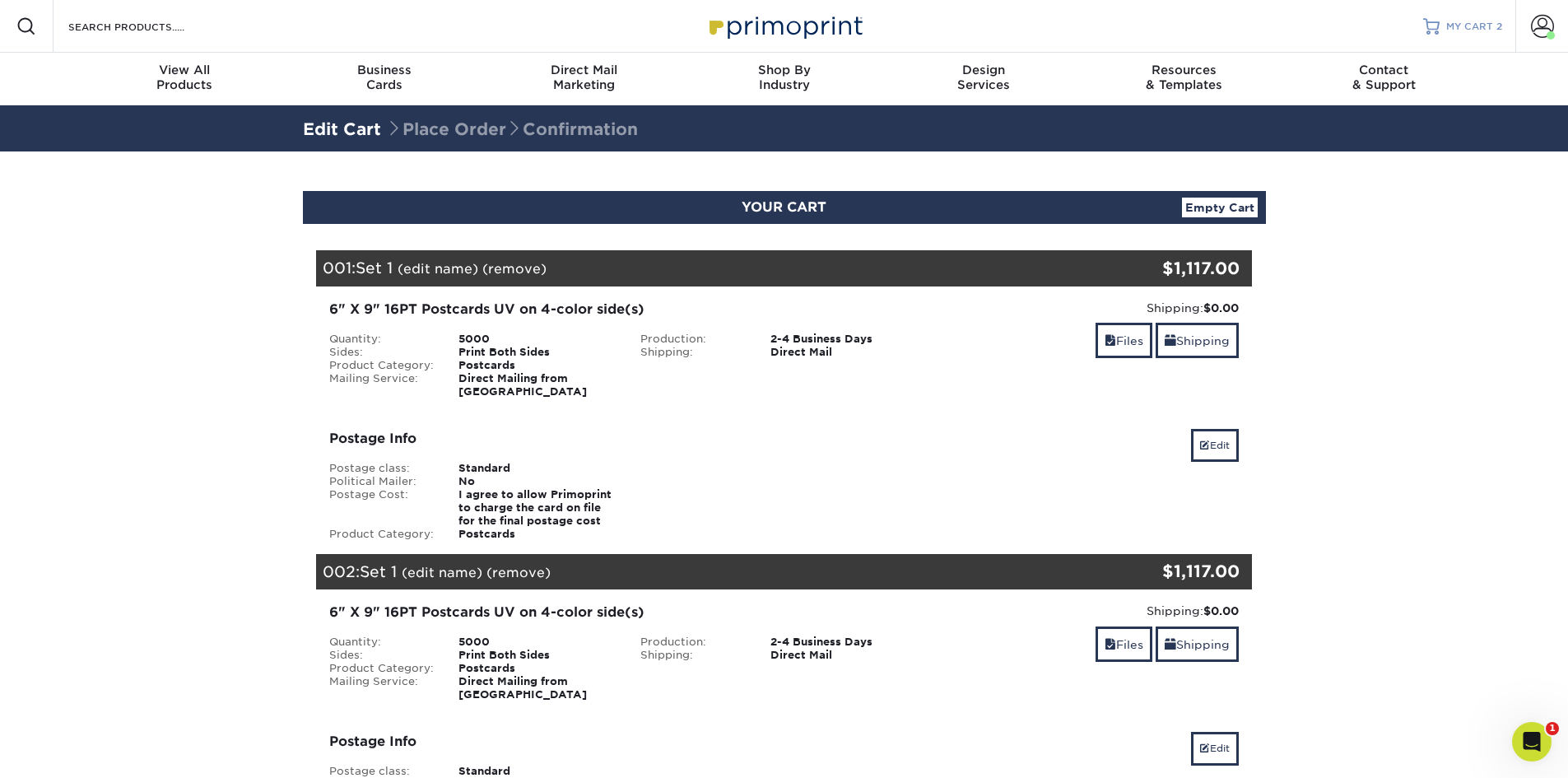
click at [1448, 27] on span "MY CART" at bounding box center [1469, 26] width 47 height 14
click at [1218, 429] on link "Edit" at bounding box center [1215, 445] width 47 height 33
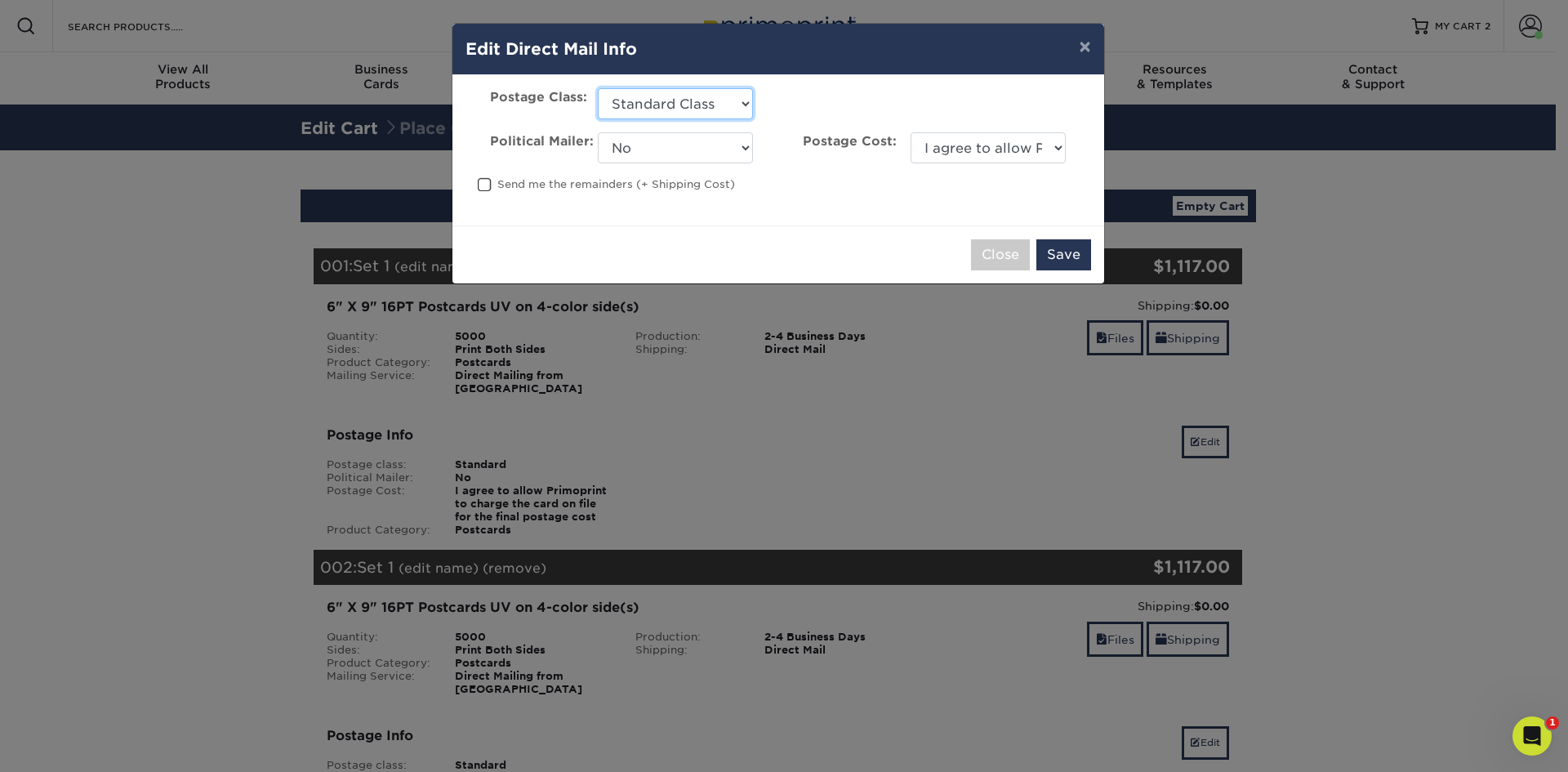
click at [725, 106] on select "Please Select First Class Standard Class Non Profit" at bounding box center [675, 103] width 156 height 31
drag, startPoint x: 866, startPoint y: 90, endPoint x: 918, endPoint y: 87, distance: 52.1
click at [866, 90] on div "Postage Class: Please Select First Class Standard Class Non Profit CRID #:" at bounding box center [778, 103] width 650 height 31
click at [993, 252] on button "Close" at bounding box center [1001, 255] width 59 height 31
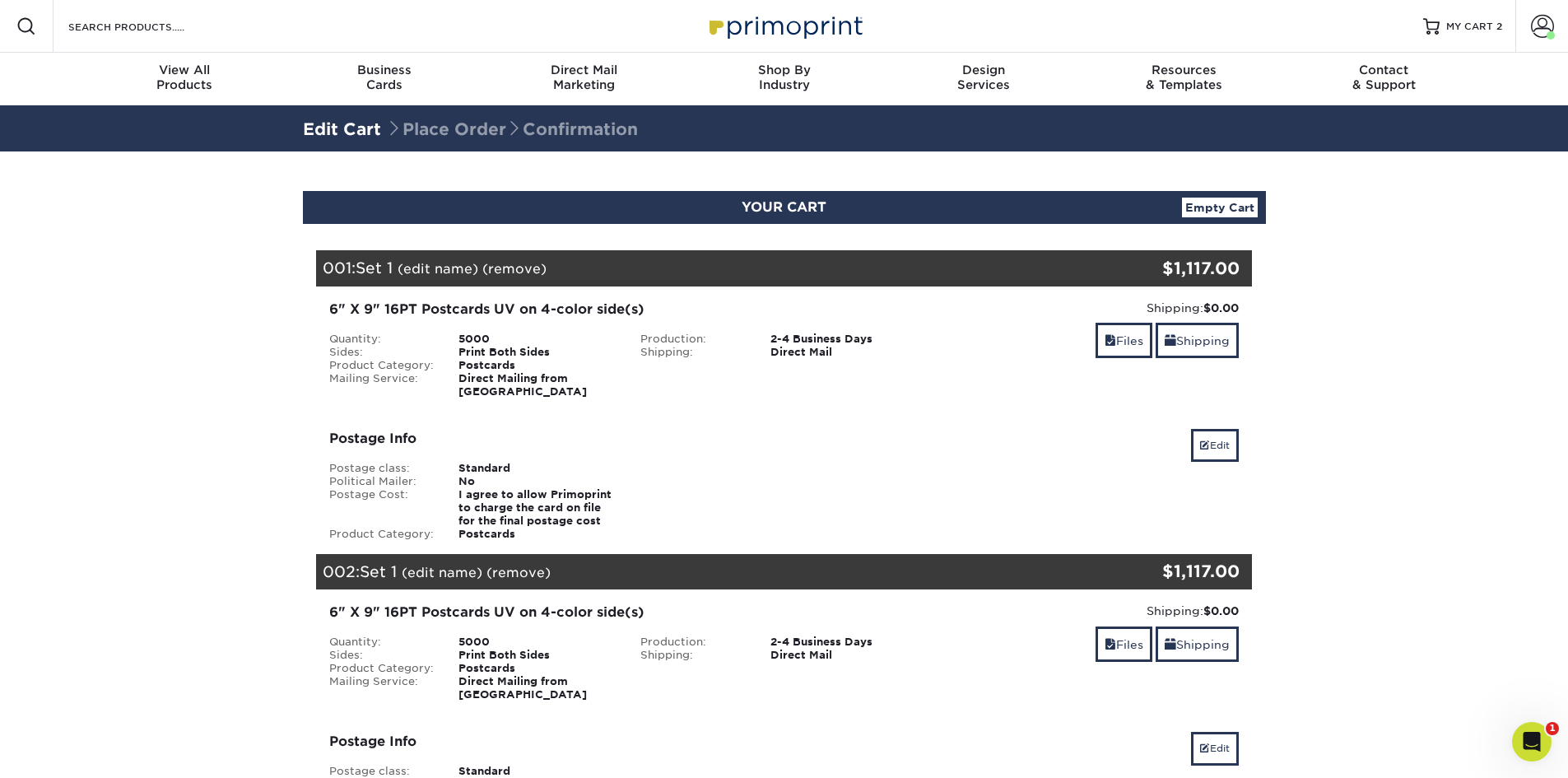
click at [515, 564] on link "(remove)" at bounding box center [519, 572] width 64 height 15
click at [820, 564] on link "Yes" at bounding box center [822, 572] width 23 height 15
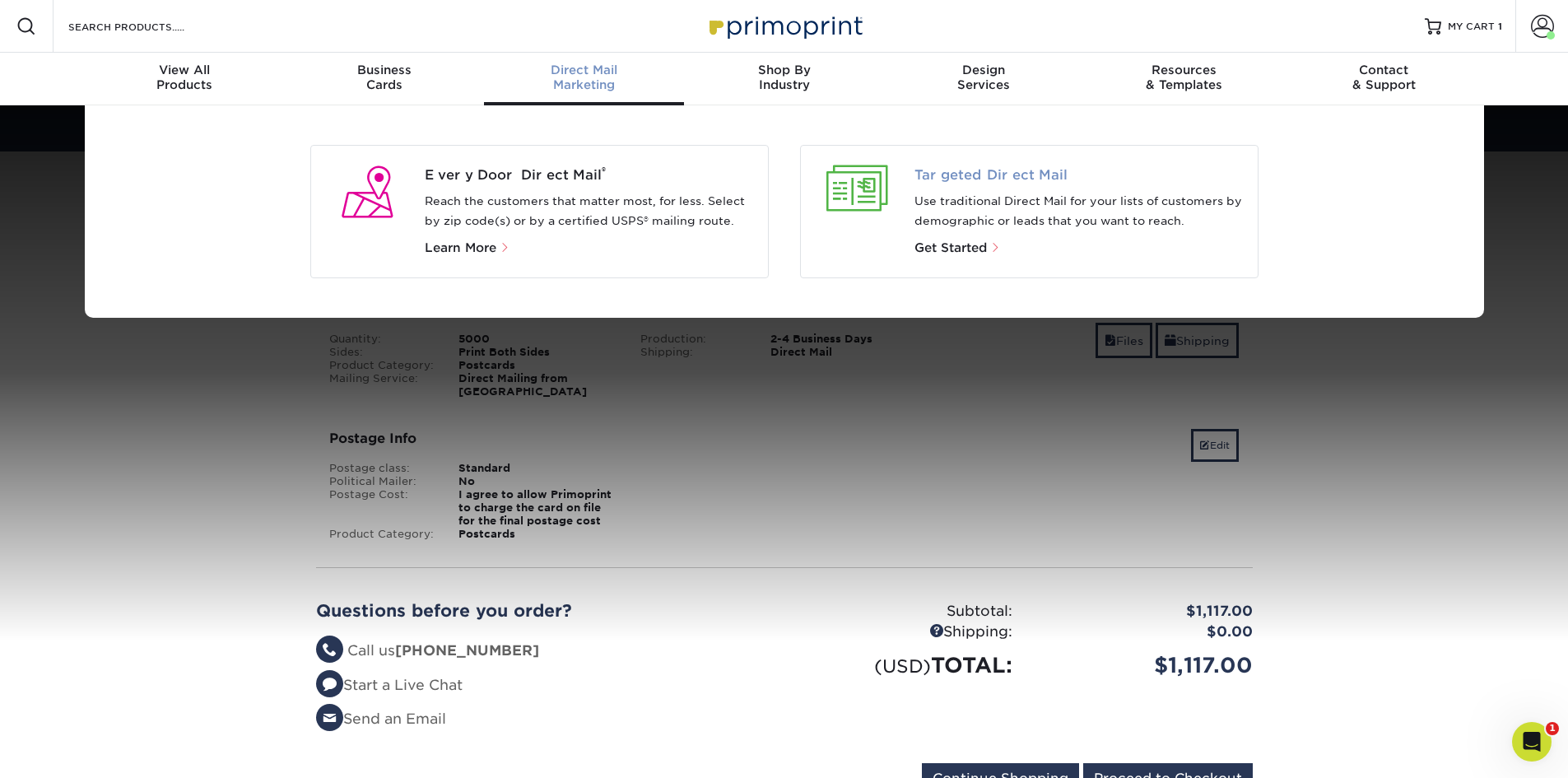
click at [1004, 178] on span "Targeted Direct Mail" at bounding box center [1079, 175] width 330 height 19
click at [1005, 173] on span "Targeted Direct Mail" at bounding box center [1079, 175] width 330 height 19
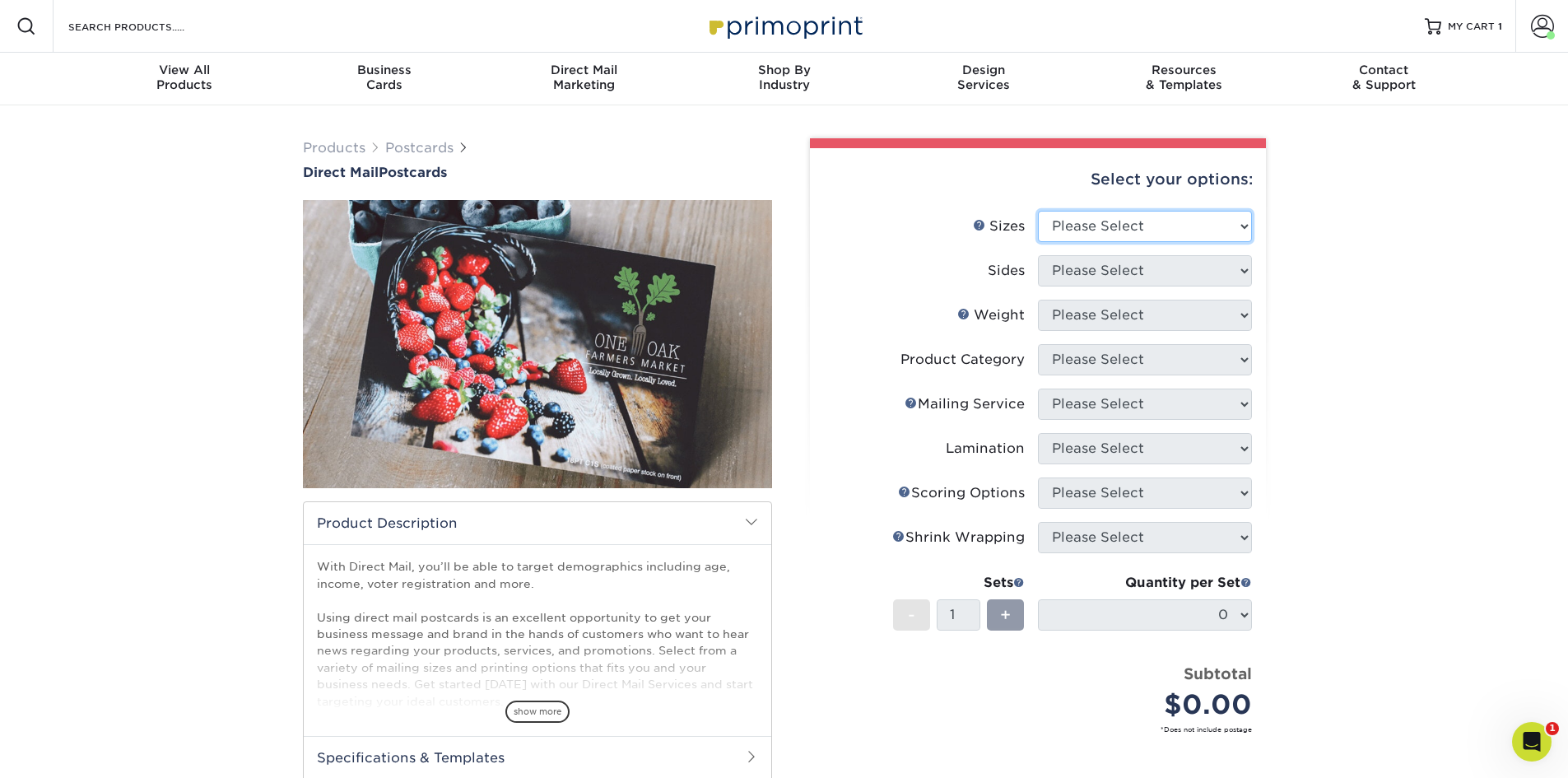
click at [1107, 223] on select "Please Select 1.5" x 7" 2" x 4" 2" x 6" 2" x 7" 2" x 8" 2.12" x 5.5" 2.12" x 5.…" at bounding box center [1145, 226] width 214 height 31
select select "6.00x9.00"
click at [1038, 211] on select "Please Select 1.5" x 7" 2" x 4" 2" x 6" 2" x 7" 2" x 8" 2.12" x 5.5" 2.12" x 5.…" at bounding box center [1145, 226] width 214 height 31
click at [1123, 262] on select "Please Select Print Both Sides Print Front Only" at bounding box center [1145, 270] width 214 height 31
select select "13abbda7-1d64-4f25-8bb2-c179b224825d"
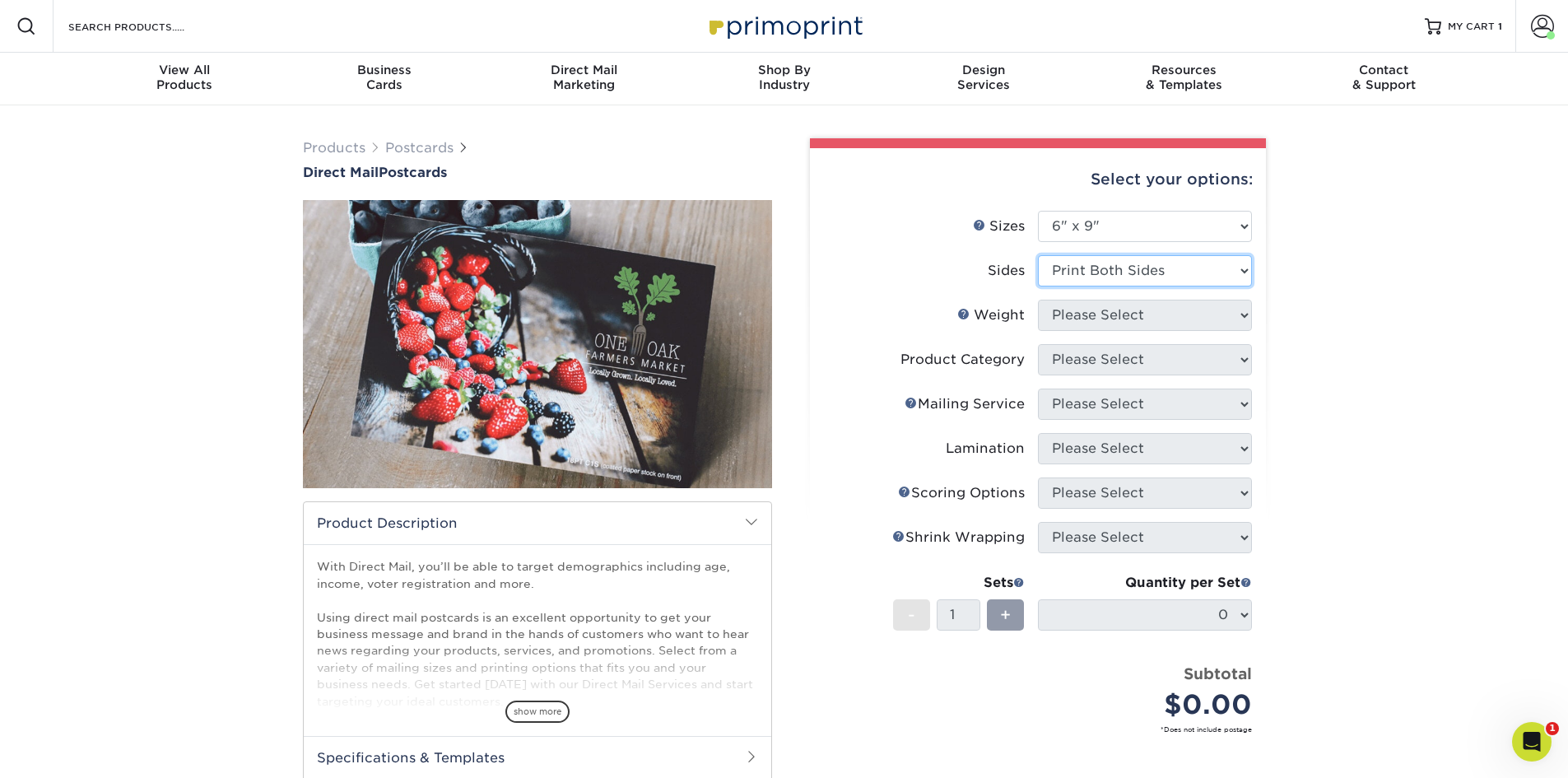
click at [1038, 255] on select "Please Select Print Both Sides Print Front Only" at bounding box center [1145, 270] width 214 height 31
click at [1160, 320] on select "Please Select 16PT 14PT 100LB 14PT Uncoated" at bounding box center [1145, 314] width 214 height 31
select select "16PT"
click at [1038, 299] on select "Please Select 16PT 14PT 100LB 14PT Uncoated" at bounding box center [1145, 314] width 214 height 31
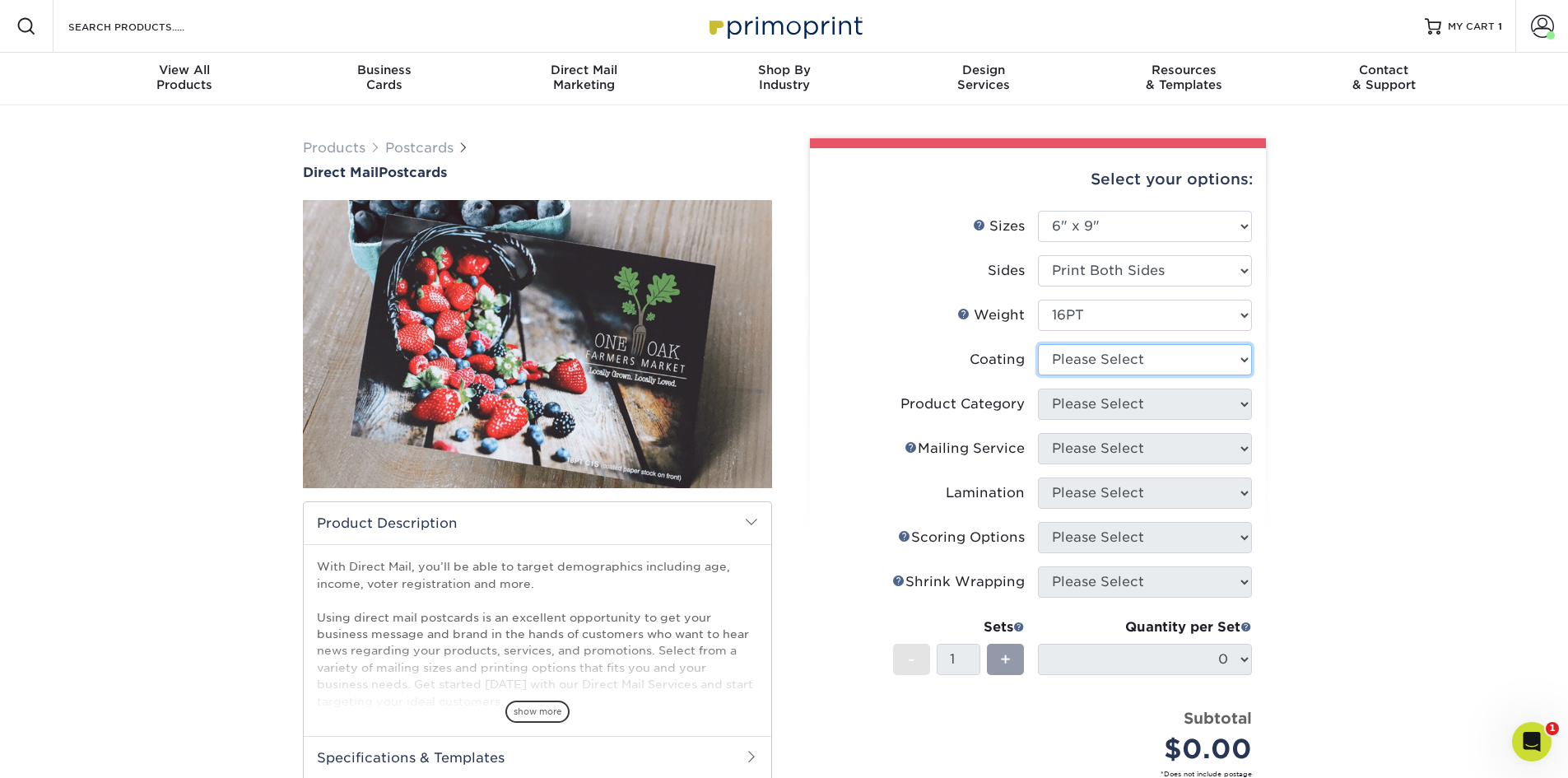
click at [1149, 359] on select at bounding box center [1145, 359] width 214 height 31
select select "ae367451-b2b8-45df-a344-0f05b6a12993"
click at [1038, 344] on select at bounding box center [1145, 359] width 214 height 31
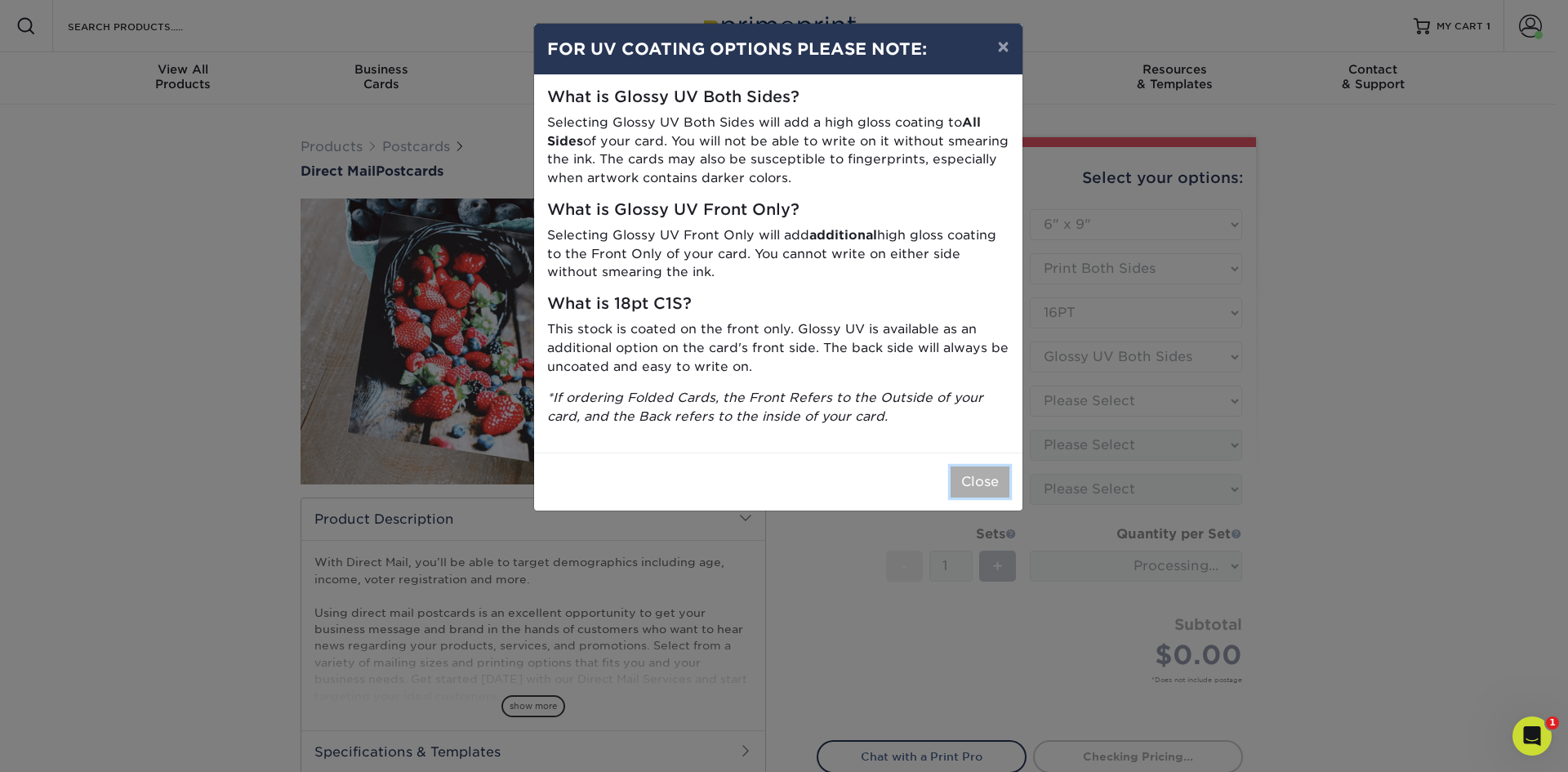
click at [1003, 469] on button "Close" at bounding box center [980, 481] width 59 height 31
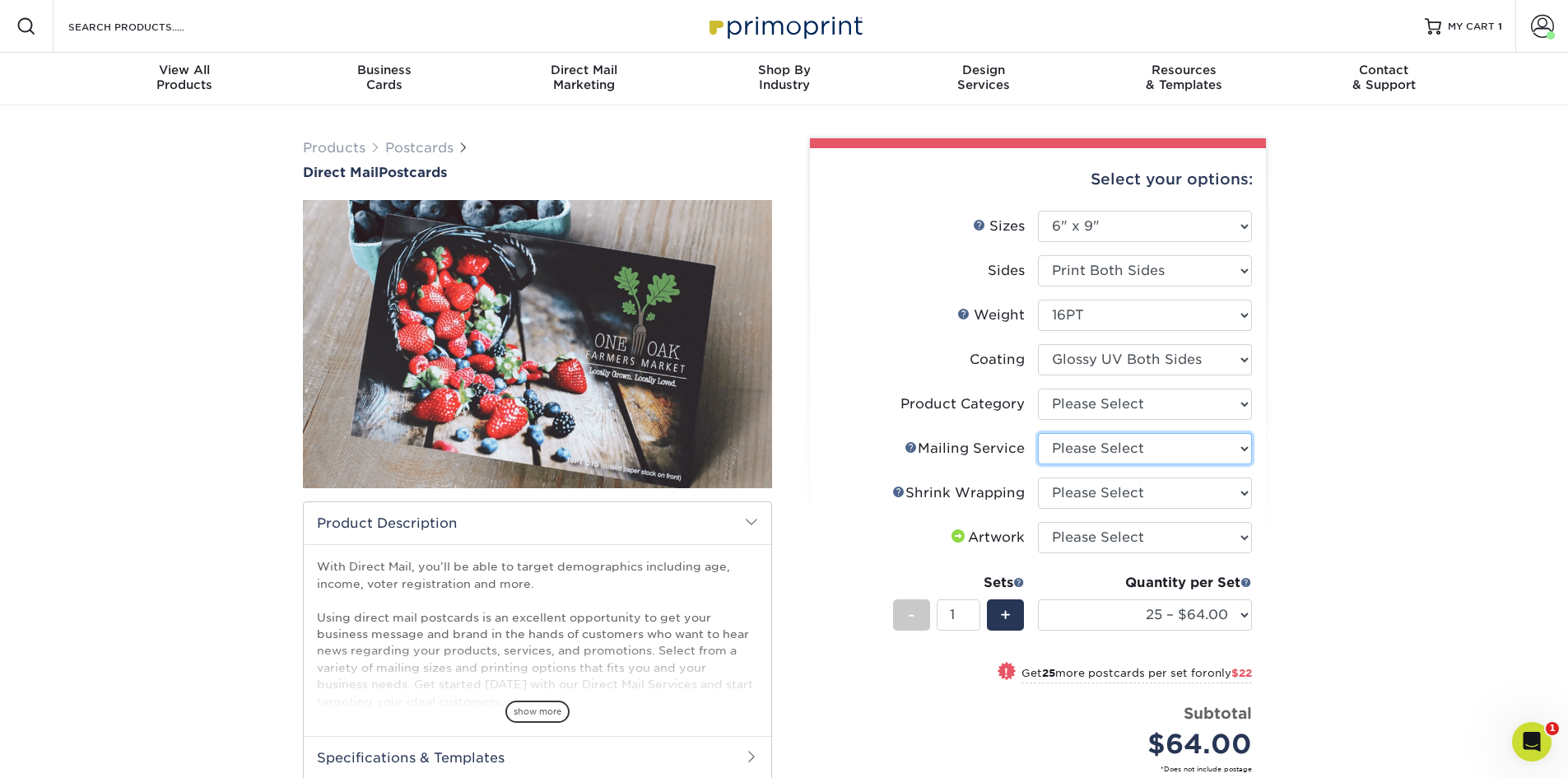
click at [1122, 455] on select "Please Select No Direct Mailing Service No, I will mail/stamp/imprint Direct Ma…" at bounding box center [1145, 448] width 214 height 31
select select "d3cc0d54-e72f-41ce-80c5-e8486bf2cdb8"
click at [1038, 433] on select "Please Select No Direct Mailing Service No, I will mail/stamp/imprint Direct Ma…" at bounding box center [1145, 448] width 214 height 31
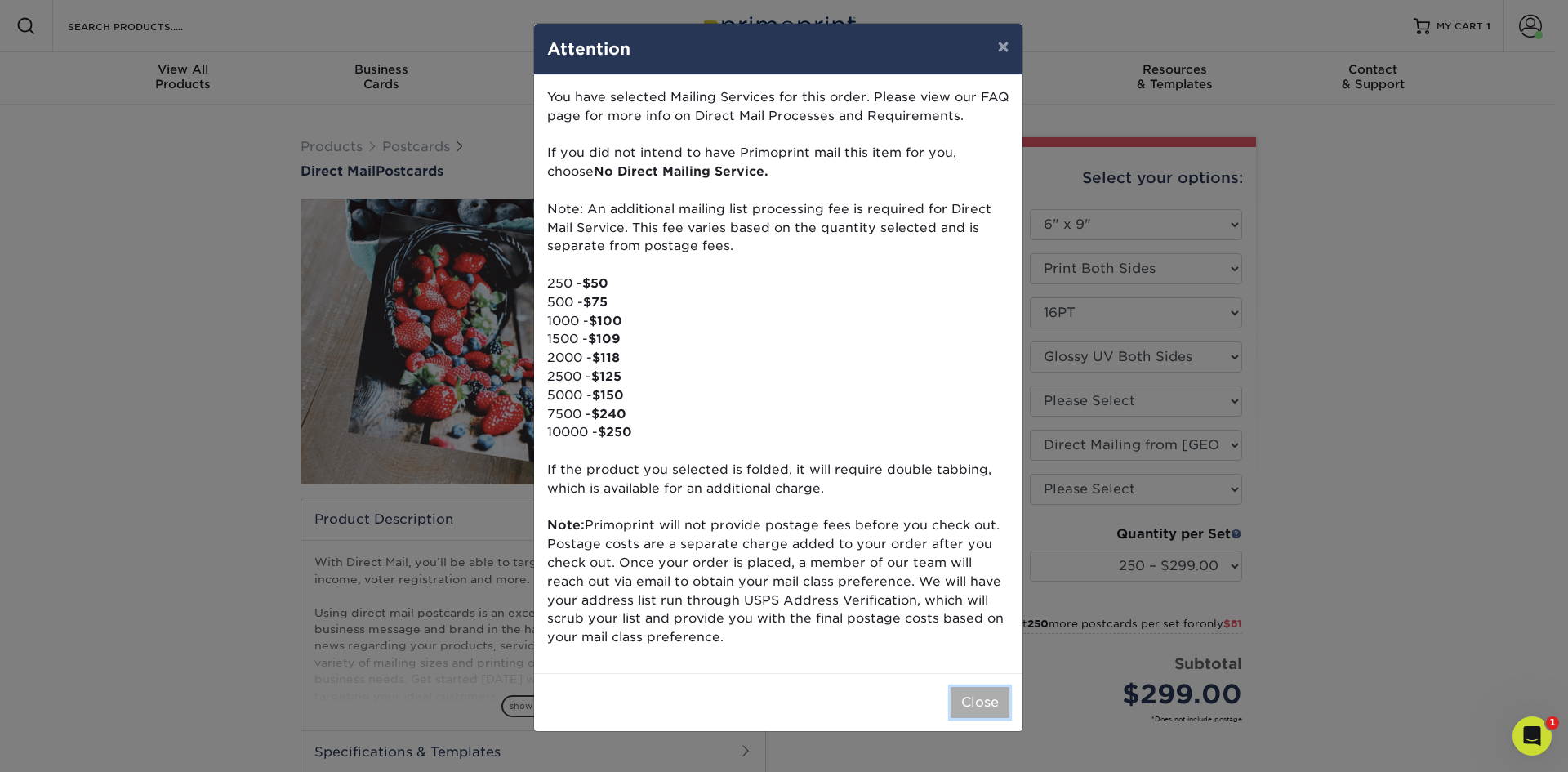
click at [961, 704] on button "Close" at bounding box center [980, 702] width 59 height 31
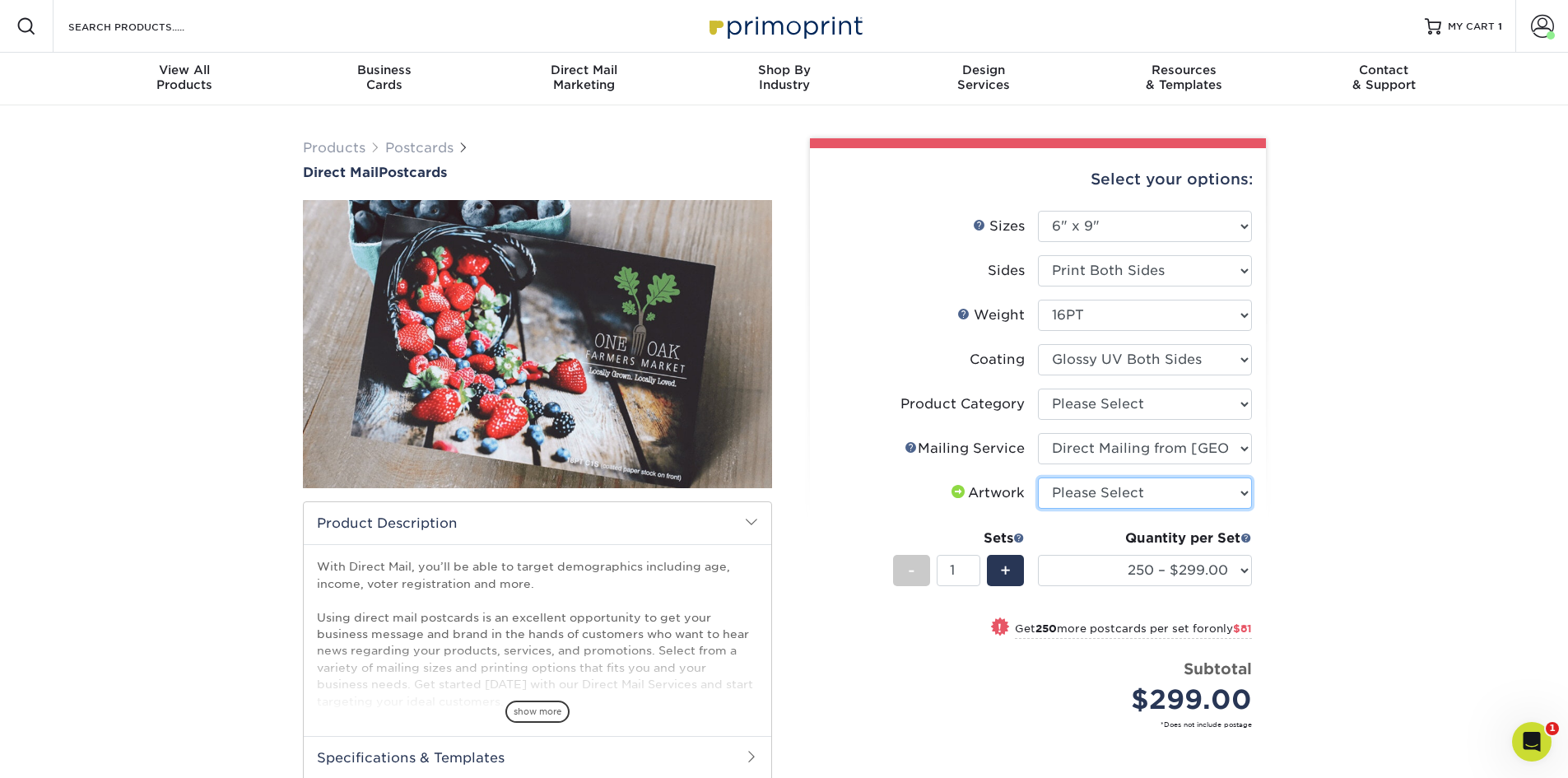
click at [1128, 492] on select "Please Select I will upload files I need a design - $150" at bounding box center [1145, 492] width 214 height 31
select select "upload"
click at [1038, 477] on select "Please Select I will upload files I need a design - $150" at bounding box center [1145, 492] width 214 height 31
click at [1124, 571] on select "250 – $299.00 500 – $380.00 1000 – $498.00 2500 – $739.00 5000 – $1117.00 7500 …" at bounding box center [1145, 570] width 214 height 31
select select "500 – $380.00"
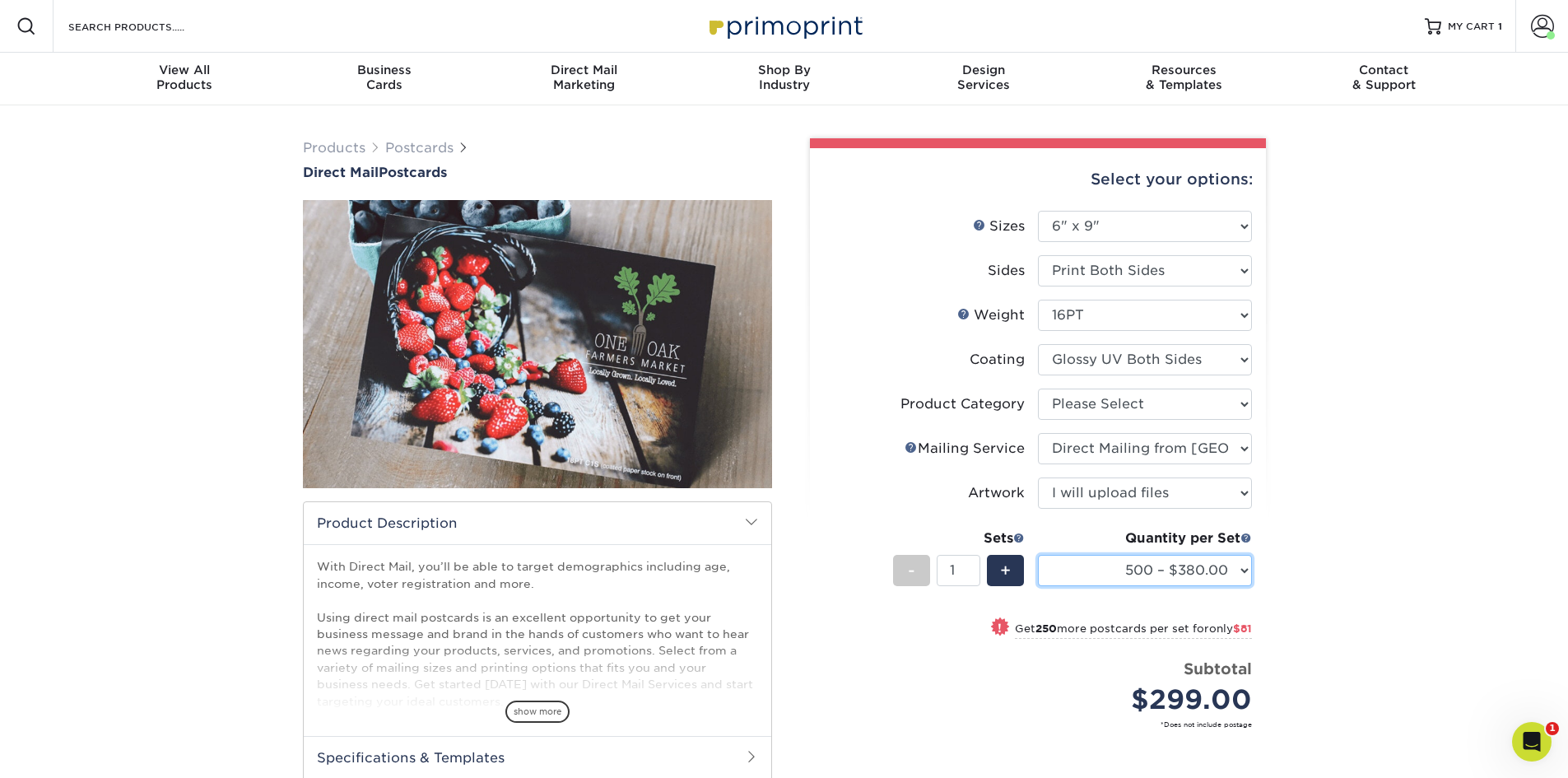
click at [1038, 554] on select "250 – $299.00 500 – $380.00 1000 – $498.00 2500 – $739.00 5000 – $1117.00 7500 …" at bounding box center [1145, 570] width 214 height 31
click at [1327, 648] on div "Products Postcards Direct Mail Postcards $" at bounding box center [784, 541] width 1568 height 871
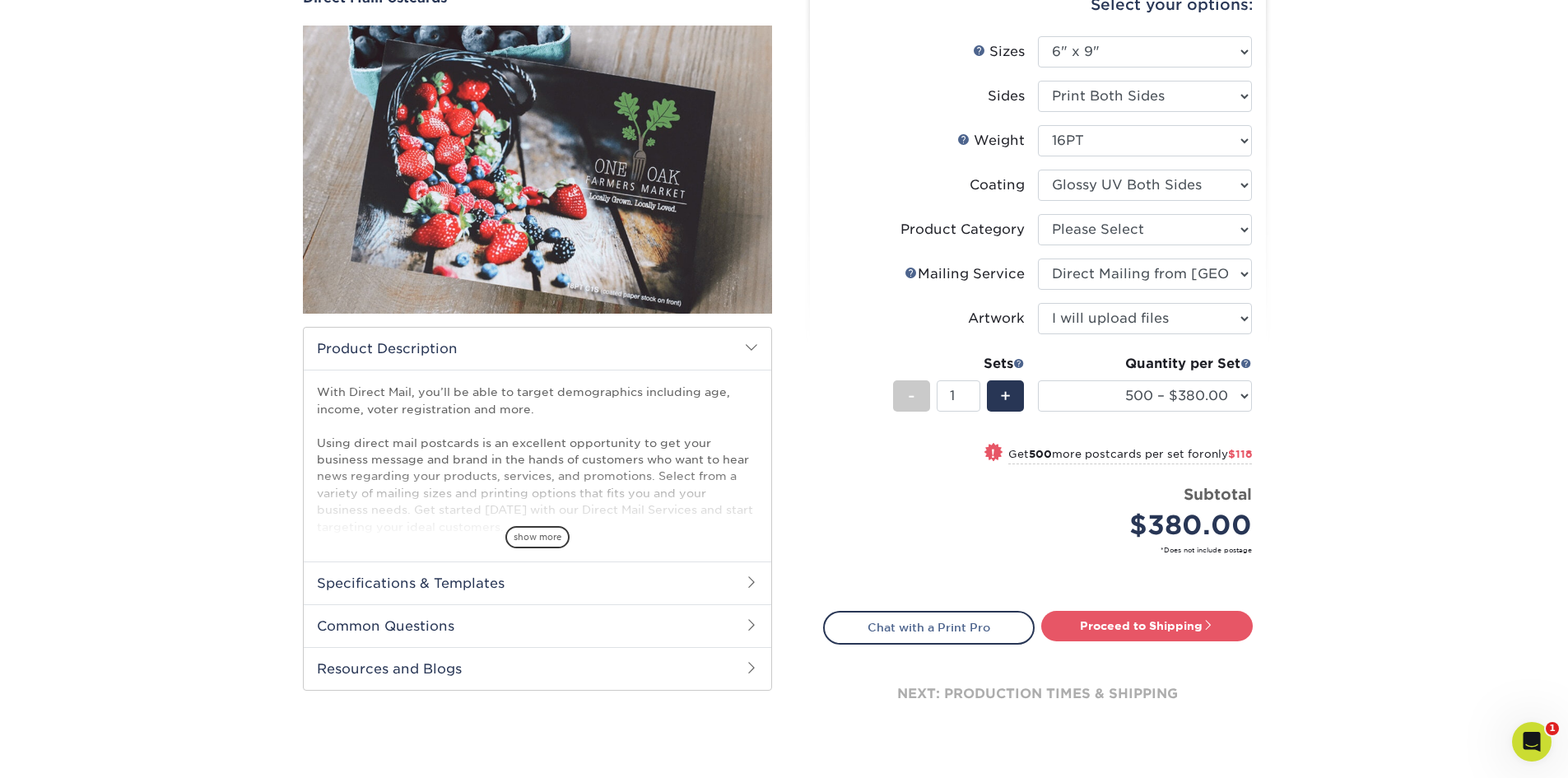
scroll to position [274, 0]
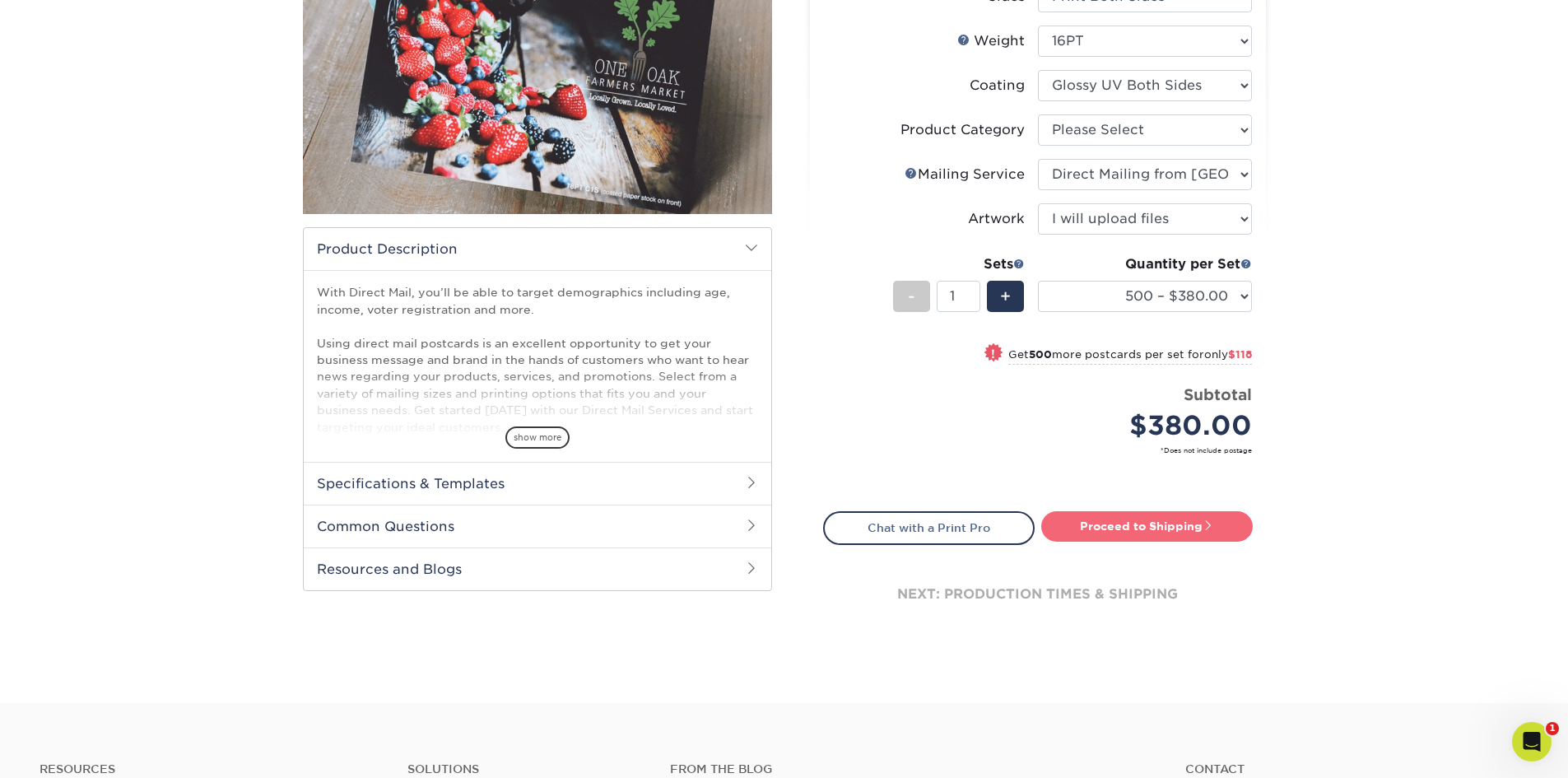
click at [1216, 522] on link "Proceed to Shipping" at bounding box center [1147, 525] width 212 height 30
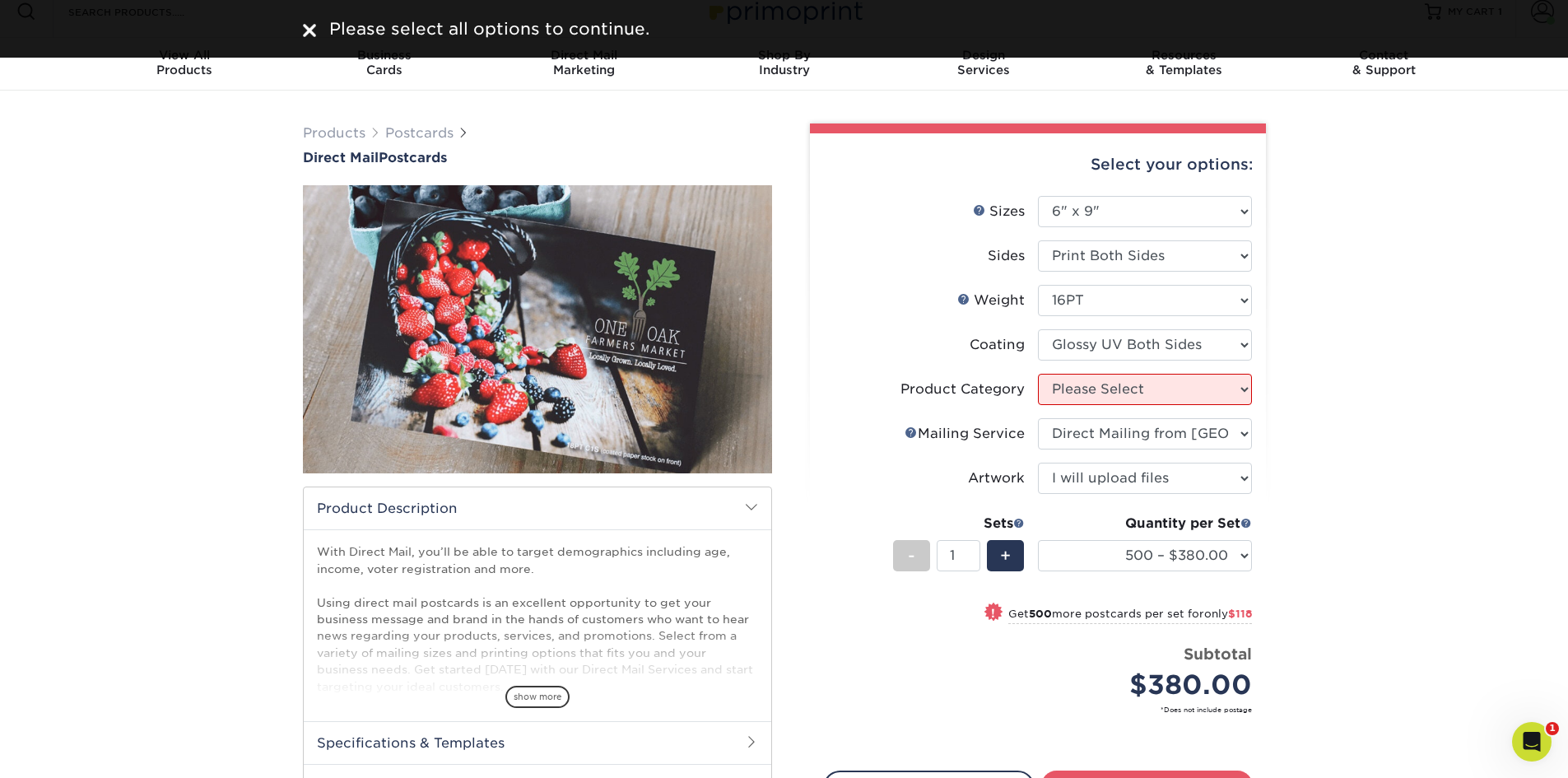
scroll to position [0, 0]
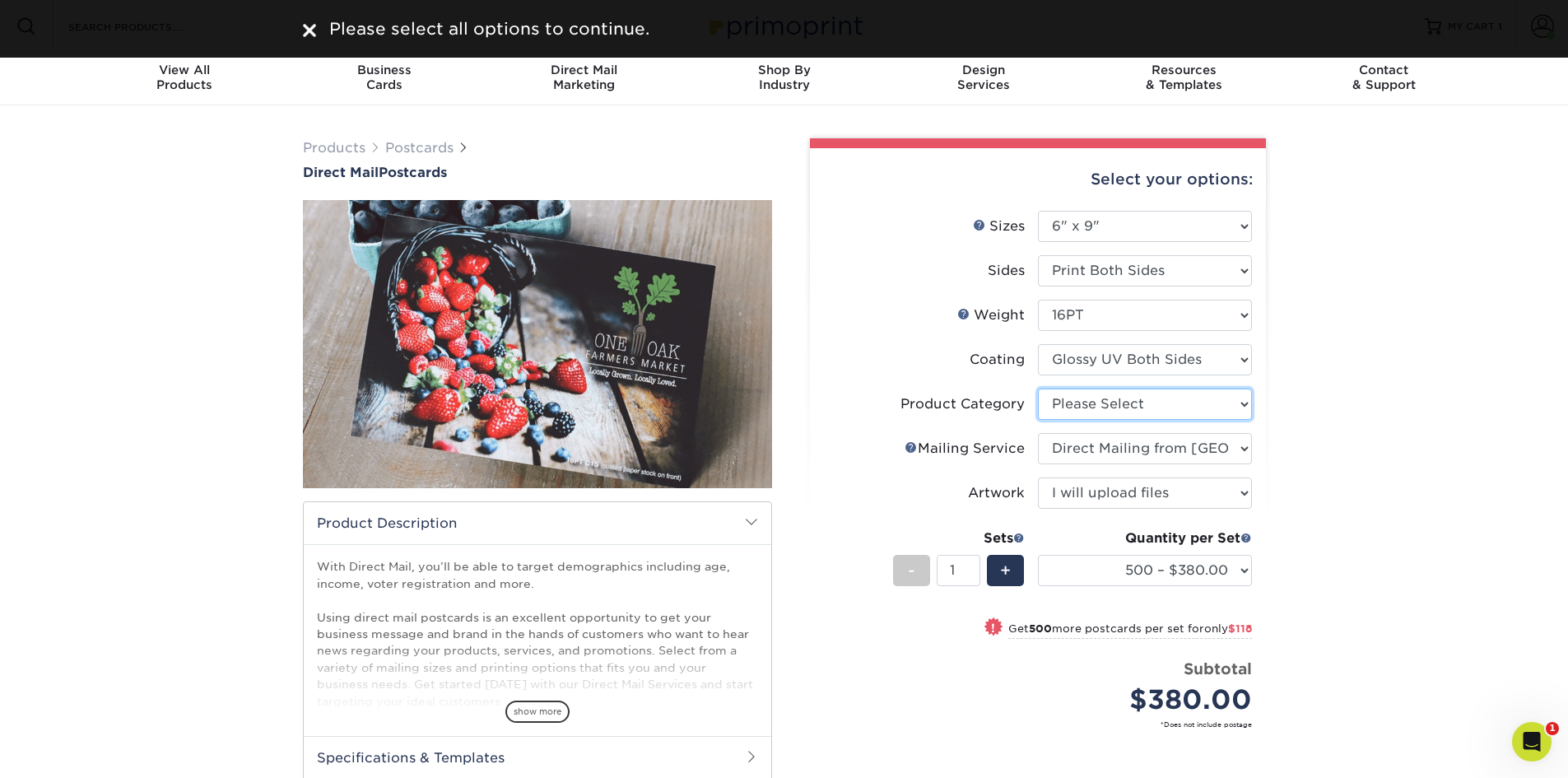
click at [1191, 397] on select "Please Select Postcards" at bounding box center [1145, 403] width 214 height 31
select select "9b7272e0-d6c8-4c3c-8e97-d3a1bcdab858"
click at [1038, 388] on select "Please Select Postcards" at bounding box center [1145, 403] width 214 height 31
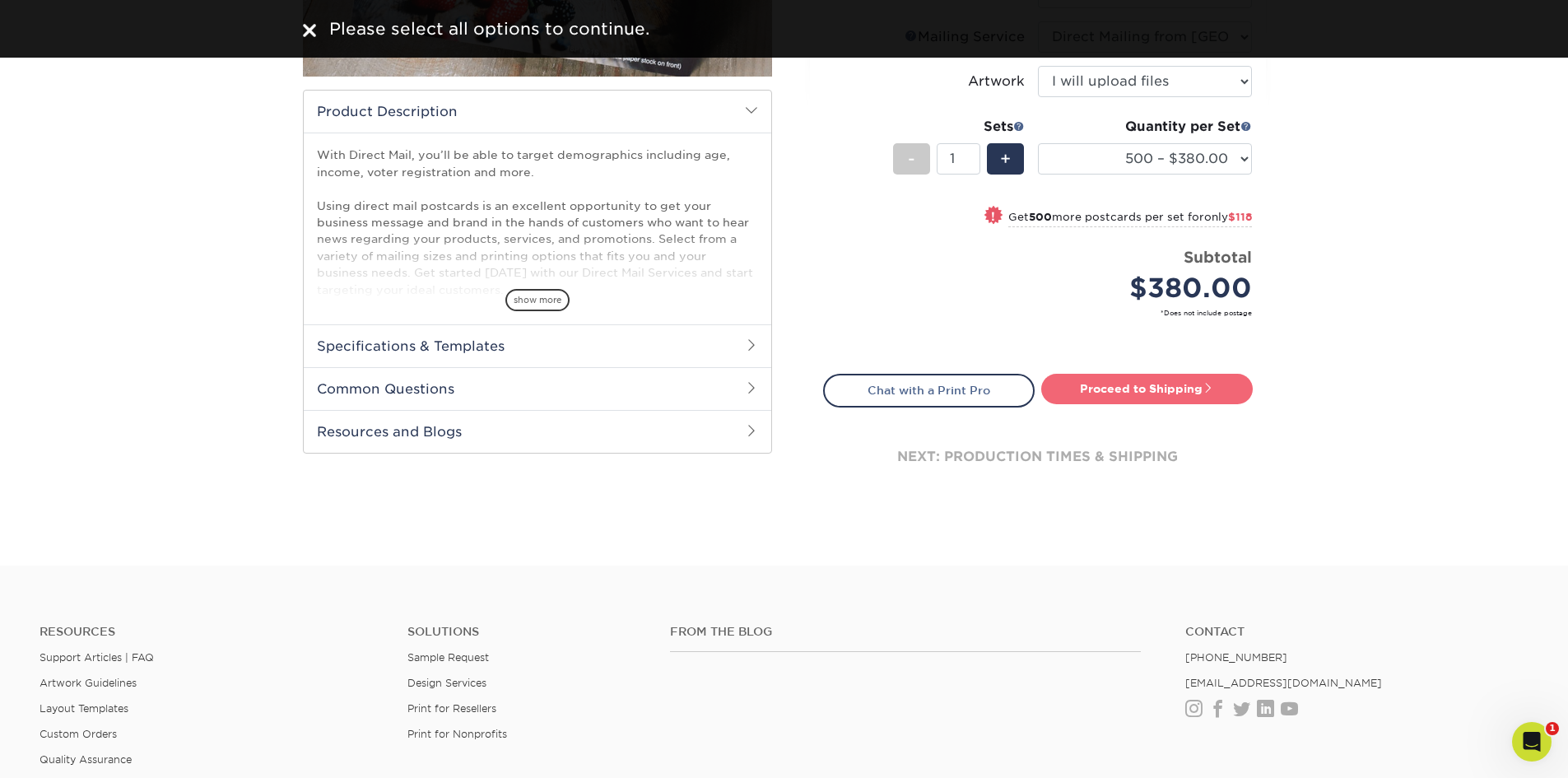
click at [1166, 378] on link "Proceed to Shipping" at bounding box center [1147, 388] width 212 height 30
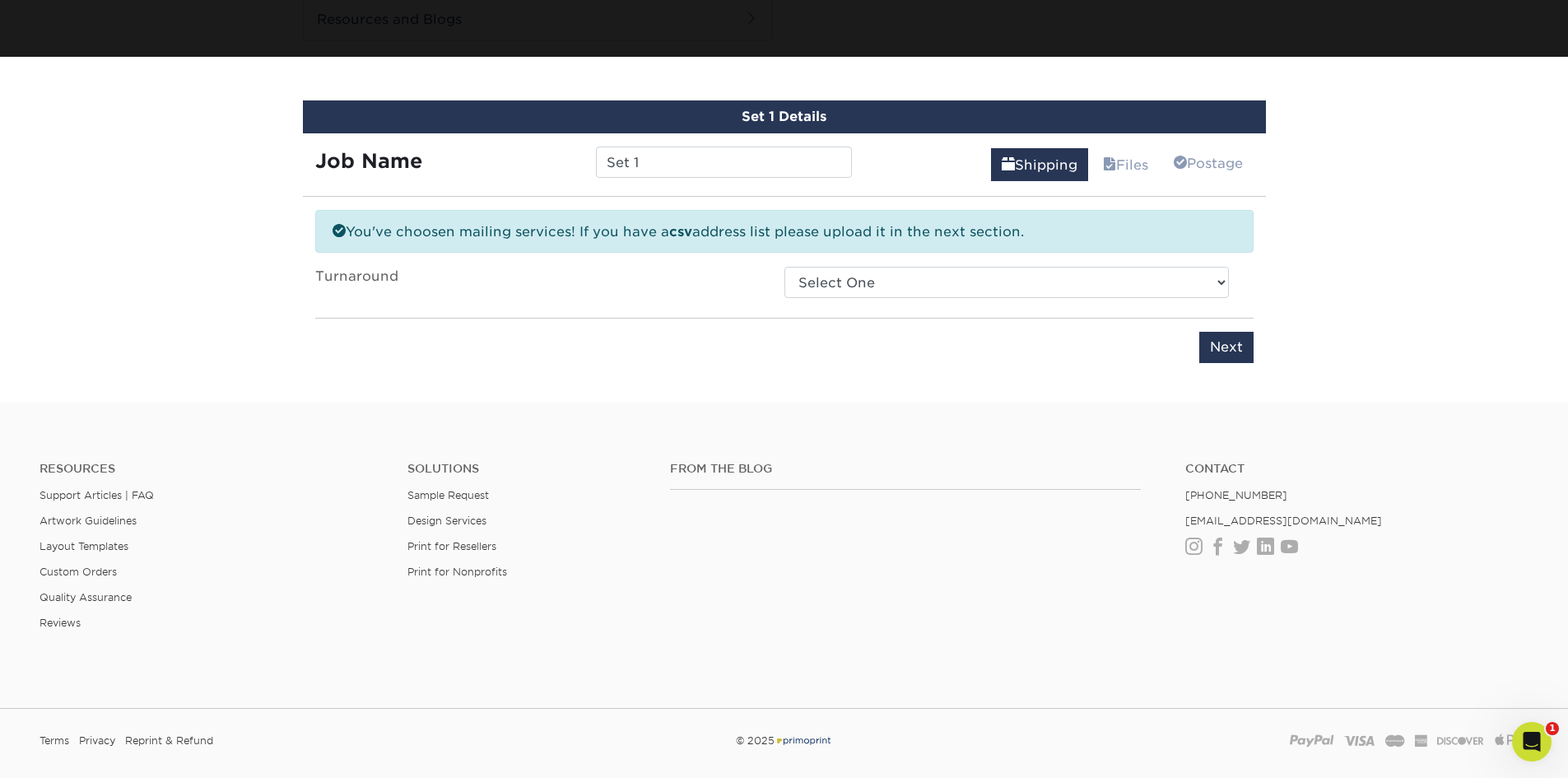
scroll to position [831, 0]
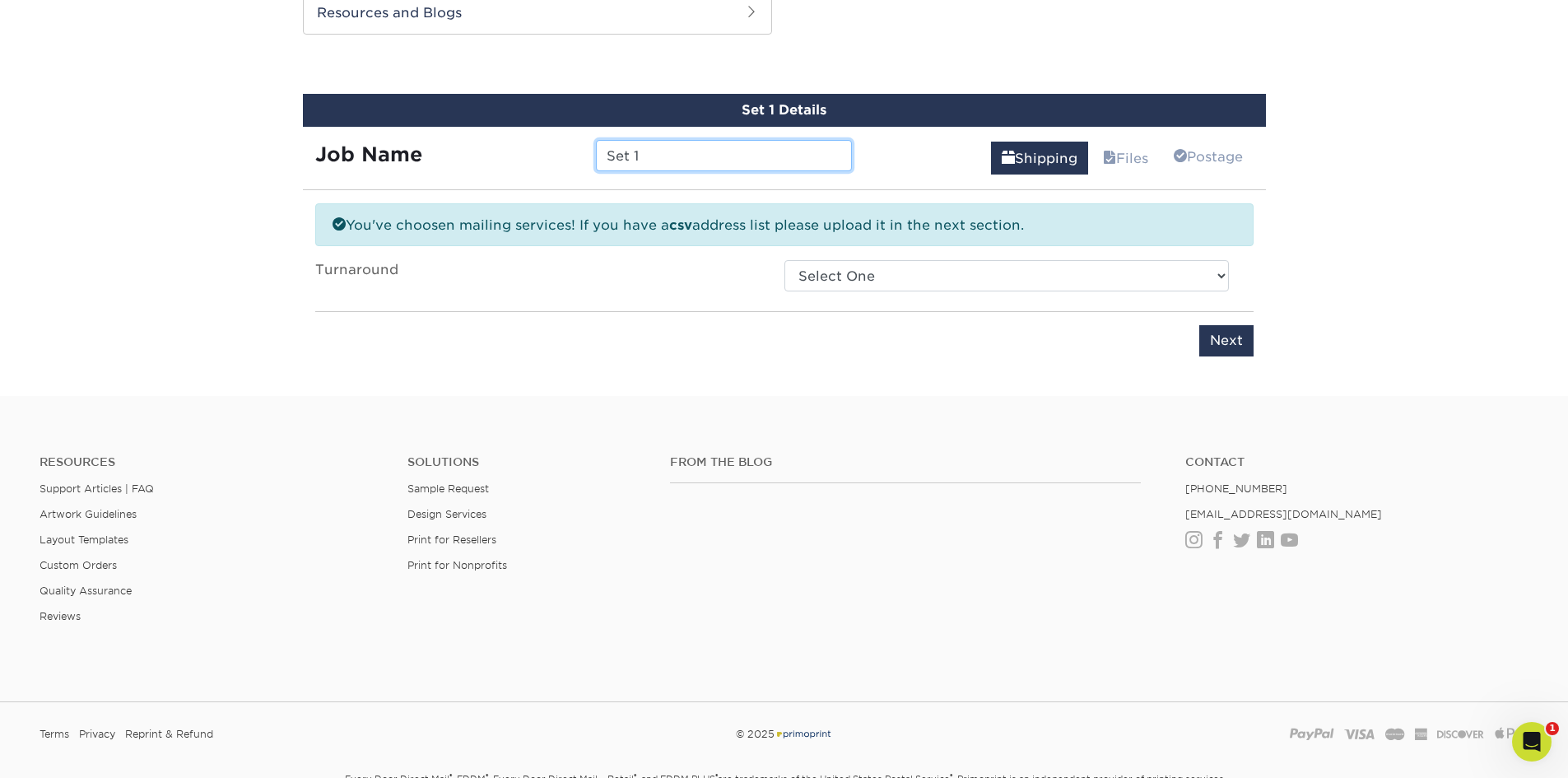
click at [653, 153] on input "Set 1" at bounding box center [724, 155] width 256 height 31
type input "Set 2"
click at [1217, 327] on input "Next" at bounding box center [1226, 341] width 54 height 31
type input "Next"
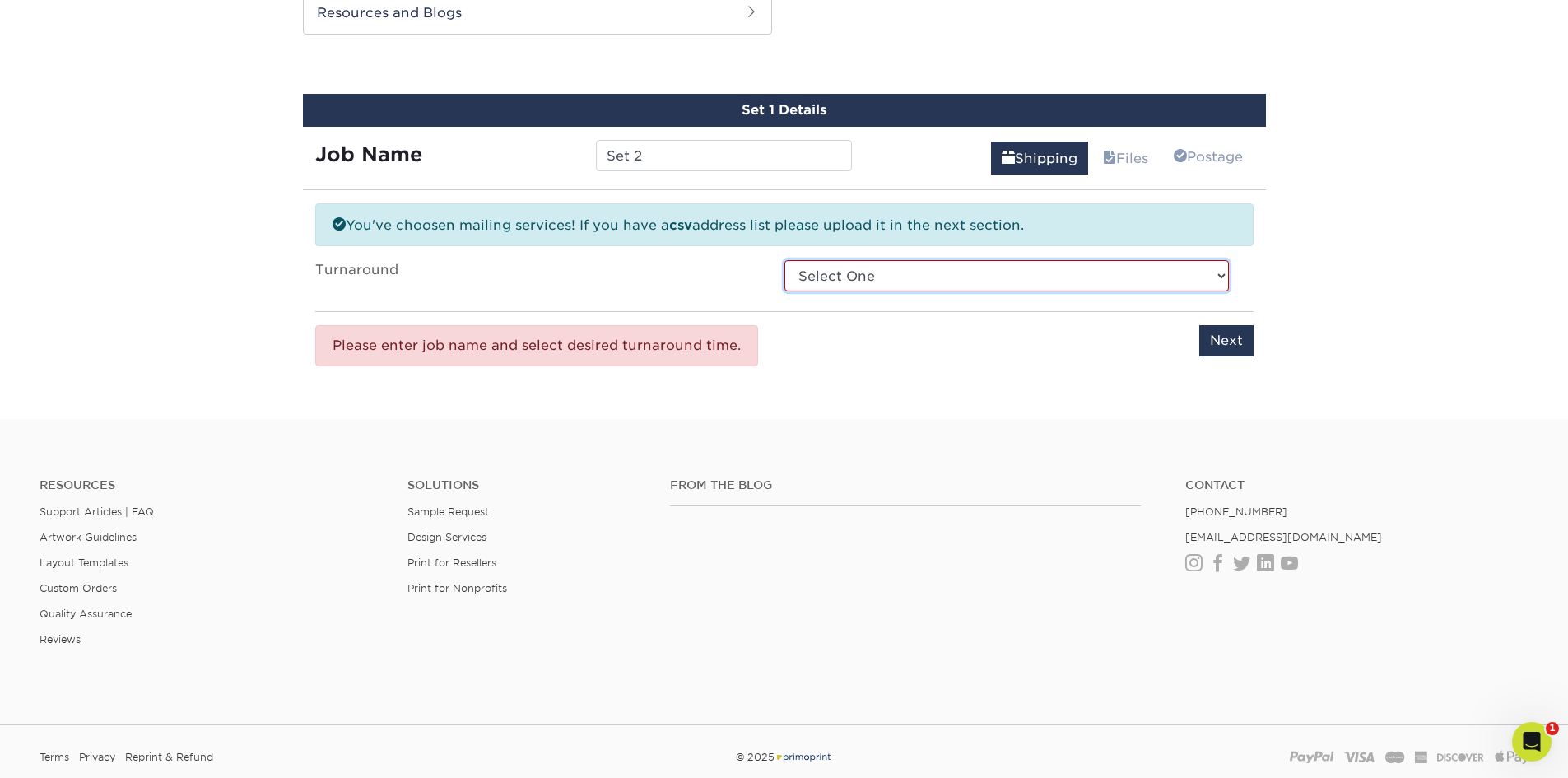
click at [976, 264] on select "Select One 2-4 Business Days 2 Day Next Business Day" at bounding box center [1006, 275] width 444 height 31
select select "19991791-82be-451a-bcfb-7b5a9f203fa1"
click at [784, 260] on select "Select One 2-4 Business Days 2 Day Next Business Day" at bounding box center [1006, 275] width 444 height 31
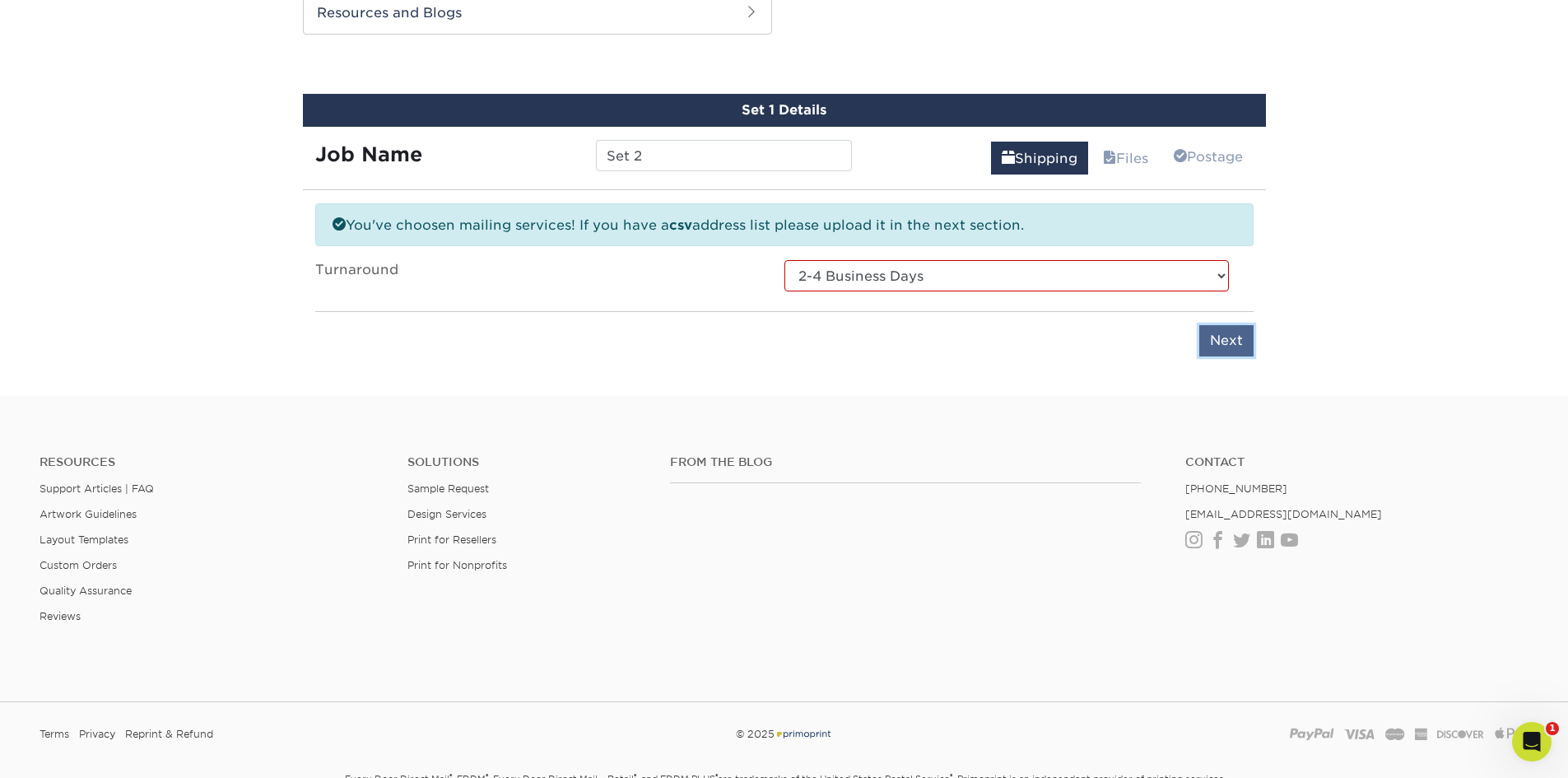
click at [1233, 335] on input "Next" at bounding box center [1226, 341] width 54 height 31
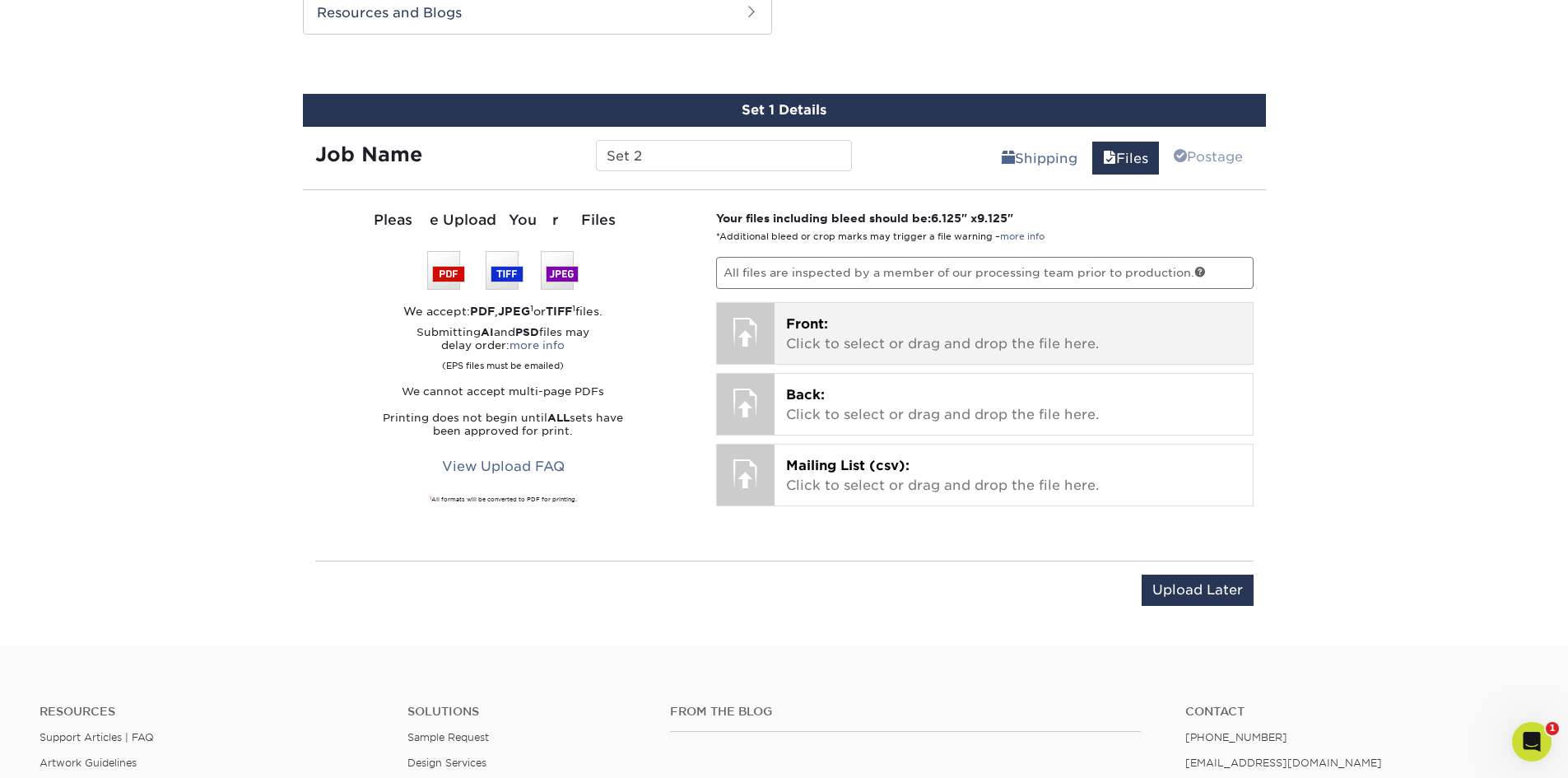
click at [1016, 342] on p "Front: Click to select or drag and drop the file here." at bounding box center [1013, 334] width 455 height 40
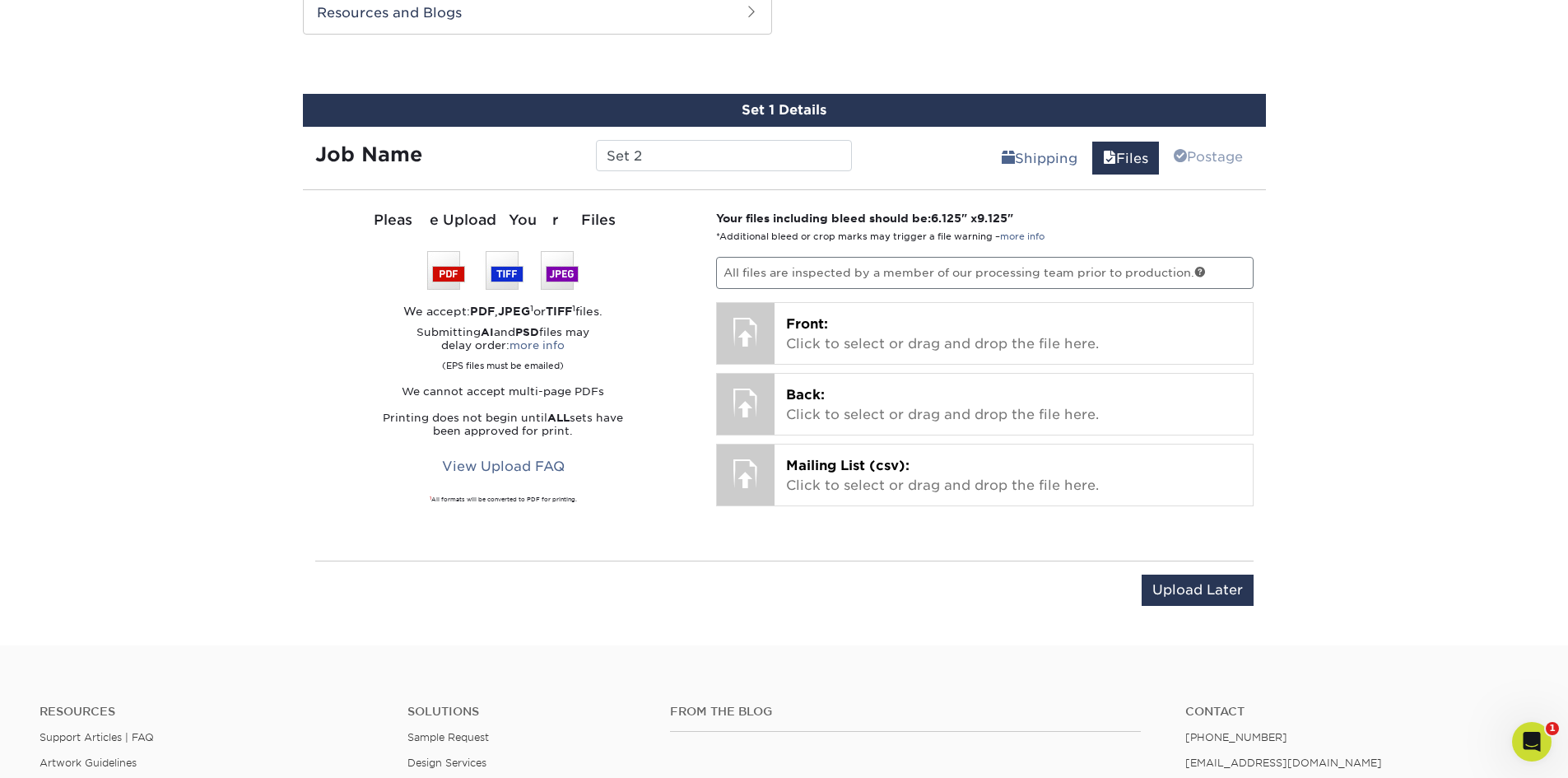
click at [897, 476] on p "Mailing List (csv): Click to select or drag and drop the file here." at bounding box center [1013, 475] width 455 height 40
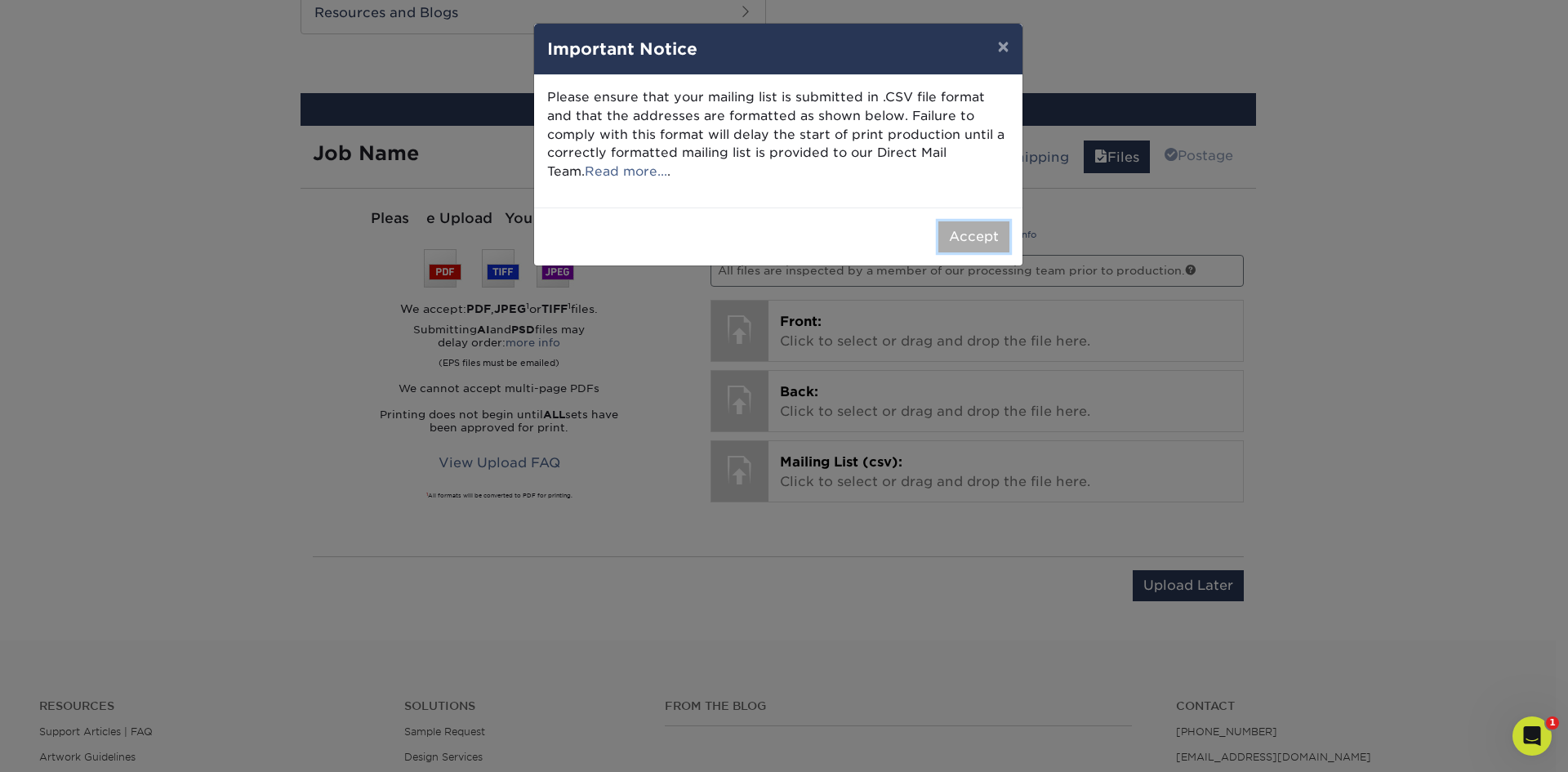
click at [989, 225] on button "Accept" at bounding box center [974, 236] width 71 height 31
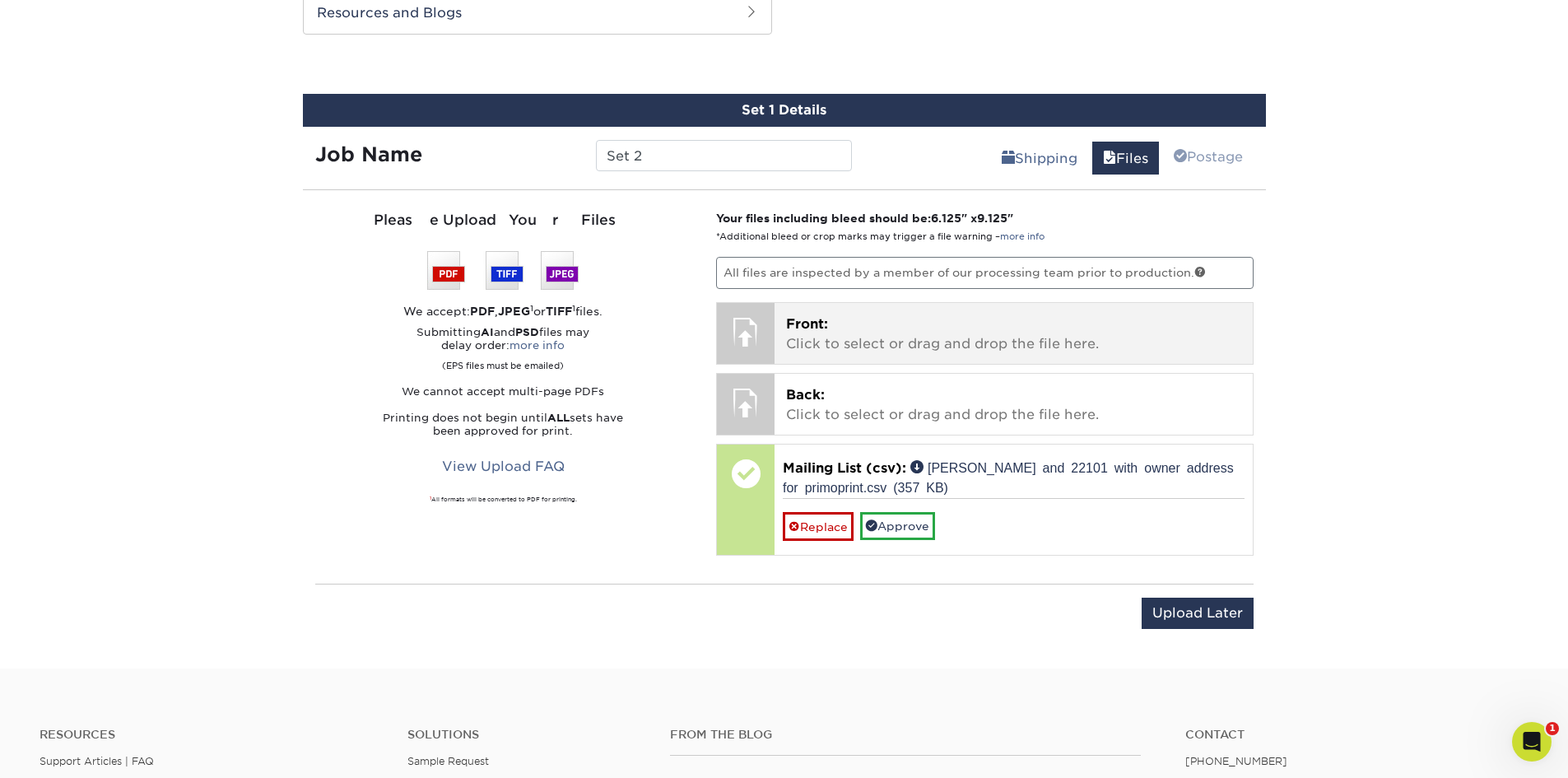
click at [958, 351] on p "Front: Click to select or drag and drop the file here." at bounding box center [1013, 334] width 455 height 40
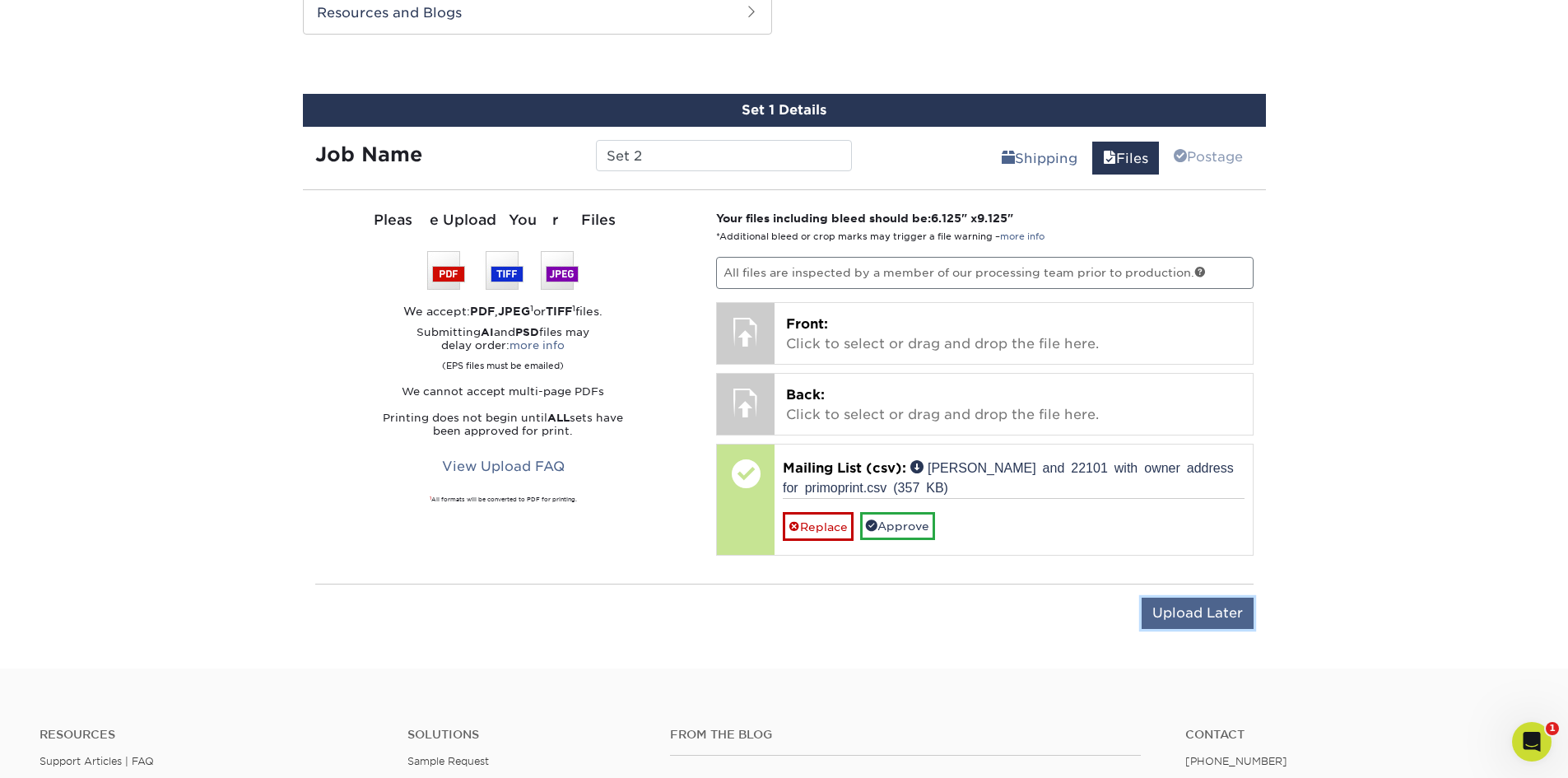
click at [1173, 605] on input "Upload Later" at bounding box center [1198, 613] width 112 height 31
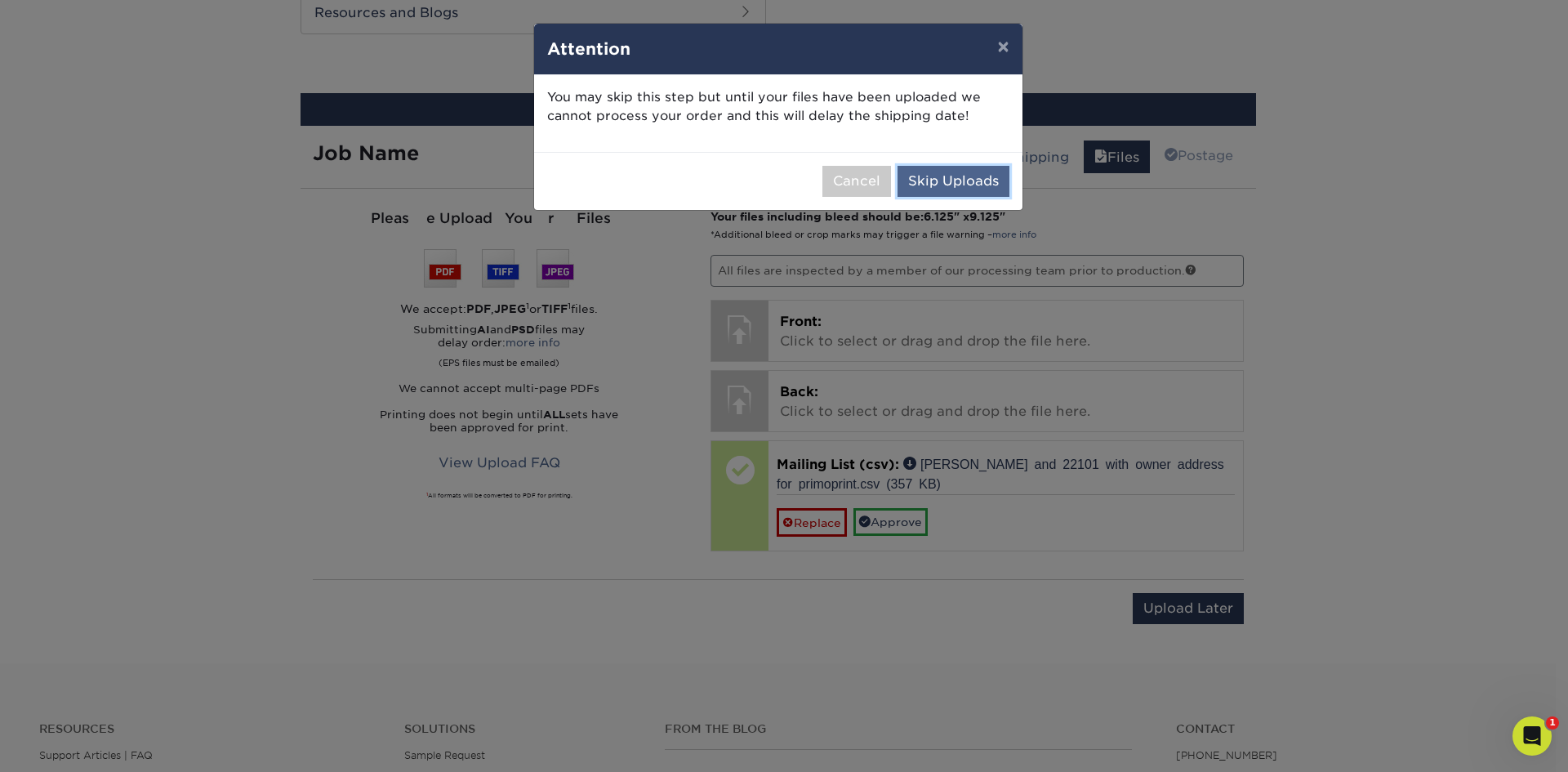
click at [974, 182] on button "Skip Uploads" at bounding box center [953, 181] width 112 height 31
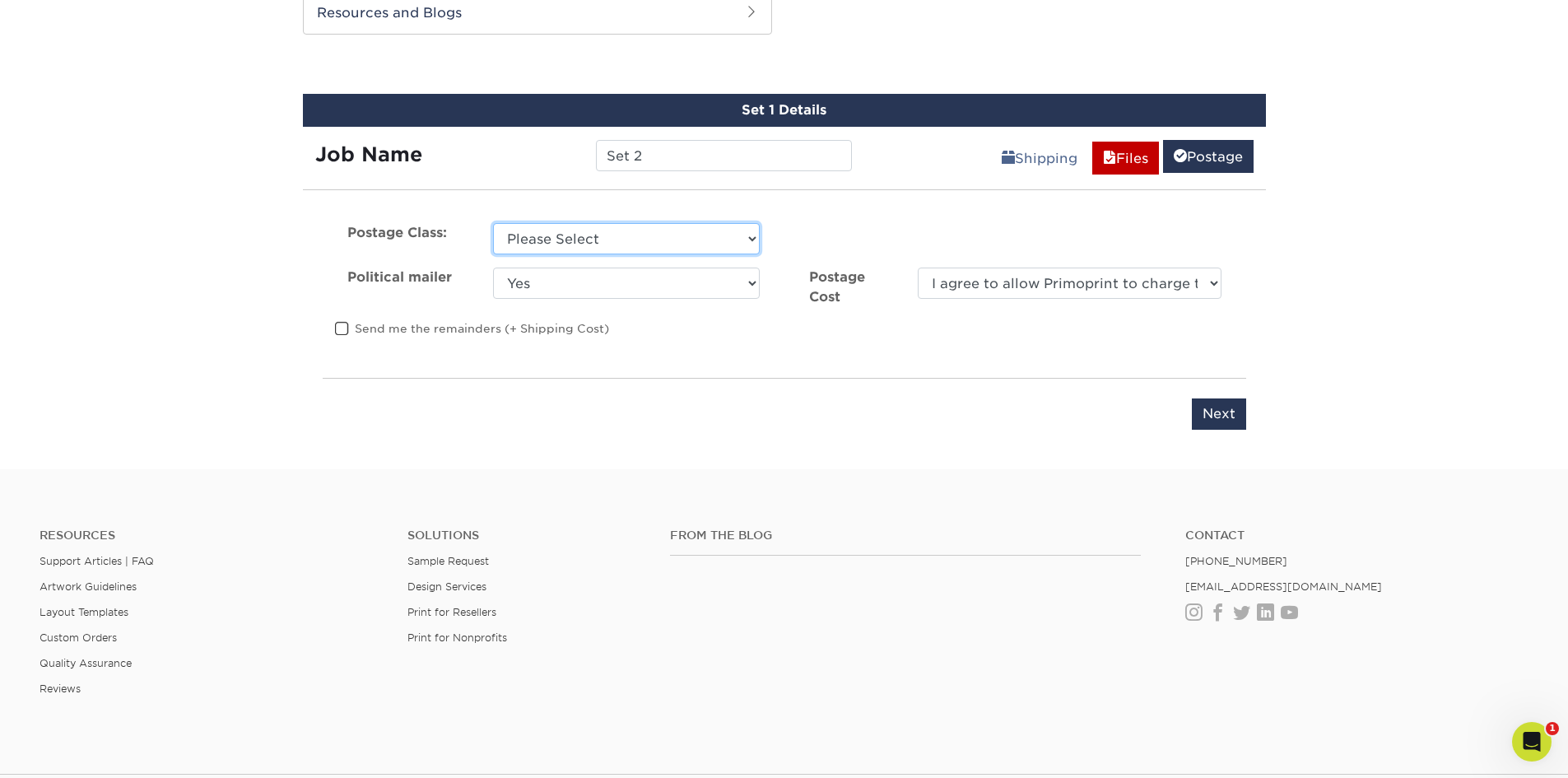
click at [706, 242] on select "Please Select First Class Standard Class Non Profit" at bounding box center [626, 238] width 267 height 31
select select "standard"
click at [493, 223] on select "Please Select First Class Standard Class Non Profit" at bounding box center [626, 238] width 267 height 31
click at [685, 283] on select "Yes No" at bounding box center [626, 283] width 267 height 31
select select "0"
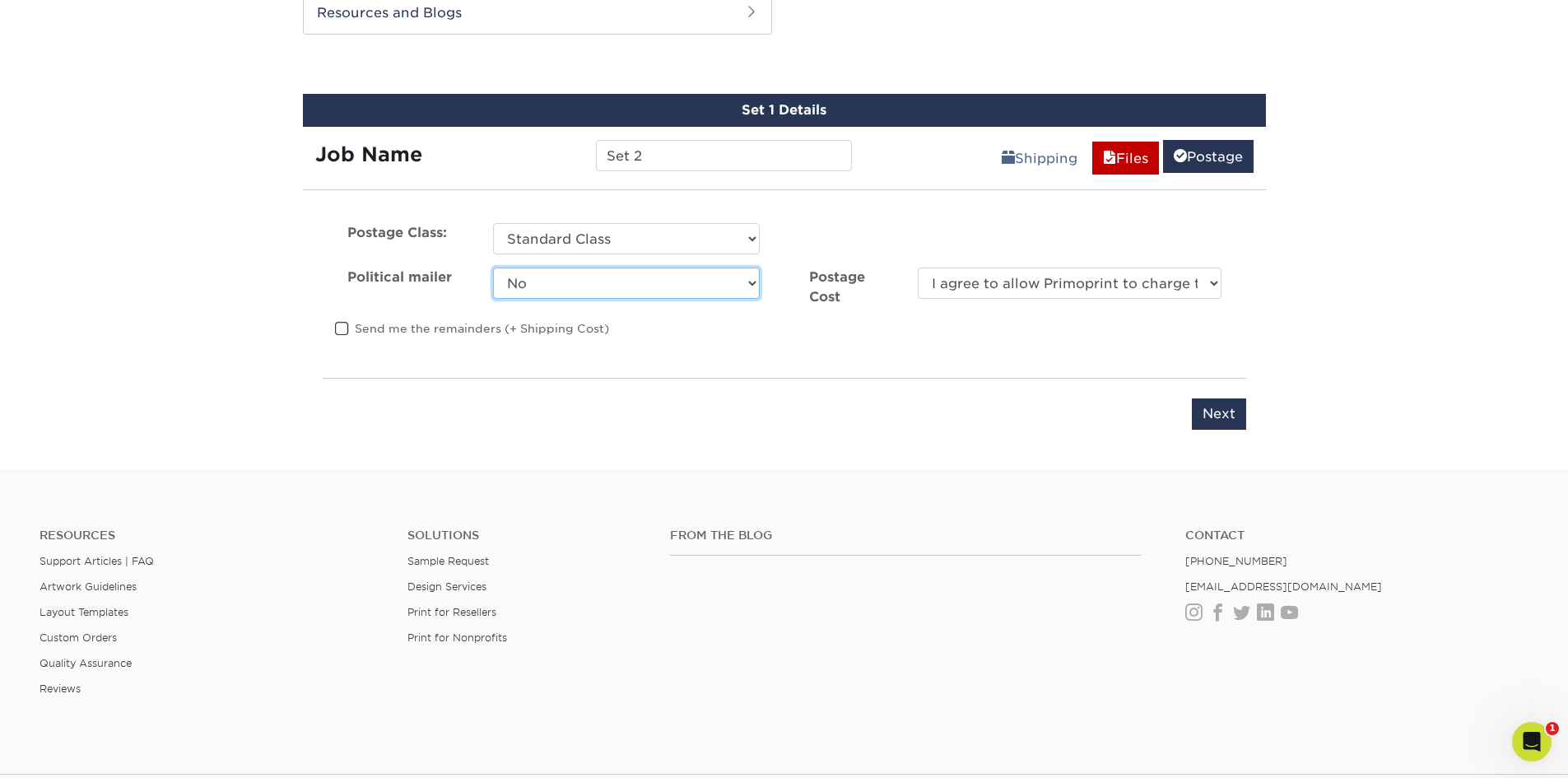
click at [493, 268] on select "Yes No" at bounding box center [626, 283] width 267 height 31
click at [1237, 420] on input "Next" at bounding box center [1219, 414] width 54 height 31
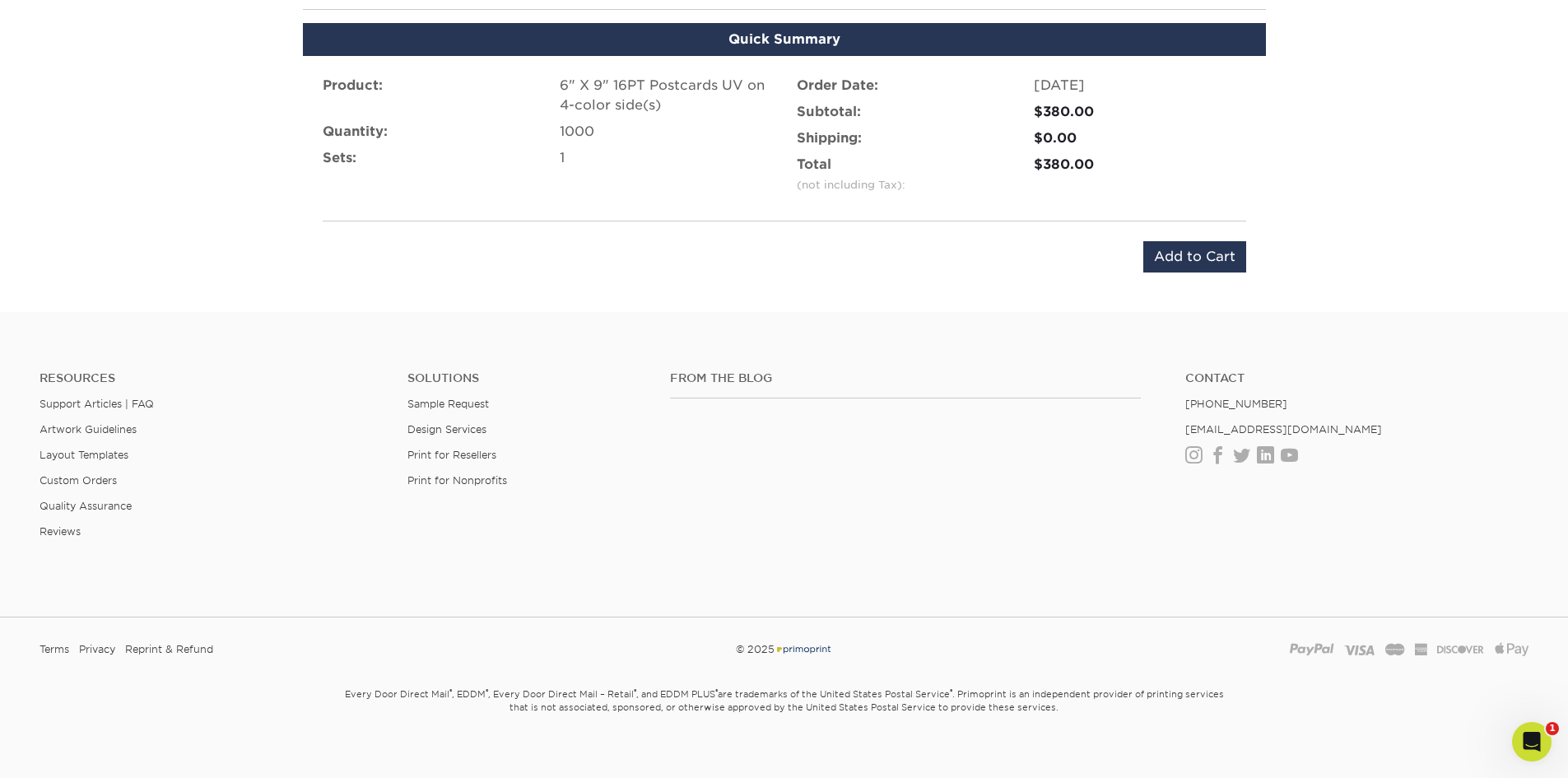
scroll to position [1015, 0]
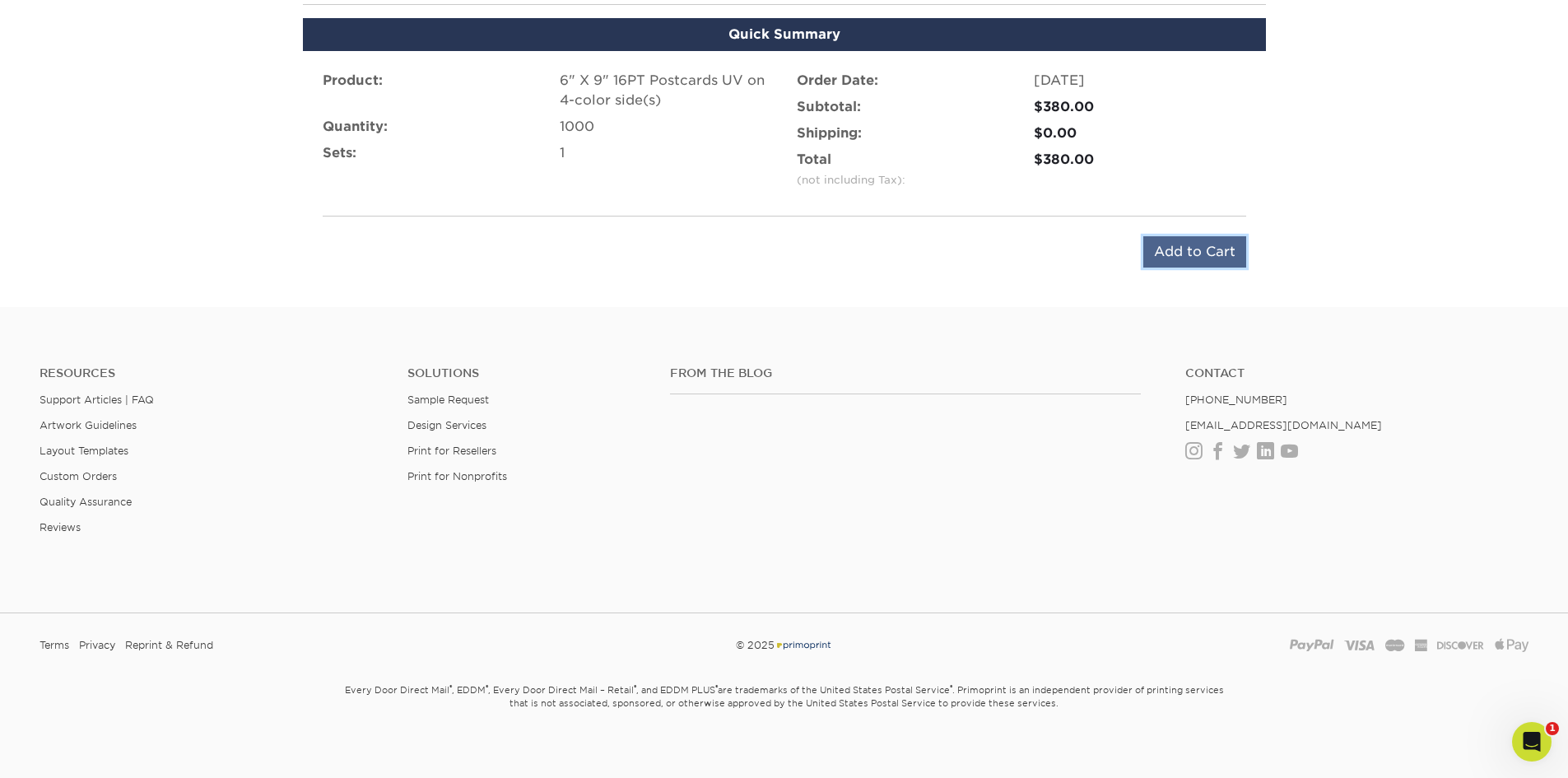
click at [1185, 253] on input "Add to Cart" at bounding box center [1194, 252] width 103 height 31
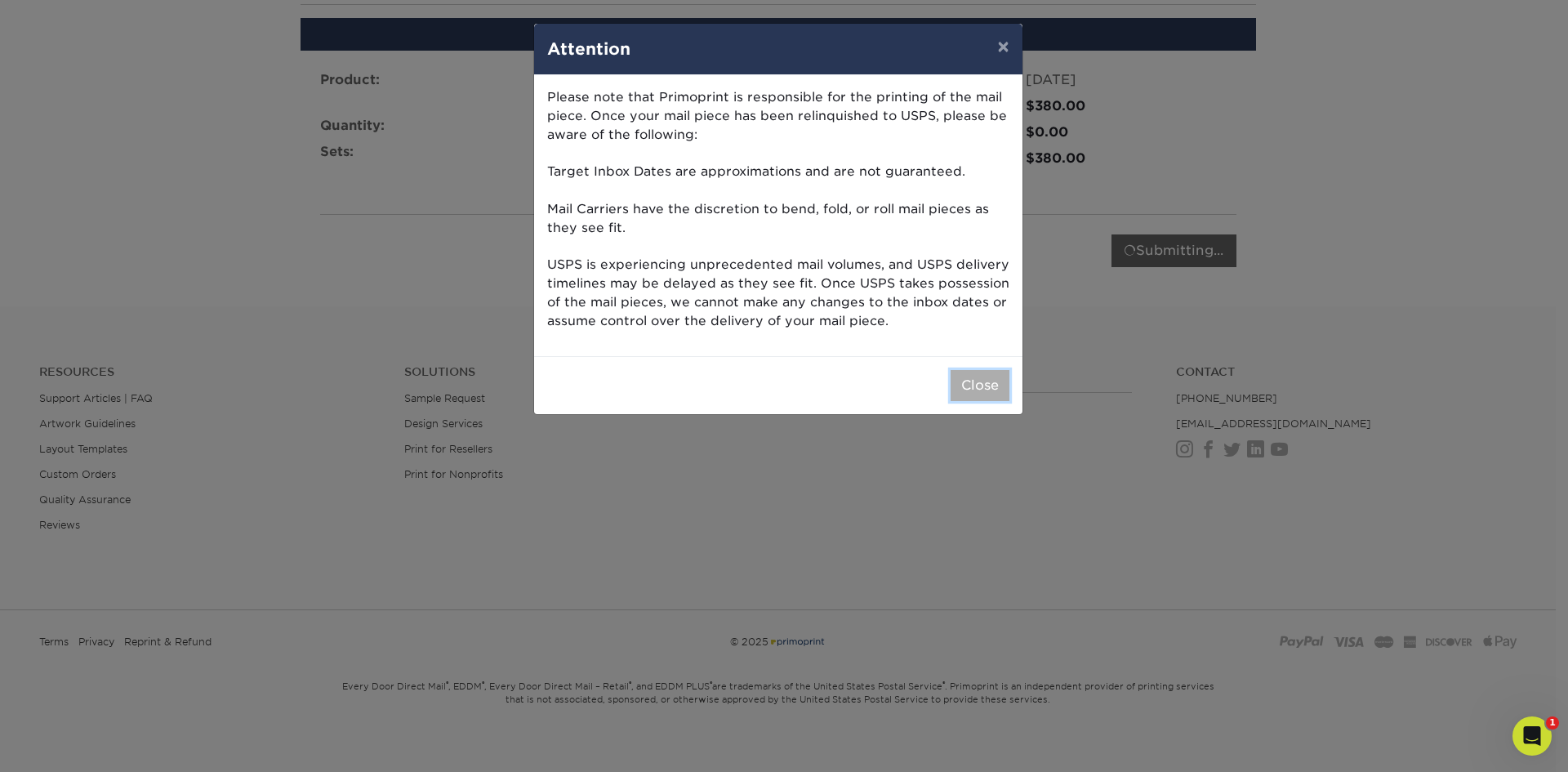
click at [974, 388] on button "Close" at bounding box center [980, 385] width 59 height 31
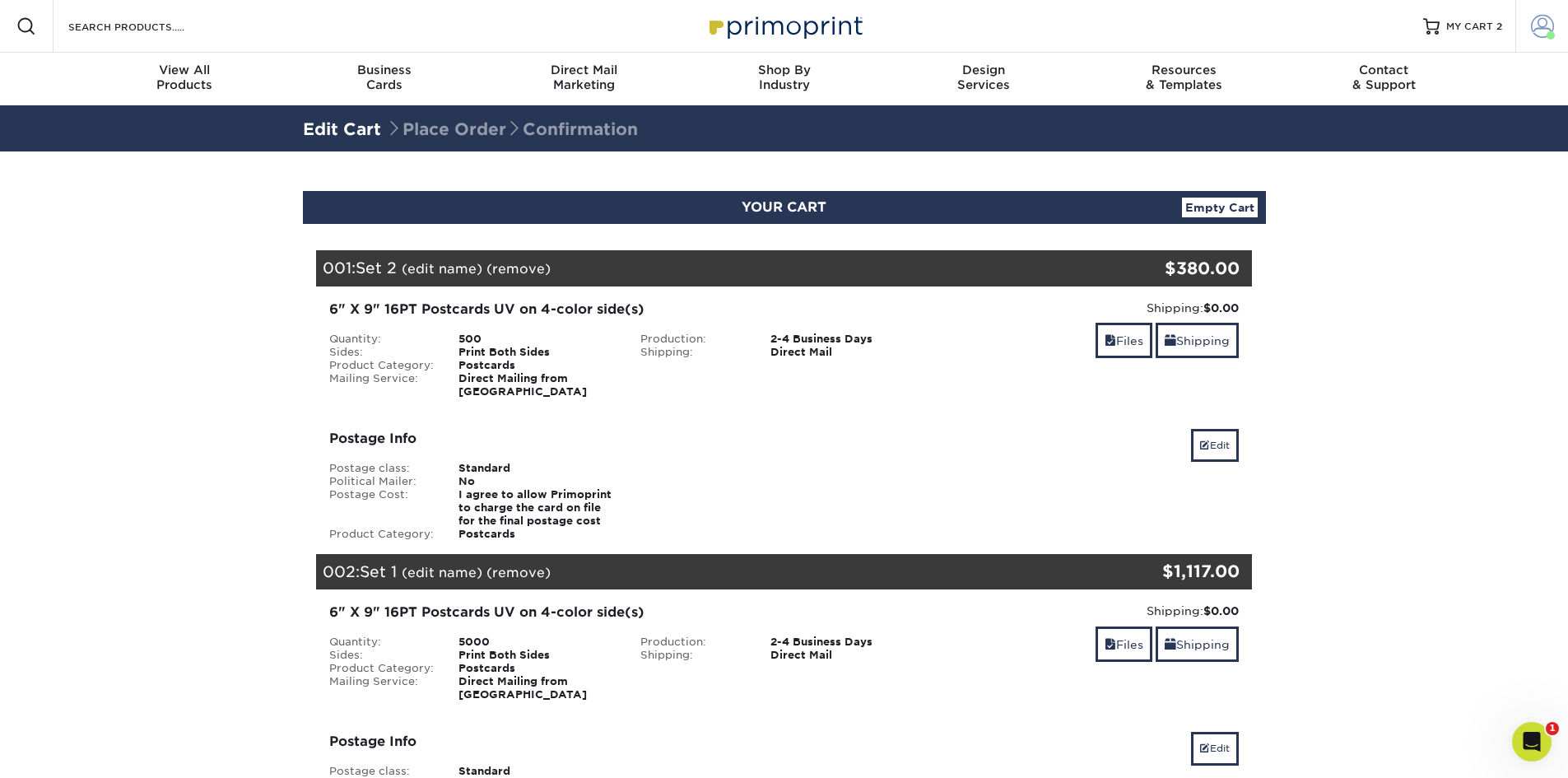
click at [1533, 32] on span at bounding box center [1542, 25] width 23 height 23
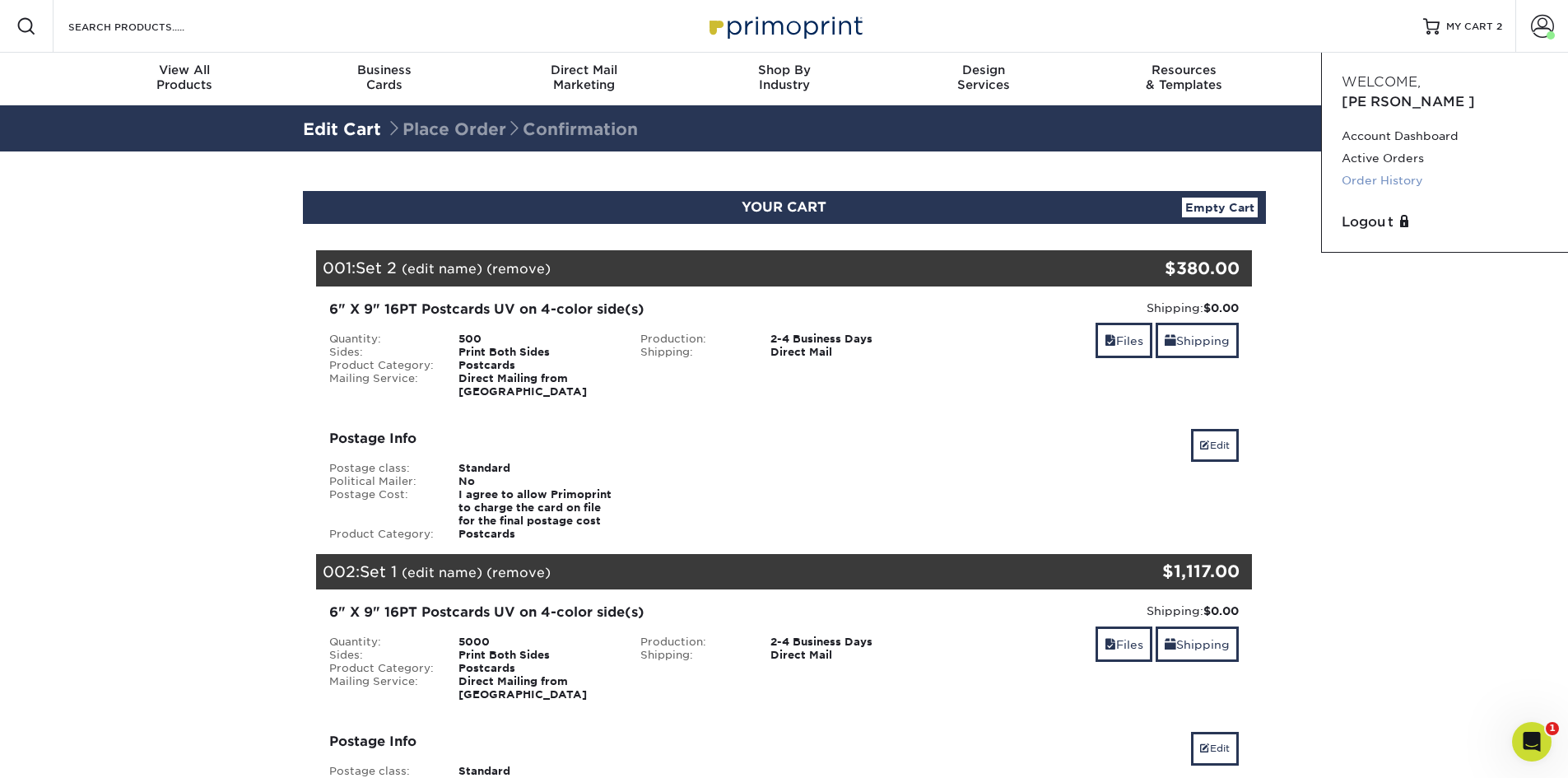
click at [1436, 169] on link "Order History" at bounding box center [1445, 181] width 207 height 22
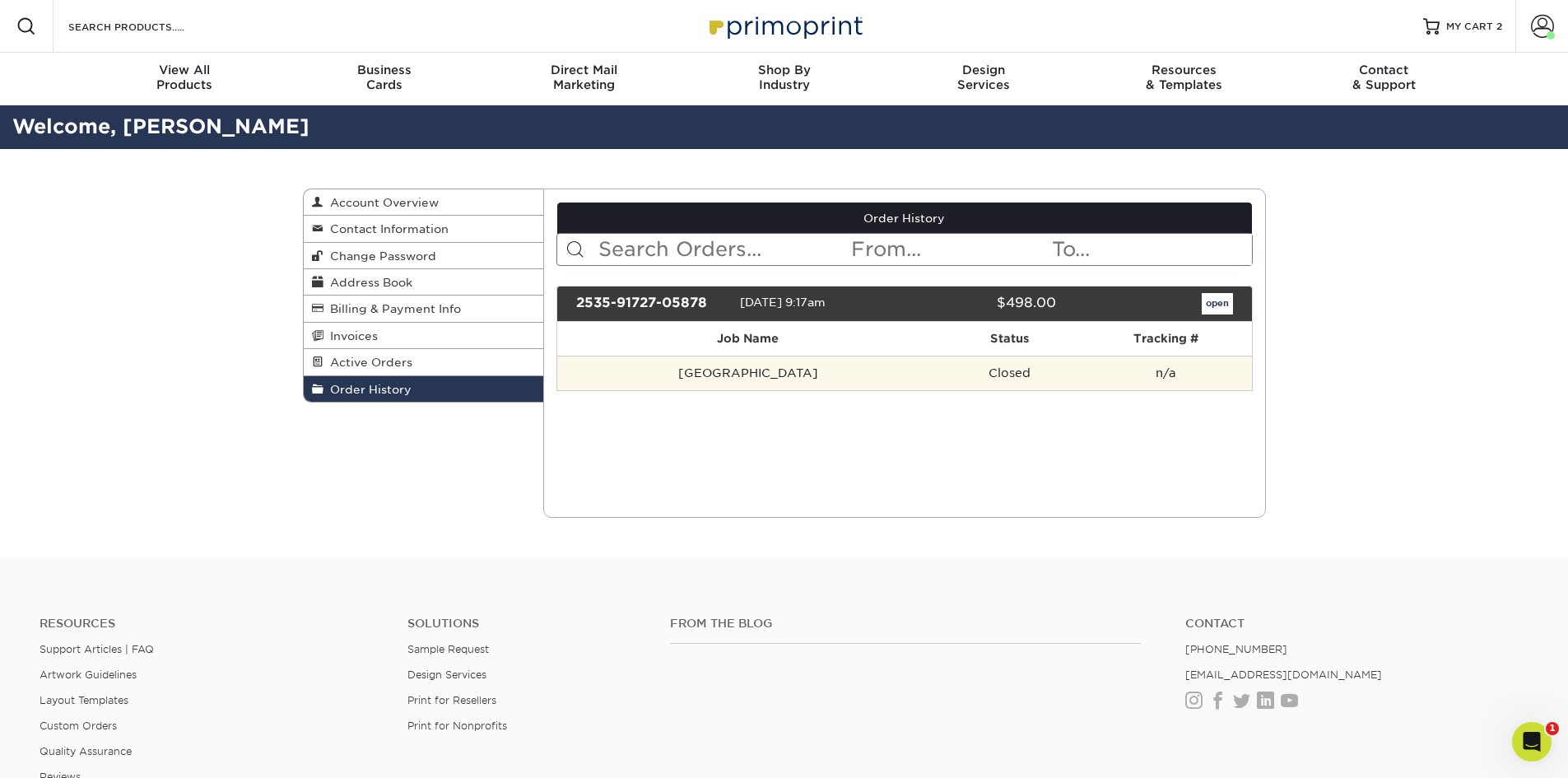
click at [938, 370] on td "Closed" at bounding box center [1009, 372] width 142 height 35
click at [653, 375] on td "Vienna" at bounding box center [748, 372] width 381 height 35
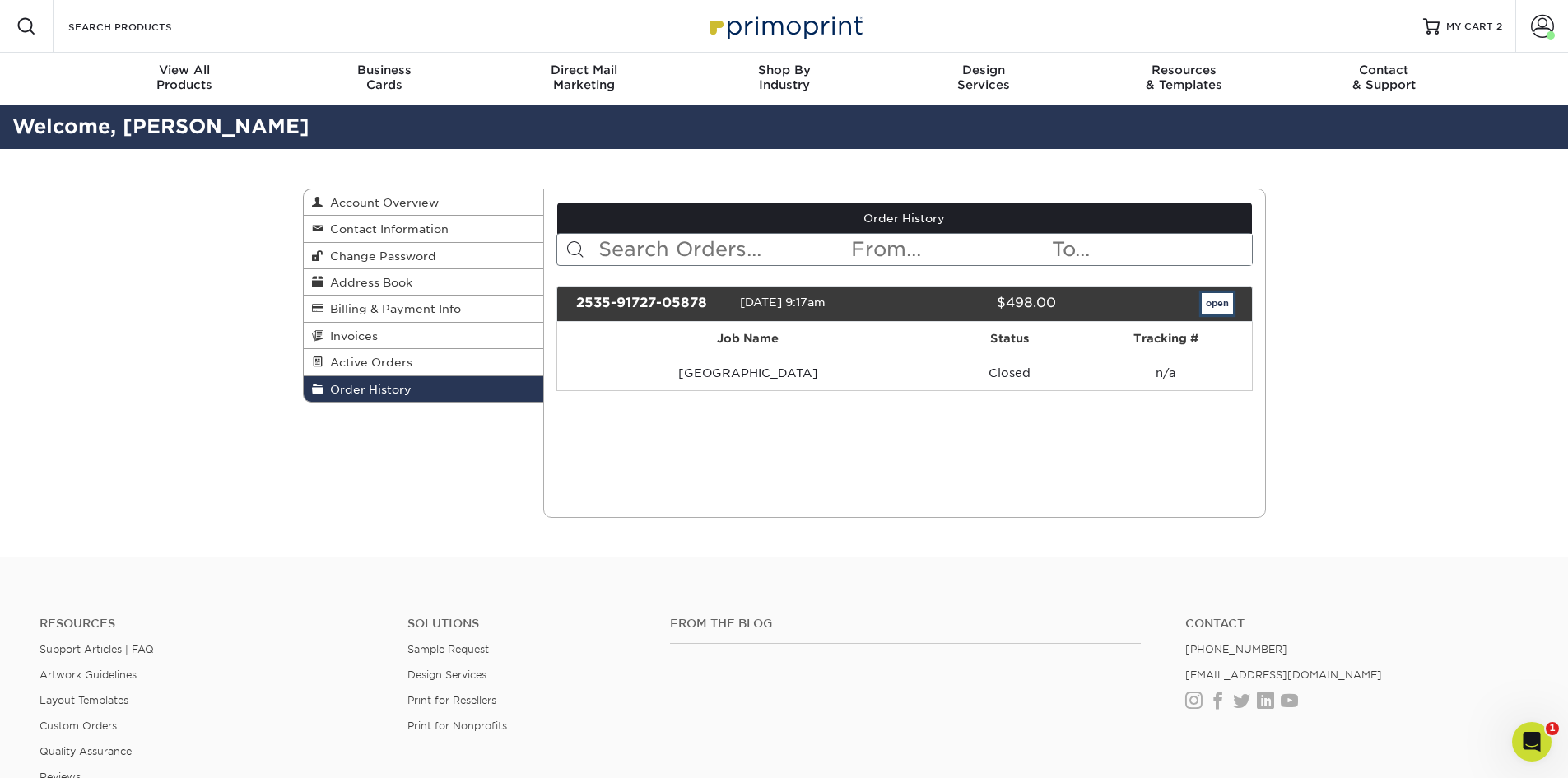
click at [1217, 304] on link "open" at bounding box center [1217, 303] width 31 height 21
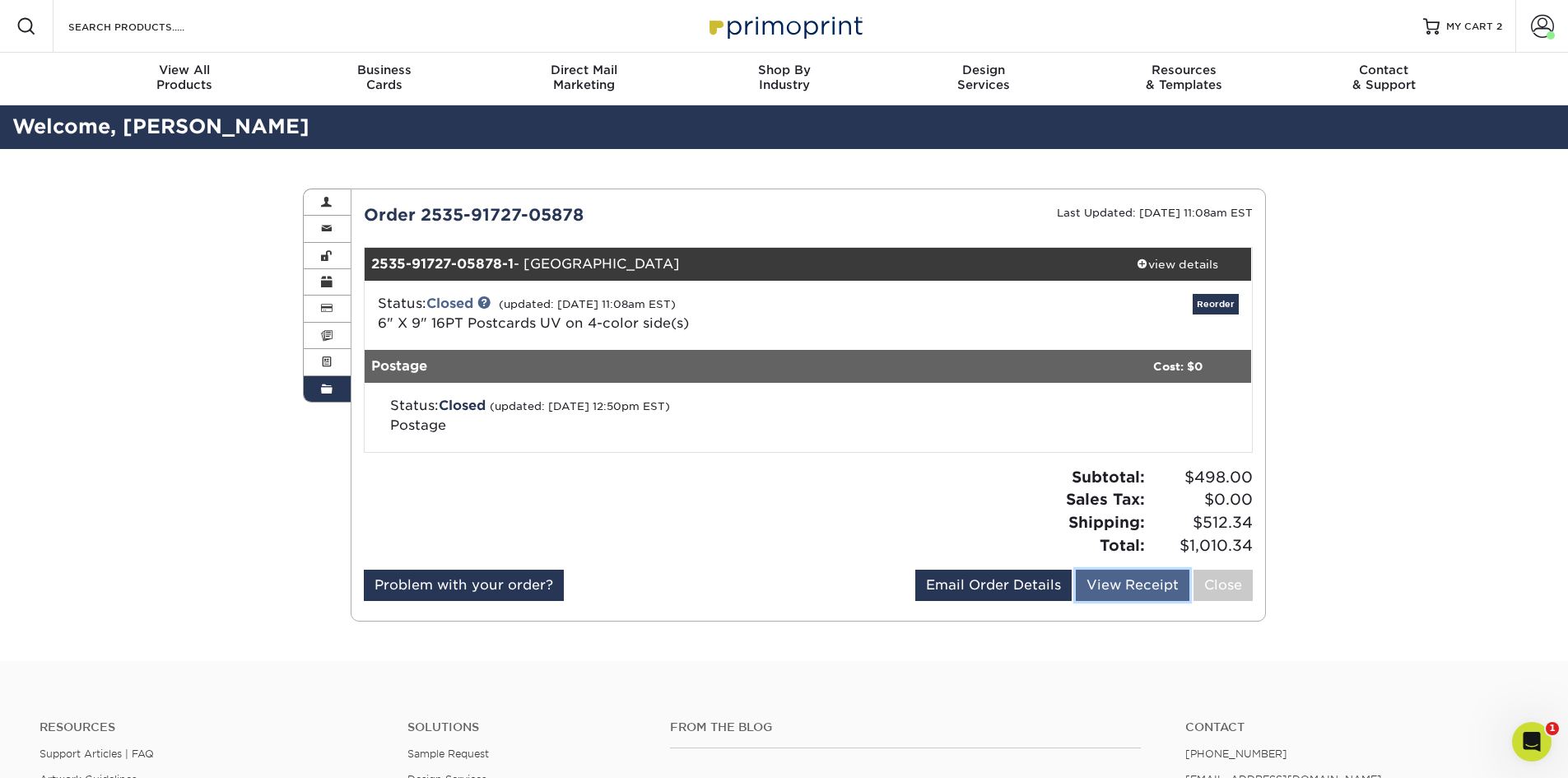
click at [1154, 586] on link "View Receipt" at bounding box center [1132, 585] width 114 height 31
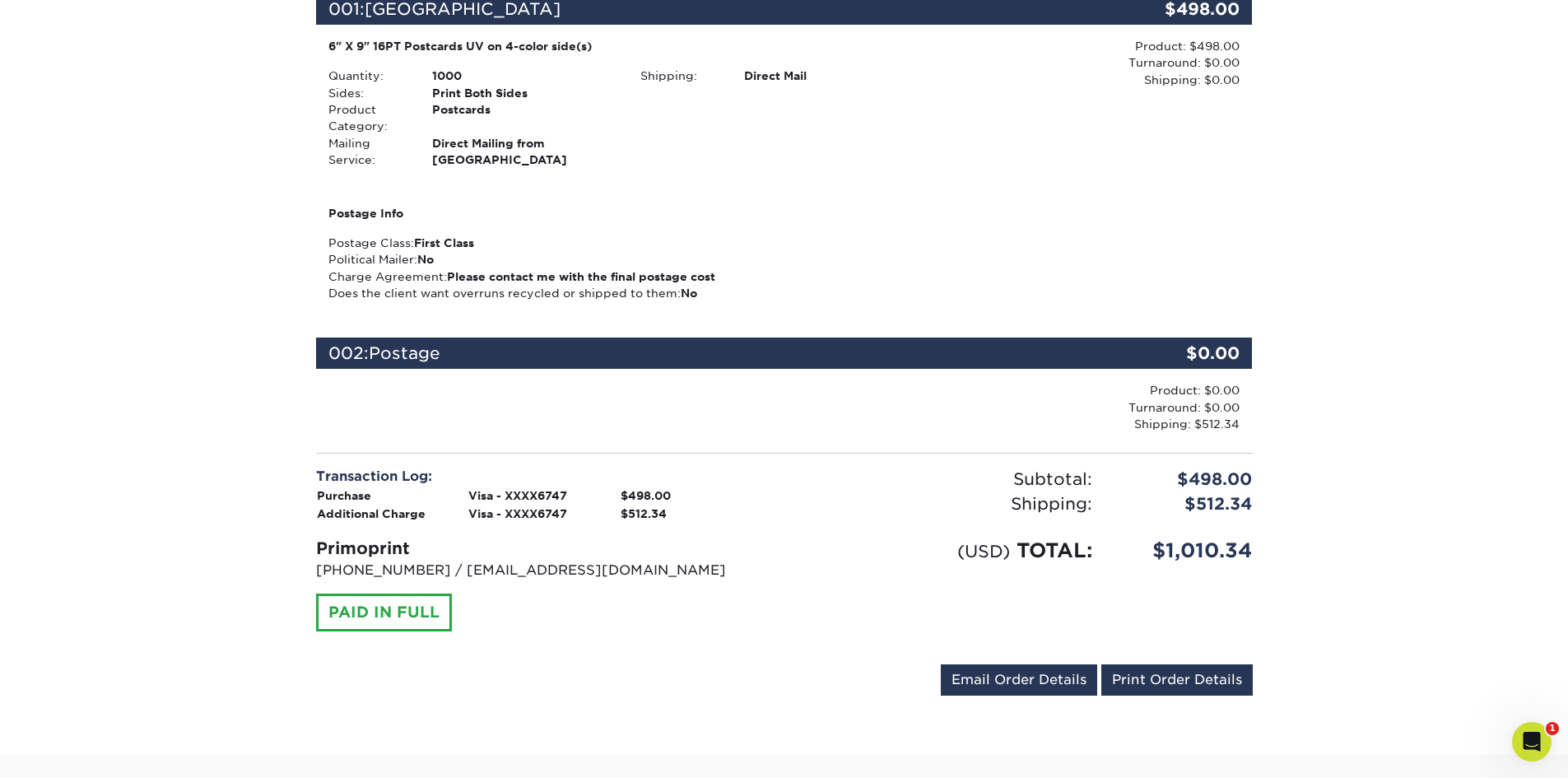
scroll to position [137, 0]
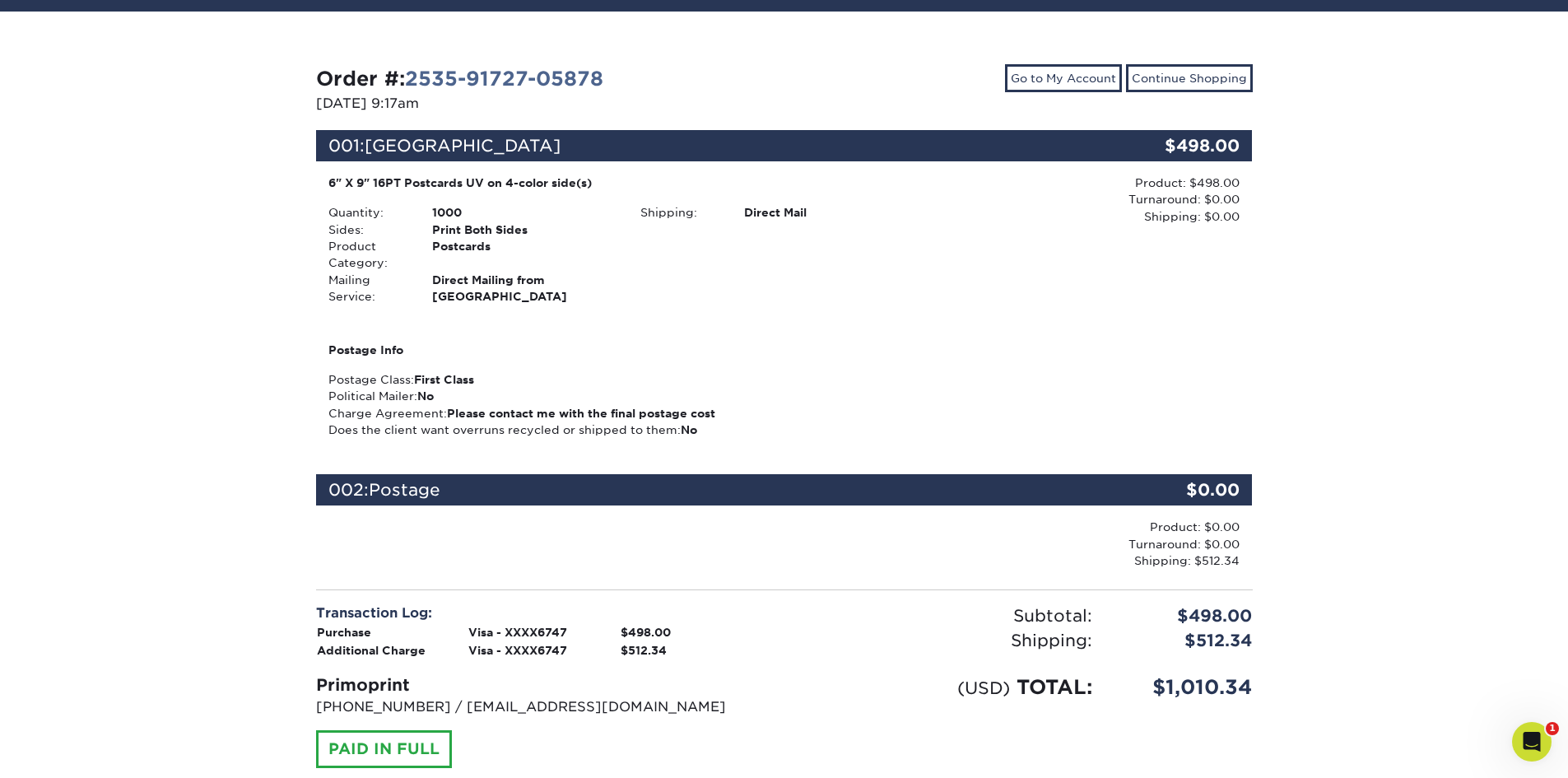
drag, startPoint x: 309, startPoint y: 597, endPoint x: 595, endPoint y: 746, distance: 322.5
click at [309, 597] on div "Order #: 2535-91727-05878 03/05/2025 9:17am Go to My Account Continue Shopping …" at bounding box center [784, 451] width 963 height 801
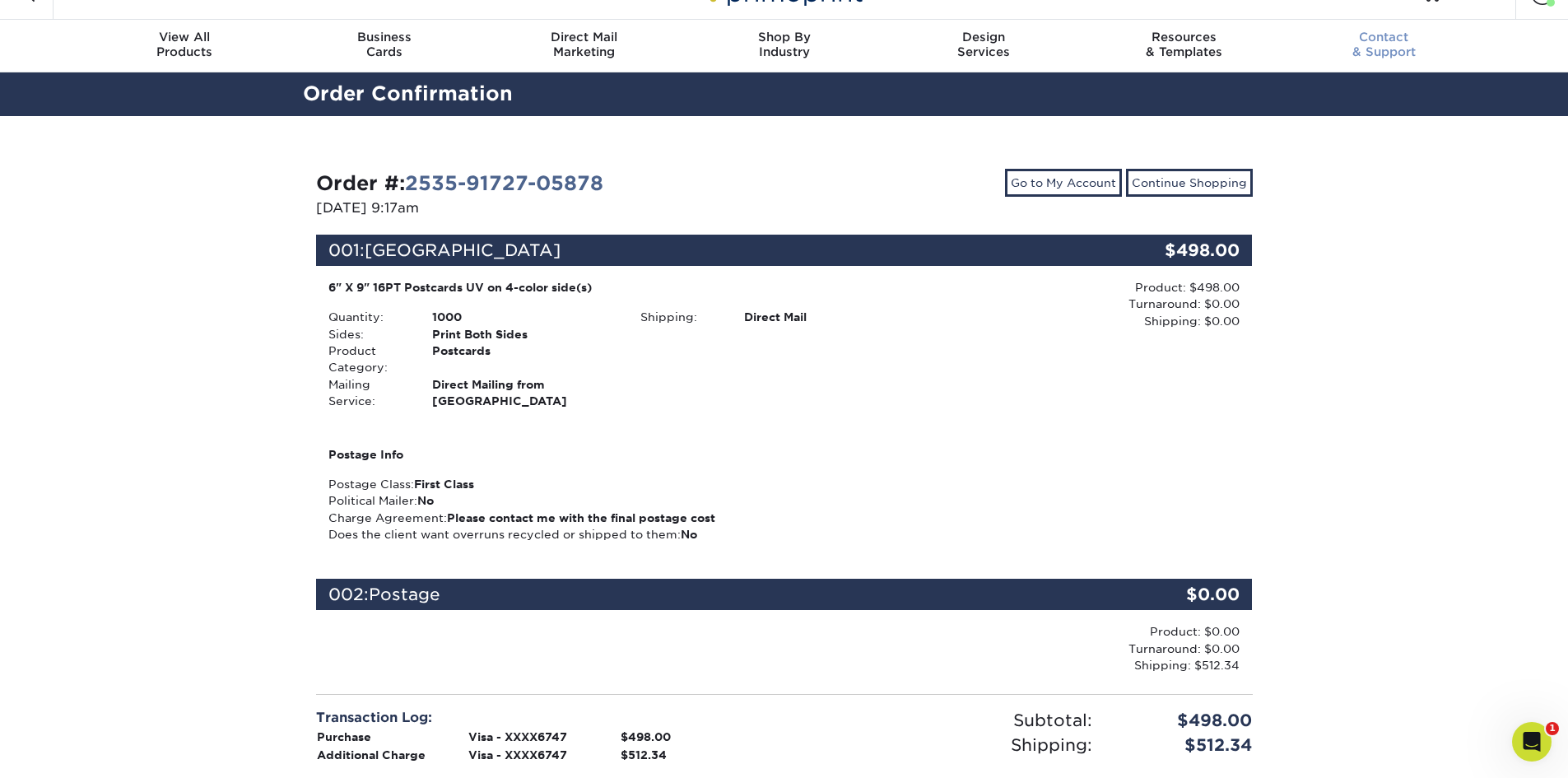
scroll to position [0, 0]
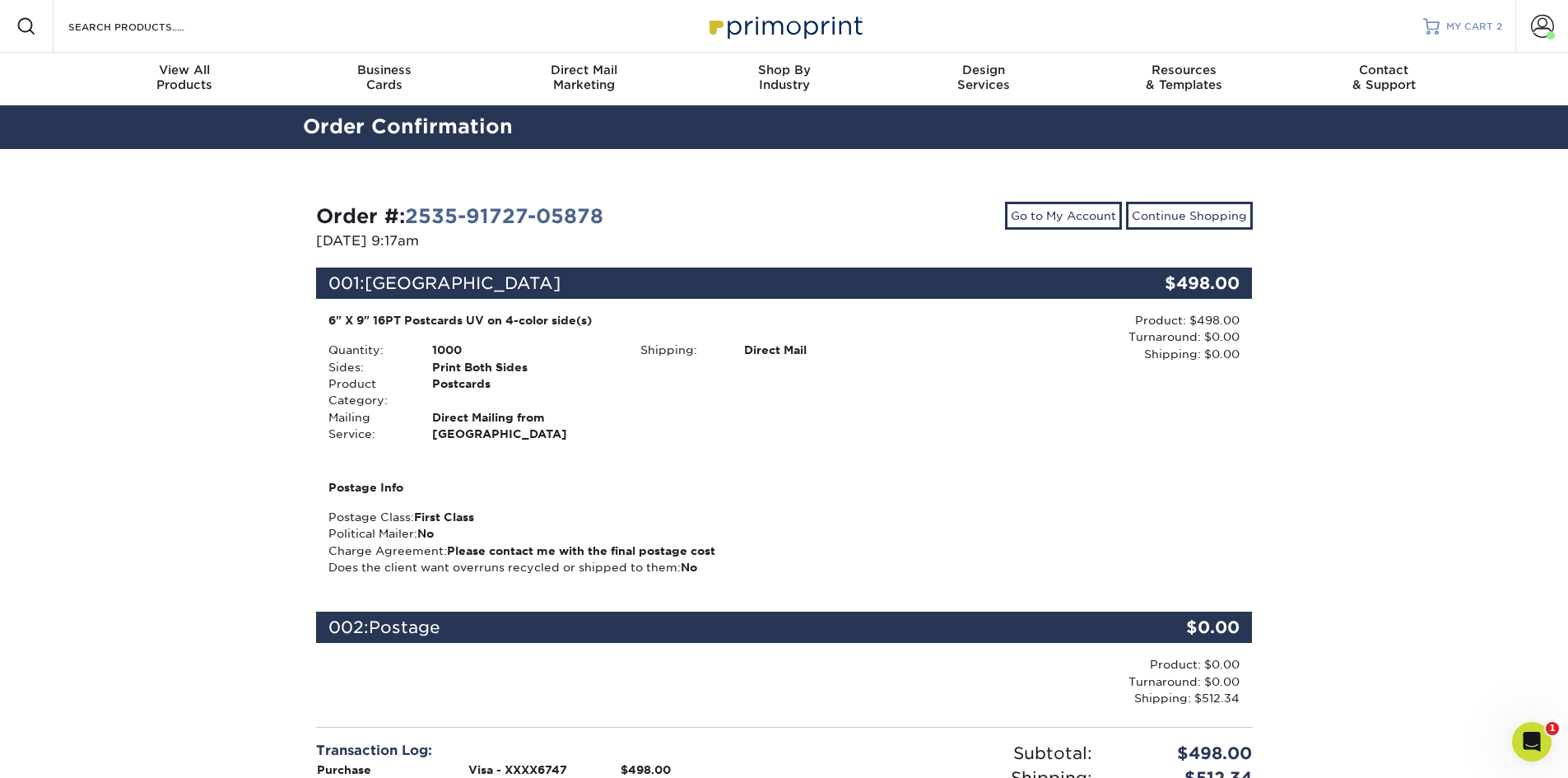
click at [1489, 23] on span "MY CART" at bounding box center [1469, 26] width 47 height 14
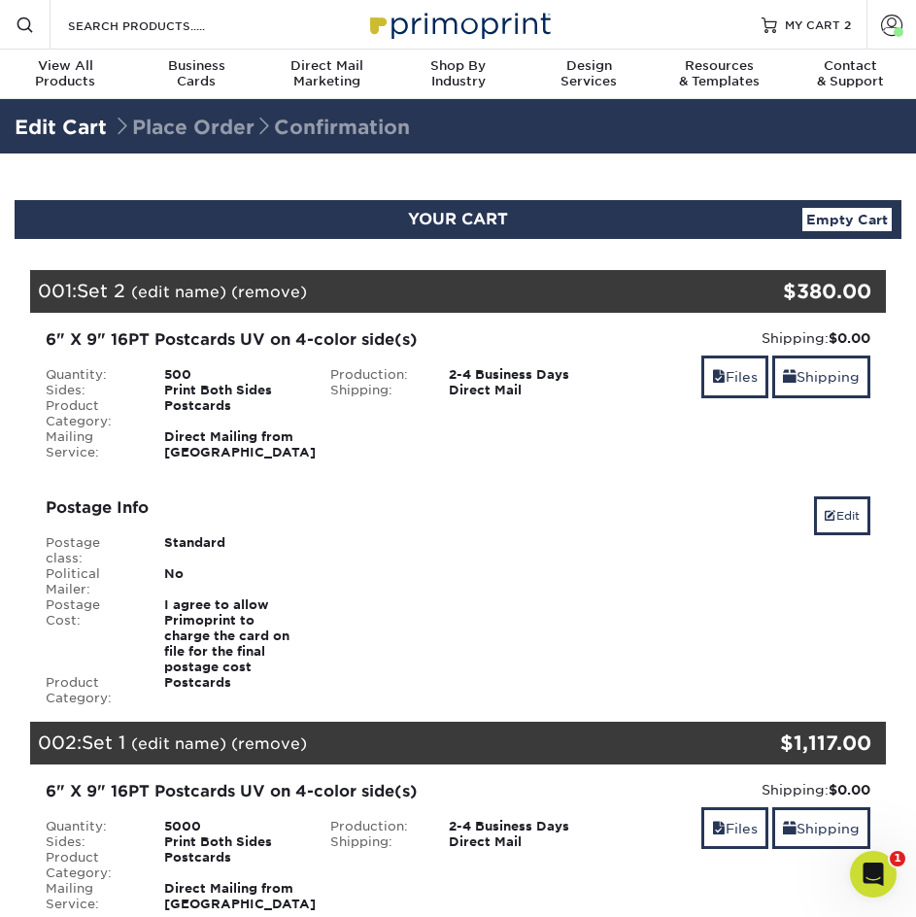
click at [618, 453] on div "Shipping: $0.00 Discount: - $0.00 Files Shipping" at bounding box center [742, 394] width 285 height 133
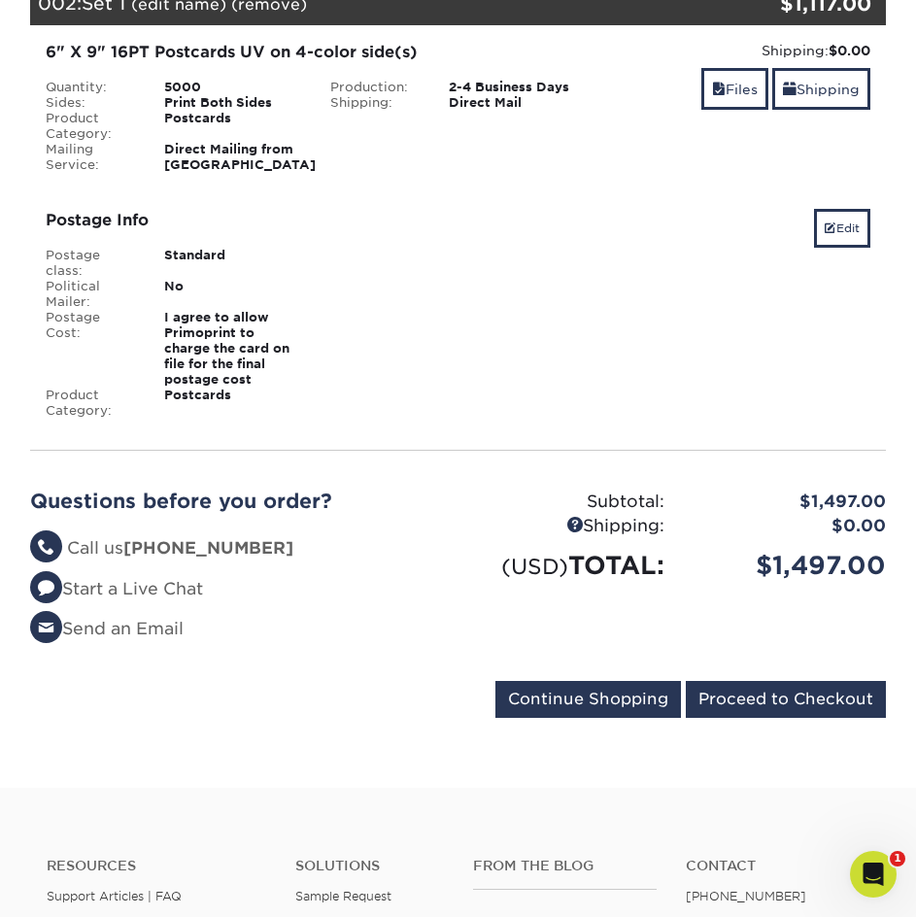
scroll to position [971, 0]
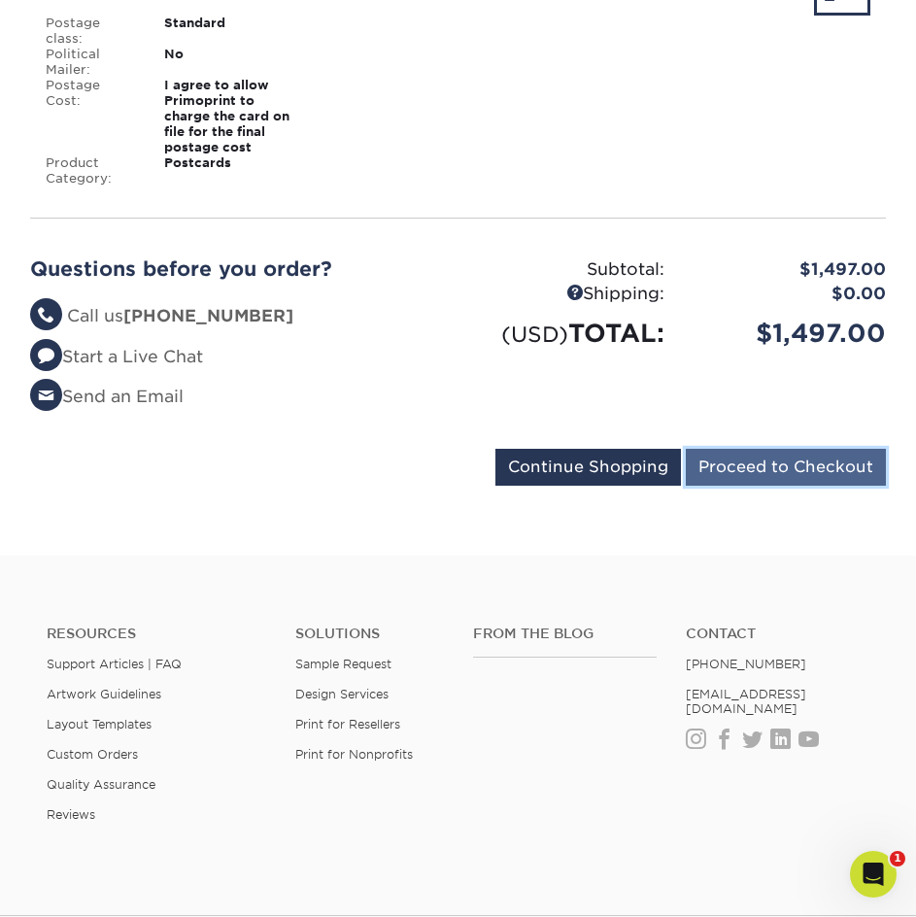
click at [815, 463] on input "Proceed to Checkout" at bounding box center [786, 467] width 200 height 37
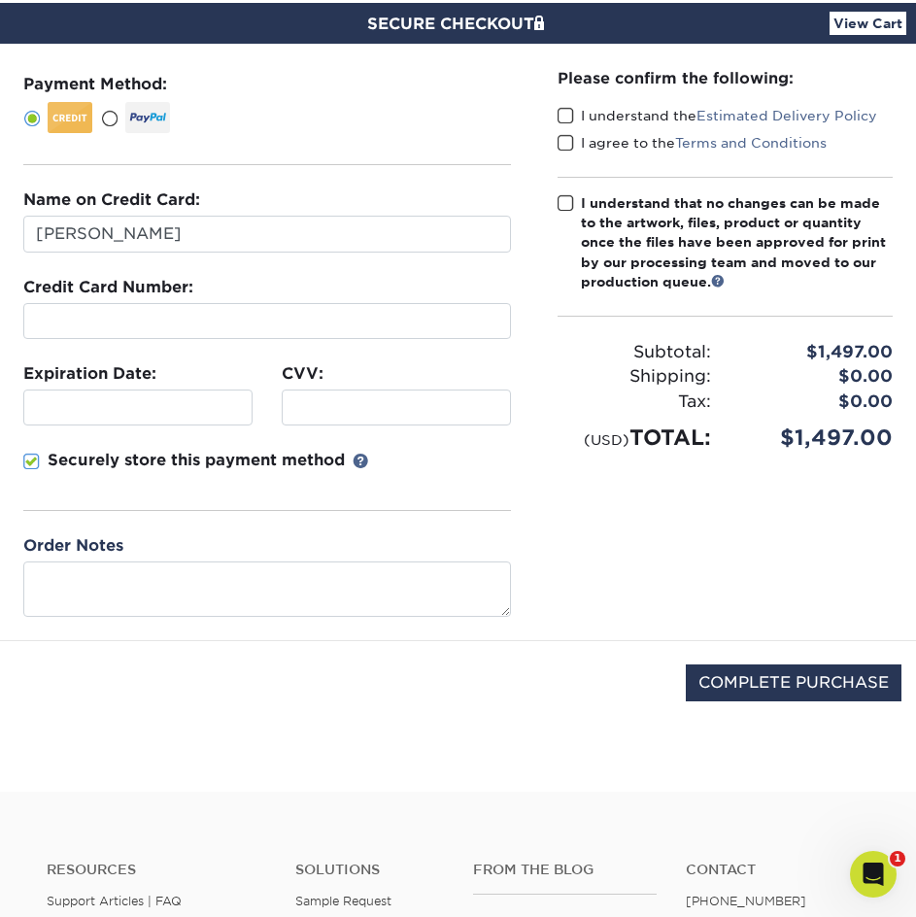
scroll to position [486, 0]
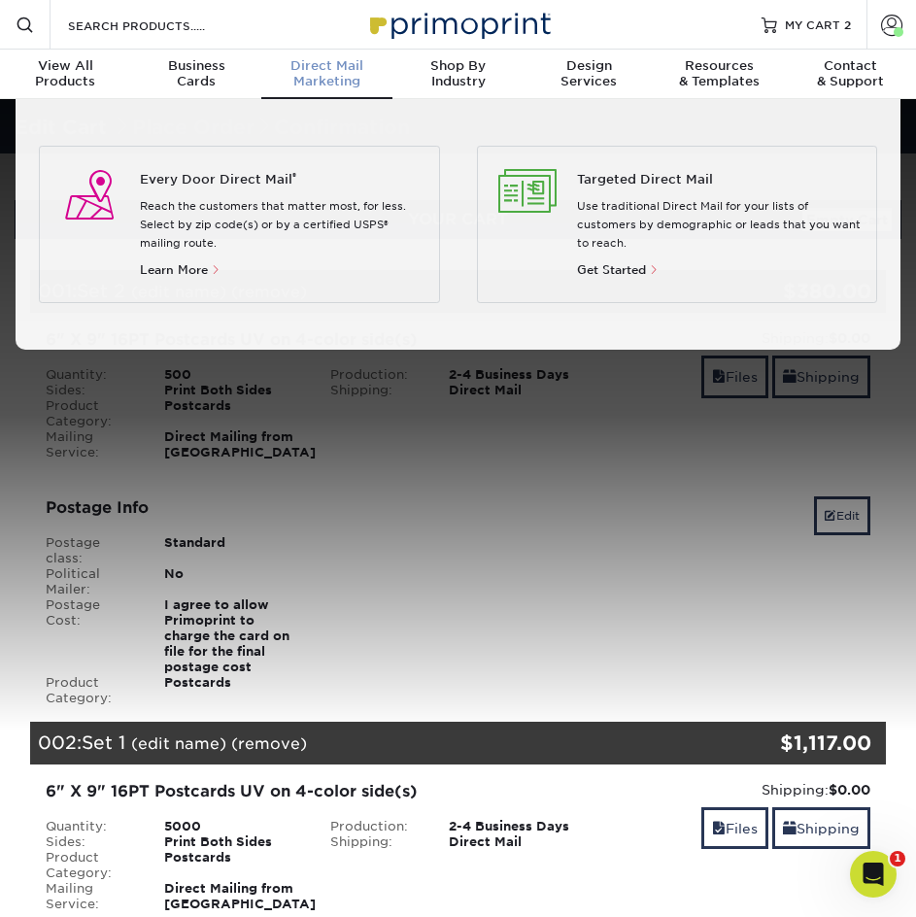
click at [310, 62] on span "Direct Mail" at bounding box center [326, 66] width 131 height 16
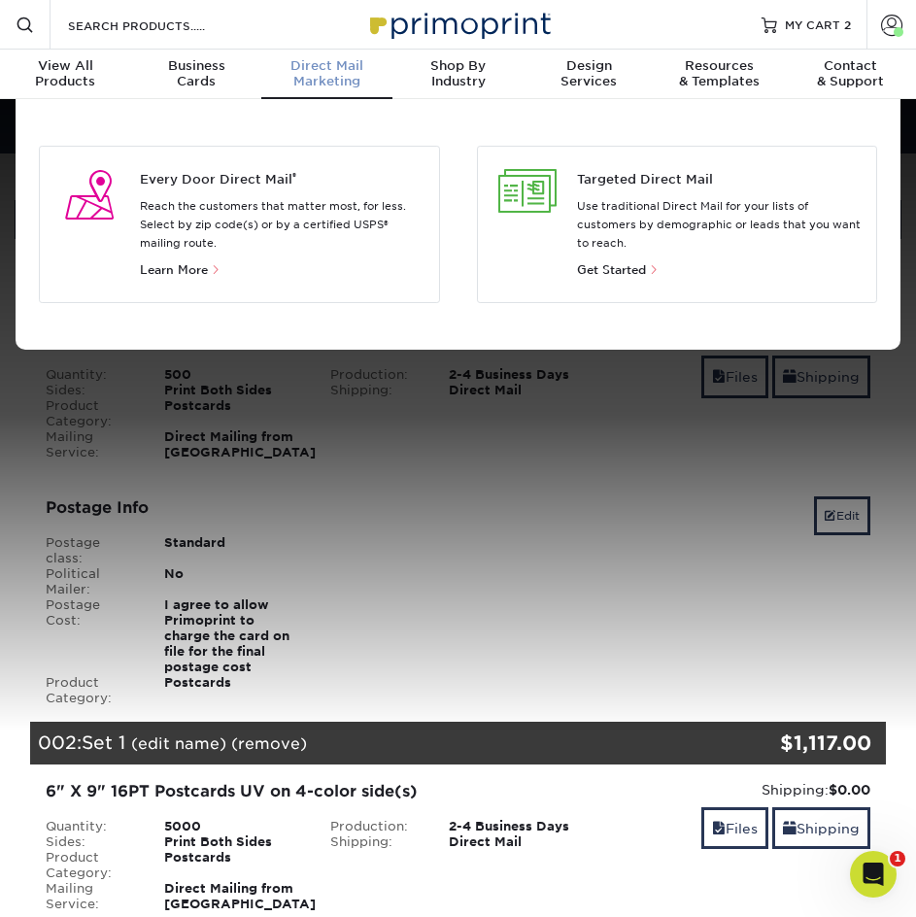
click at [649, 239] on p "Use traditional Direct Mail for your lists of customers by demographic or leads…" at bounding box center [719, 224] width 285 height 55
click at [628, 268] on span "Get Started" at bounding box center [611, 270] width 69 height 14
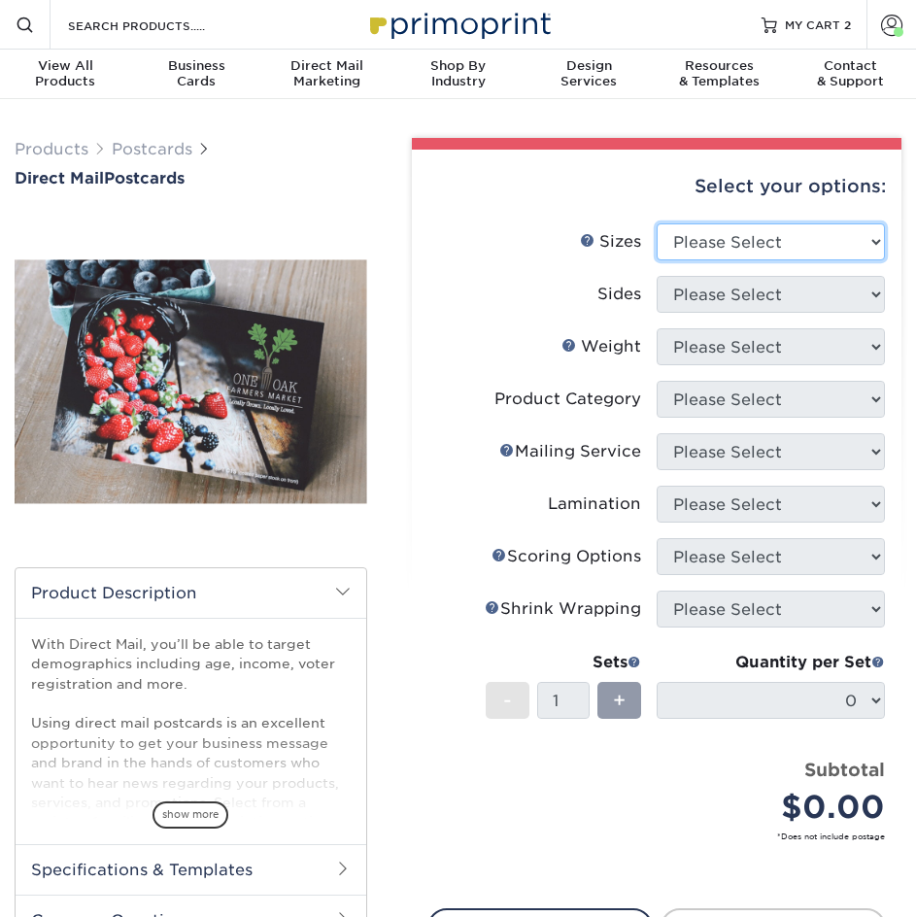
click at [708, 235] on select "Please Select 1.5" x 7" 2" x 4" 2" x 6" 2" x 7" 2" x 8" 2.12" x 5.5" 2.12" x 5.…" at bounding box center [770, 241] width 228 height 37
select select "6.00x11.00"
click at [656, 223] on select "Please Select 1.5" x 7" 2" x 4" 2" x 6" 2" x 7" 2" x 8" 2.12" x 5.5" 2.12" x 5.…" at bounding box center [770, 241] width 228 height 37
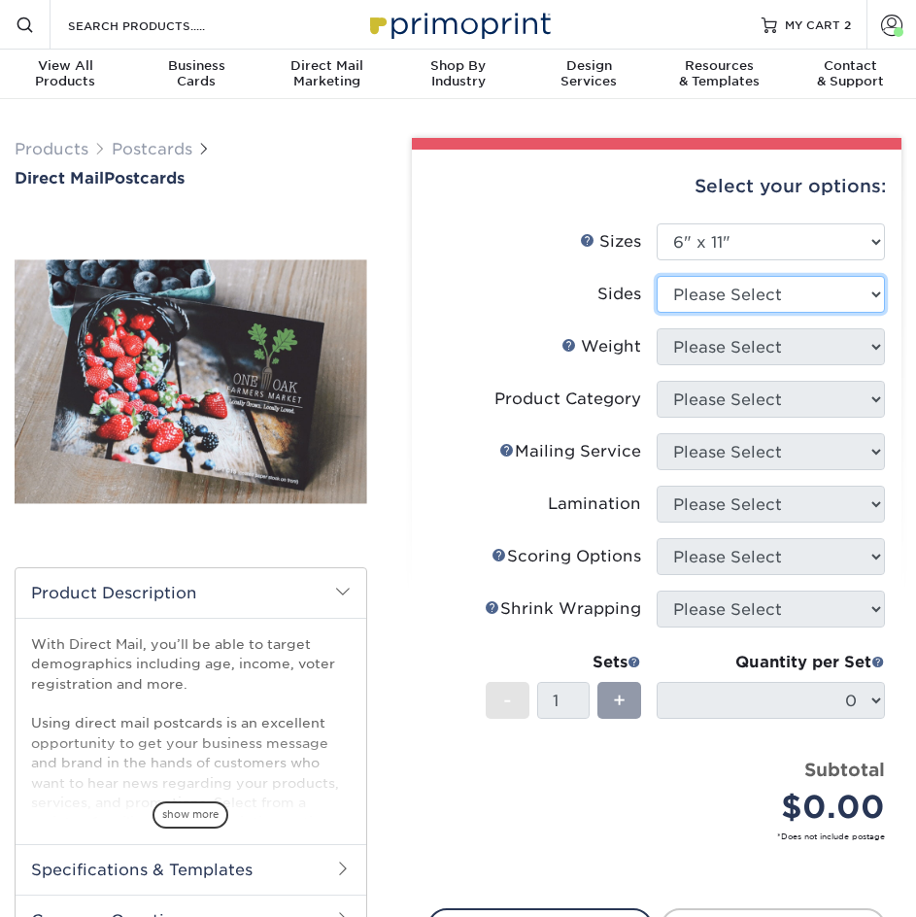
click at [753, 295] on select "Please Select Print Both Sides Print Front Only" at bounding box center [770, 294] width 228 height 37
select select "13abbda7-1d64-4f25-8bb2-c179b224825d"
click at [656, 276] on select "Please Select Print Both Sides Print Front Only" at bounding box center [770, 294] width 228 height 37
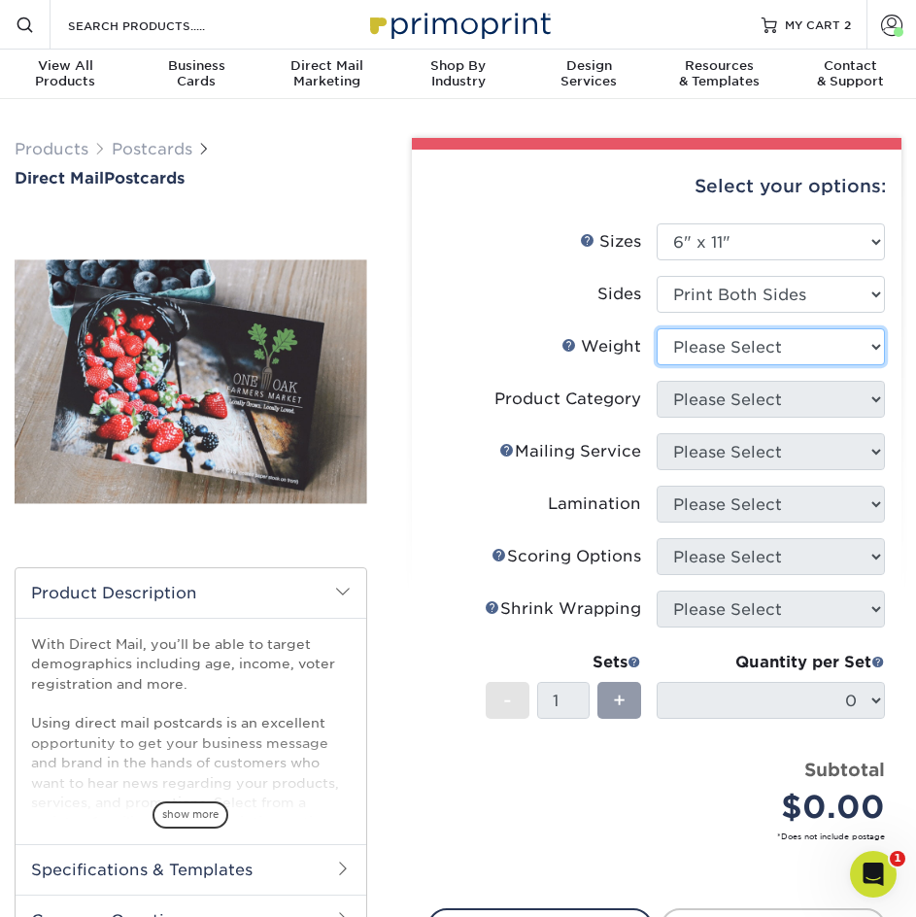
click at [760, 347] on select "Please Select 14PT 16PT 14PT Uncoated 100LB" at bounding box center [770, 346] width 228 height 37
select select "16PT"
click at [656, 328] on select "Please Select 14PT 16PT 14PT Uncoated 100LB" at bounding box center [770, 346] width 228 height 37
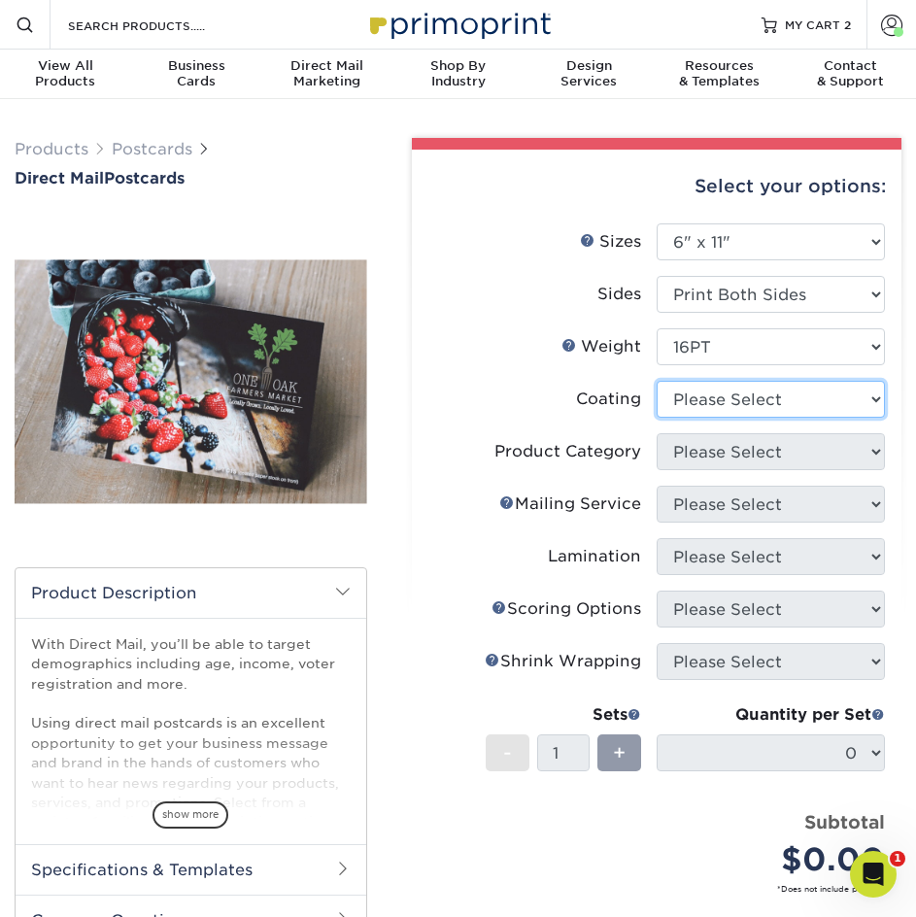
click at [740, 390] on select at bounding box center [770, 399] width 228 height 37
select select "ae367451-b2b8-45df-a344-0f05b6a12993"
click at [656, 381] on select at bounding box center [770, 399] width 228 height 37
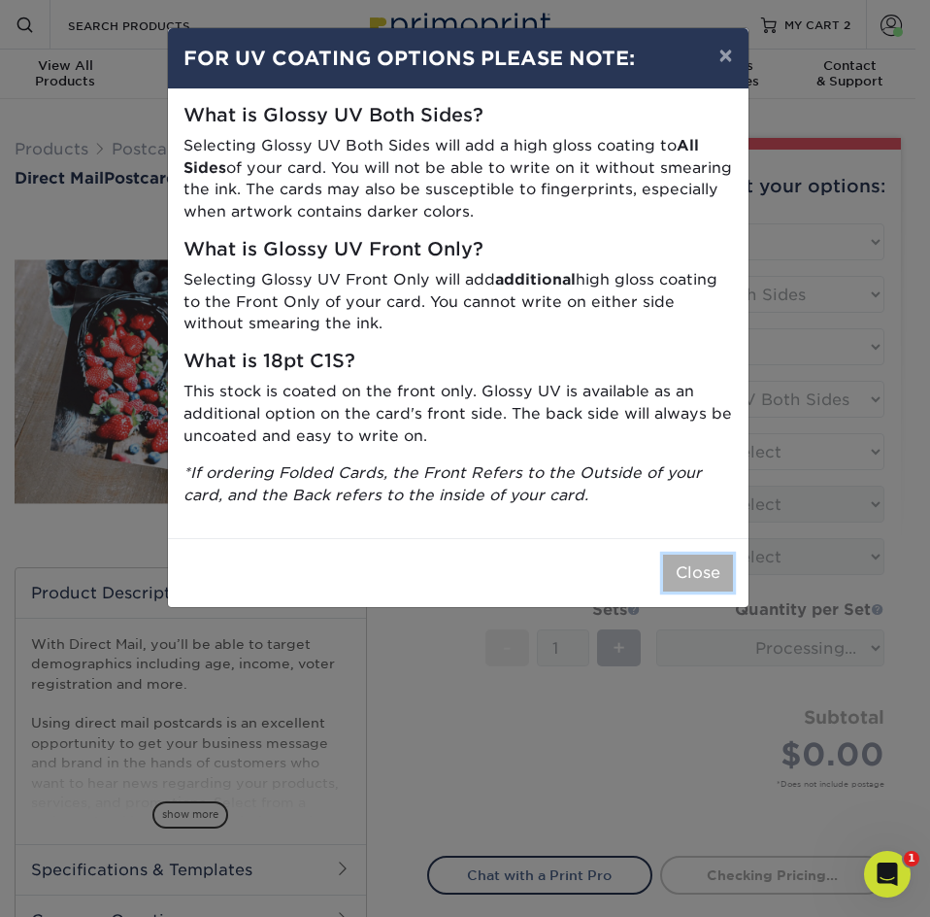
click at [700, 557] on button "Close" at bounding box center [698, 572] width 70 height 37
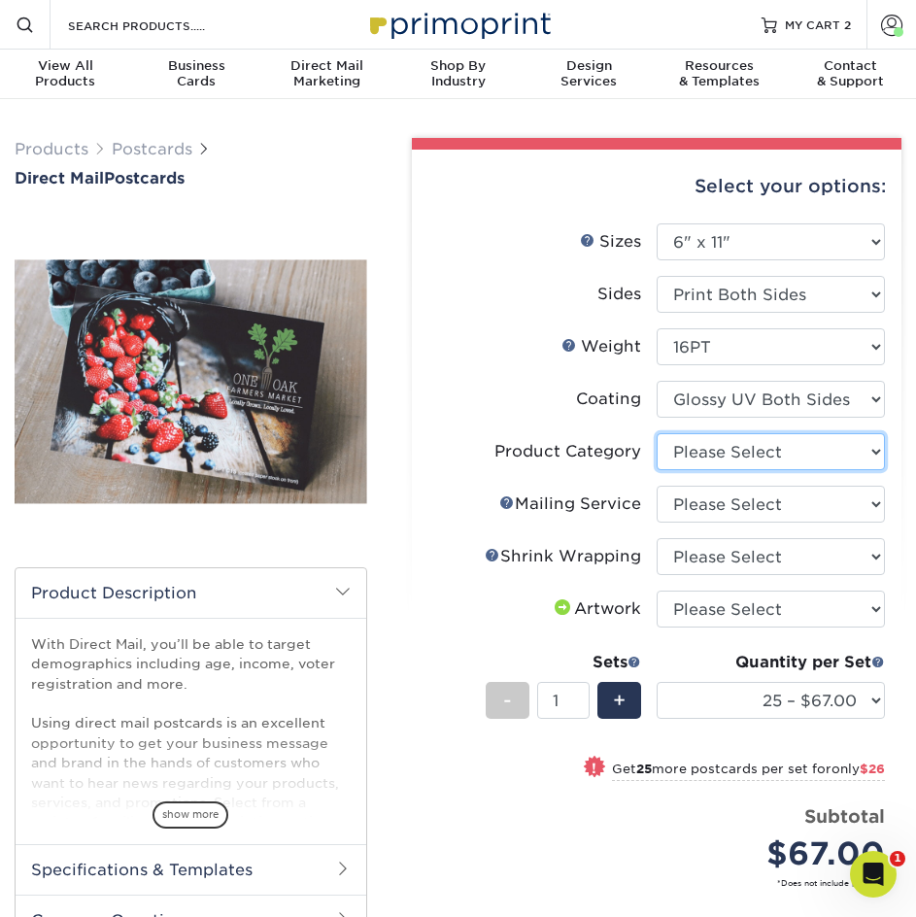
click at [784, 462] on select "Please Select Postcards" at bounding box center [770, 451] width 228 height 37
select select "9b7272e0-d6c8-4c3c-8e97-d3a1bcdab858"
click at [656, 433] on select "Please Select Postcards" at bounding box center [770, 451] width 228 height 37
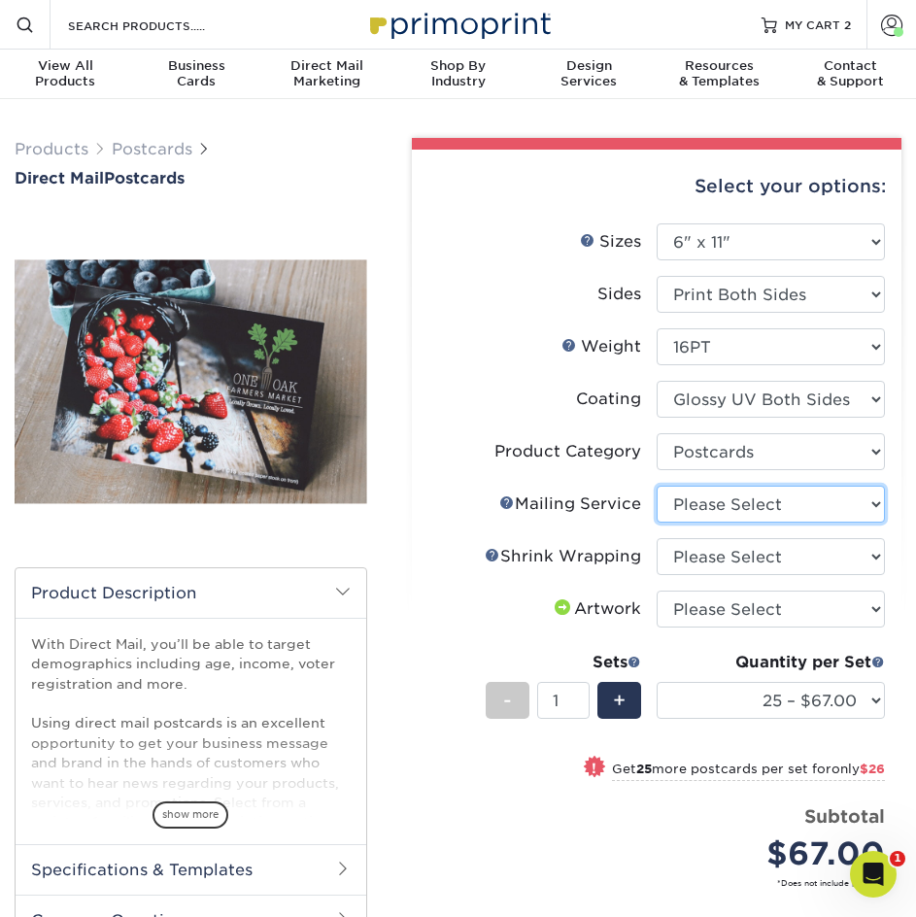
click at [740, 505] on select "Please Select No Direct Mailing Service No, I will mail/stamp/imprint Direct Ma…" at bounding box center [770, 504] width 228 height 37
select select "d3cc0d54-e72f-41ce-80c5-e8486bf2cdb8"
click at [656, 486] on select "Please Select No Direct Mailing Service No, I will mail/stamp/imprint Direct Ma…" at bounding box center [770, 504] width 228 height 37
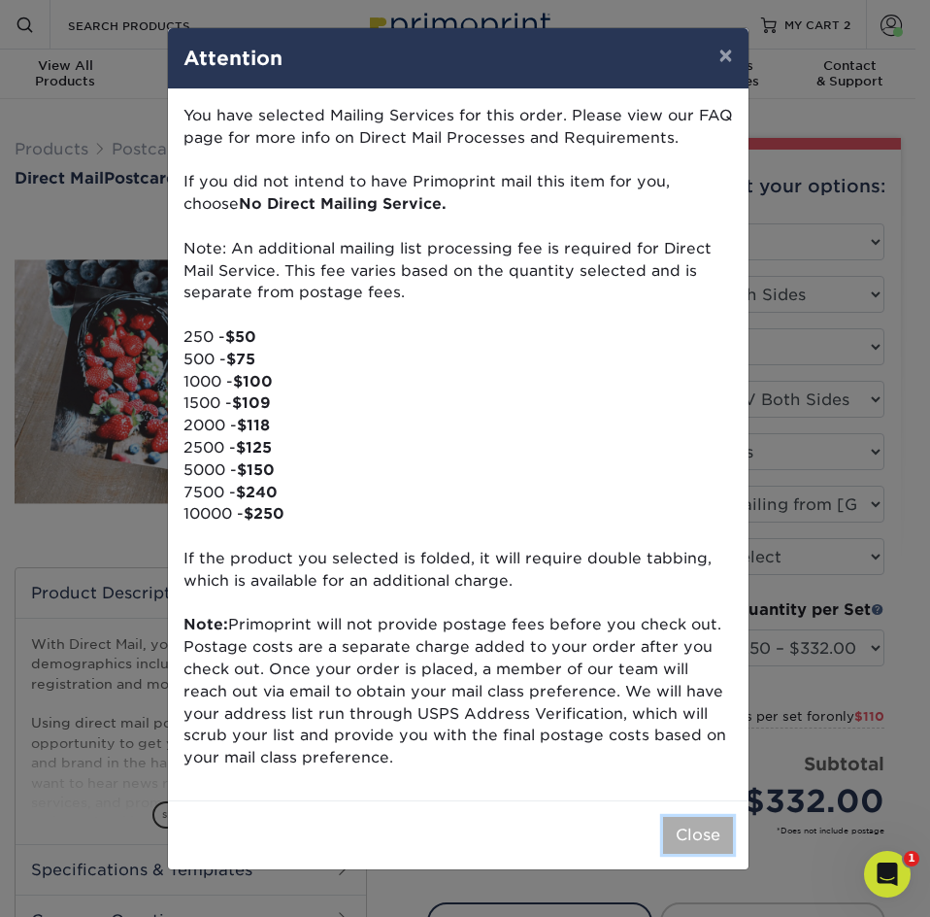
click at [703, 820] on button "Close" at bounding box center [698, 835] width 70 height 37
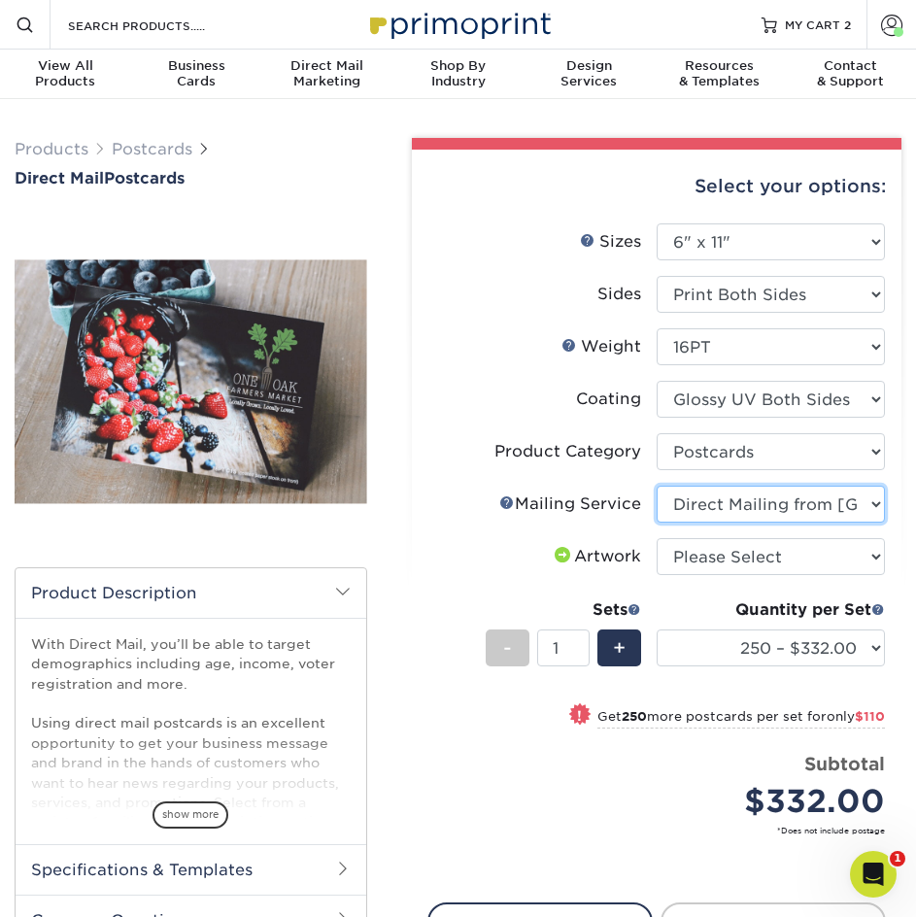
click at [767, 510] on select "Please Select No Direct Mailing Service No, I will mail/stamp/imprint Direct Ma…" at bounding box center [770, 504] width 228 height 37
click at [757, 557] on select "Please Select I will upload files I need a design - $150" at bounding box center [770, 556] width 228 height 37
select select "upload"
click at [656, 538] on select "Please Select I will upload files I need a design - $150" at bounding box center [770, 556] width 228 height 37
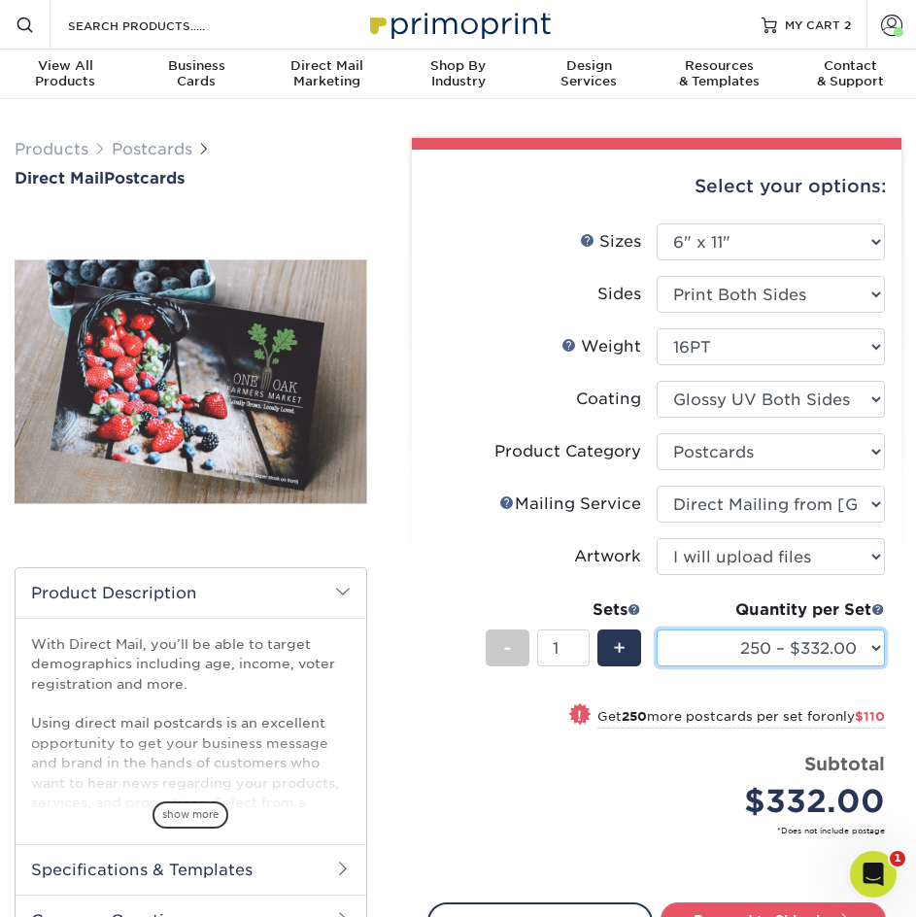
click at [772, 650] on select "250 – $332.00 500 – $442.00 1000 – $575.00 2500 – $851.00 5000 – $1295.00 7500 …" at bounding box center [770, 647] width 228 height 37
click at [773, 637] on select "250 – $332.00 500 – $442.00 1000 – $575.00 2500 – $851.00 5000 – $1295.00 7500 …" at bounding box center [770, 647] width 228 height 37
click at [812, 644] on select "250 – $332.00 500 – $442.00 1000 – $575.00 2500 – $851.00 5000 – $1295.00 7500 …" at bounding box center [770, 647] width 228 height 37
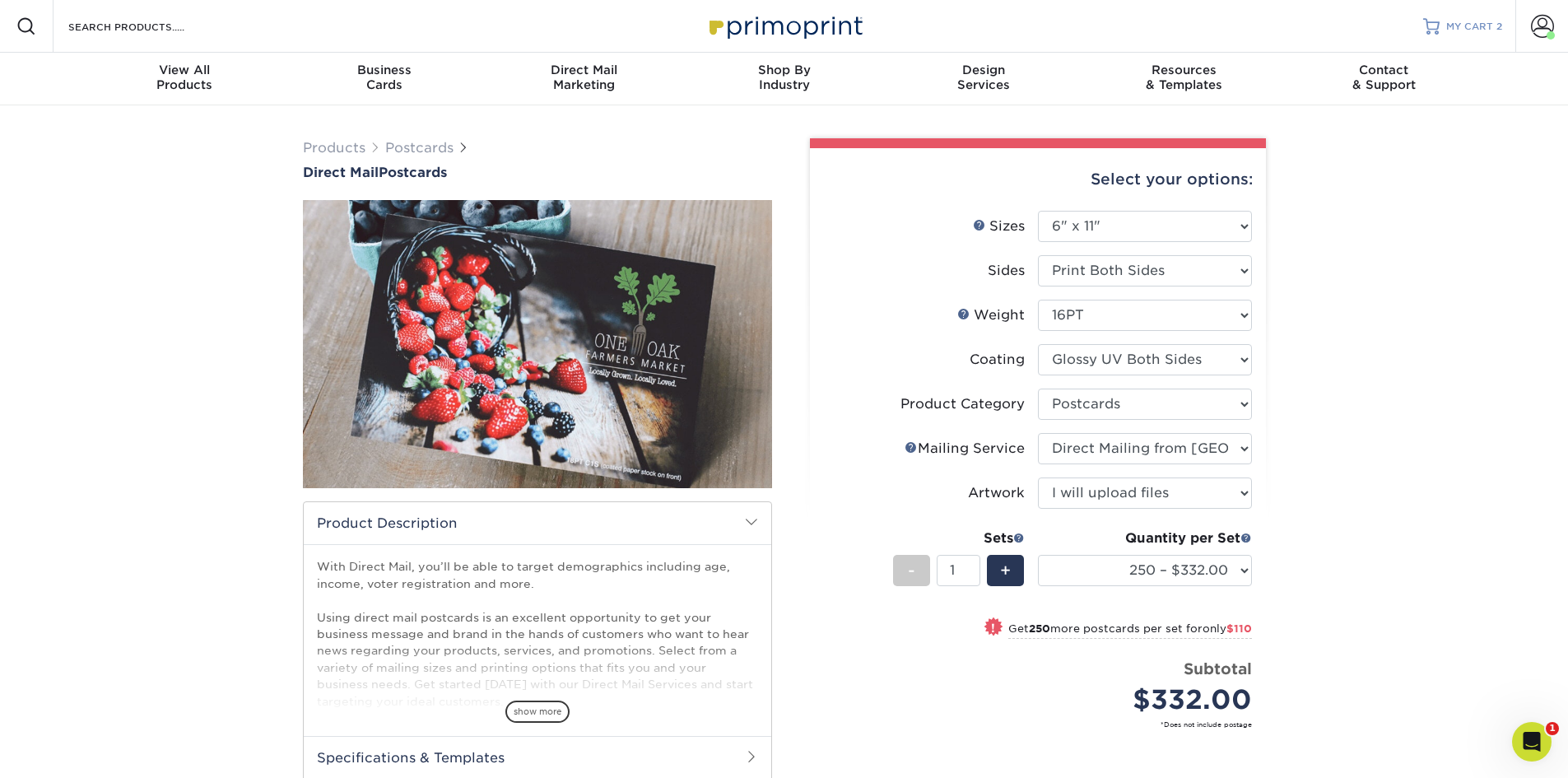
click at [776, 25] on span "MY CART" at bounding box center [1469, 26] width 47 height 14
